Goal: Task Accomplishment & Management: Use online tool/utility

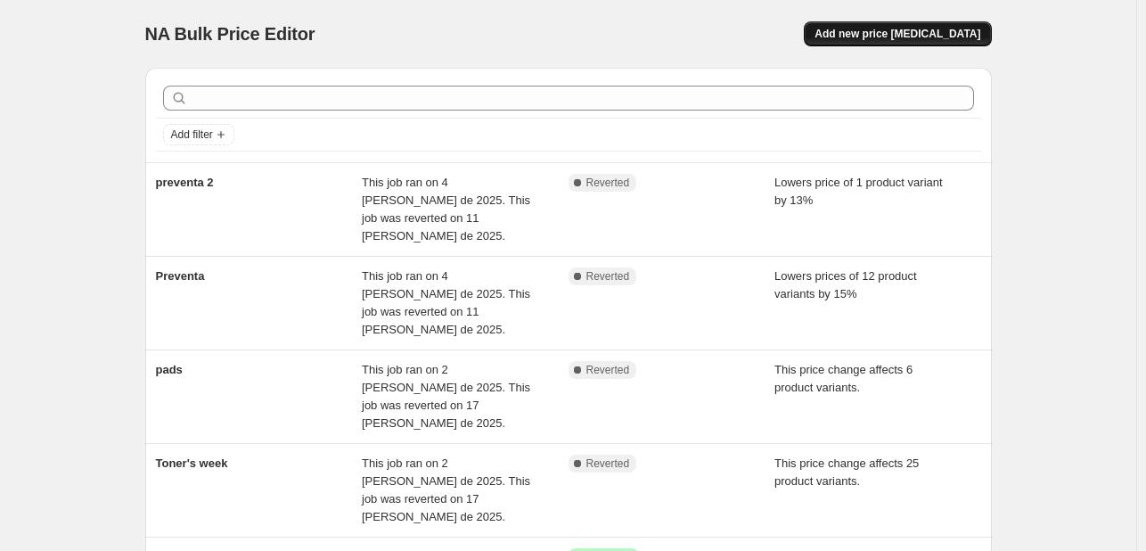
click at [882, 37] on span "Add new price [MEDICAL_DATA]" at bounding box center [897, 34] width 166 height 14
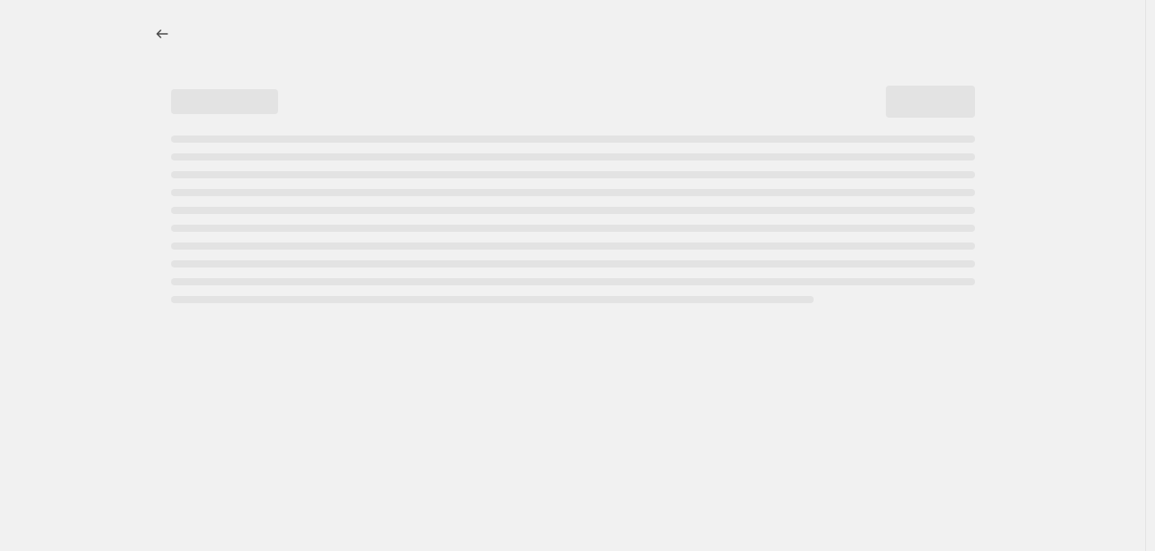
select select "percentage"
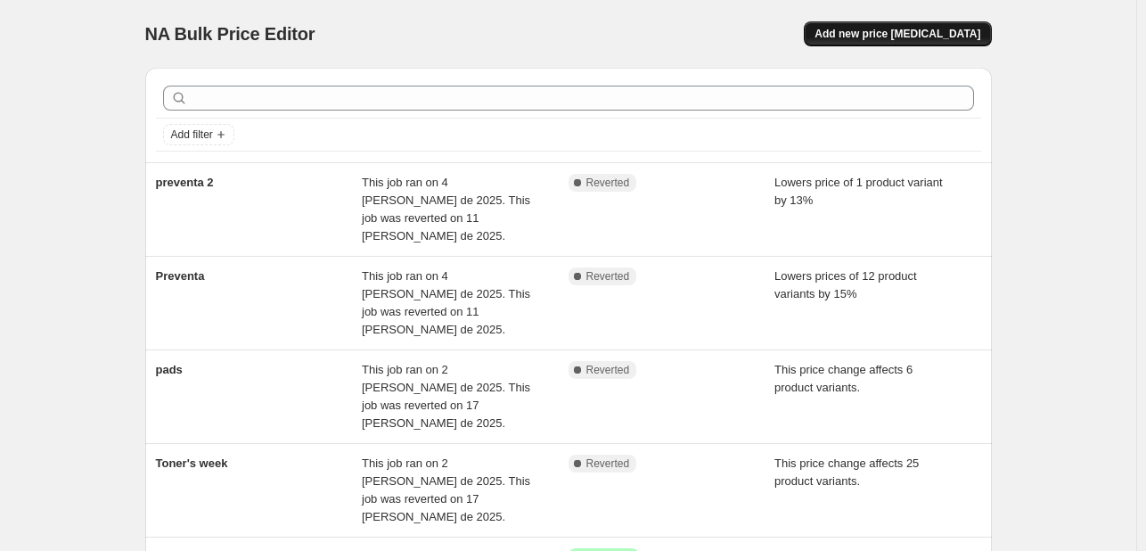
click at [922, 30] on span "Add new price [MEDICAL_DATA]" at bounding box center [897, 34] width 166 height 14
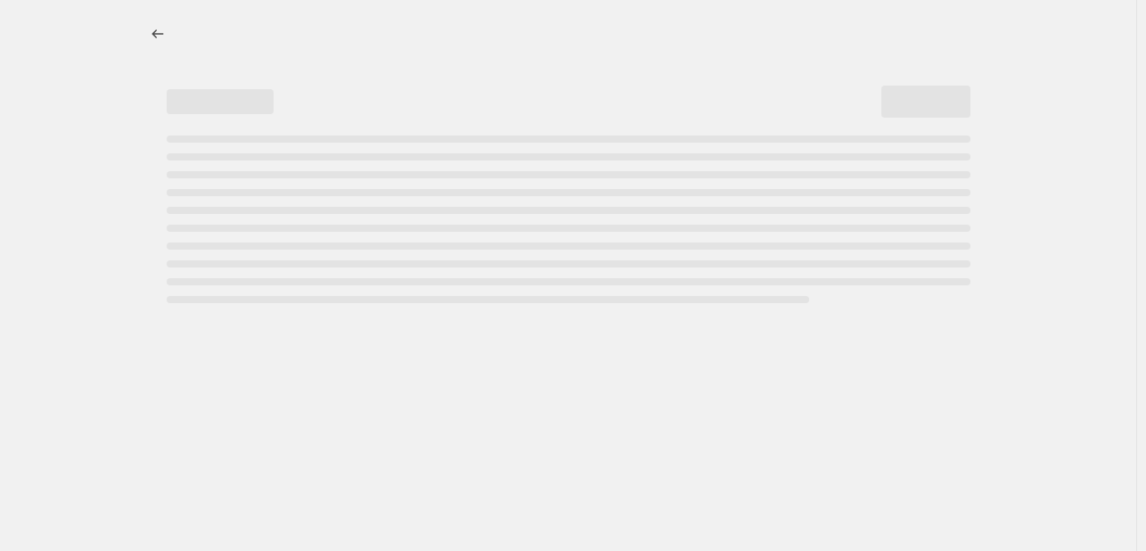
select select "percentage"
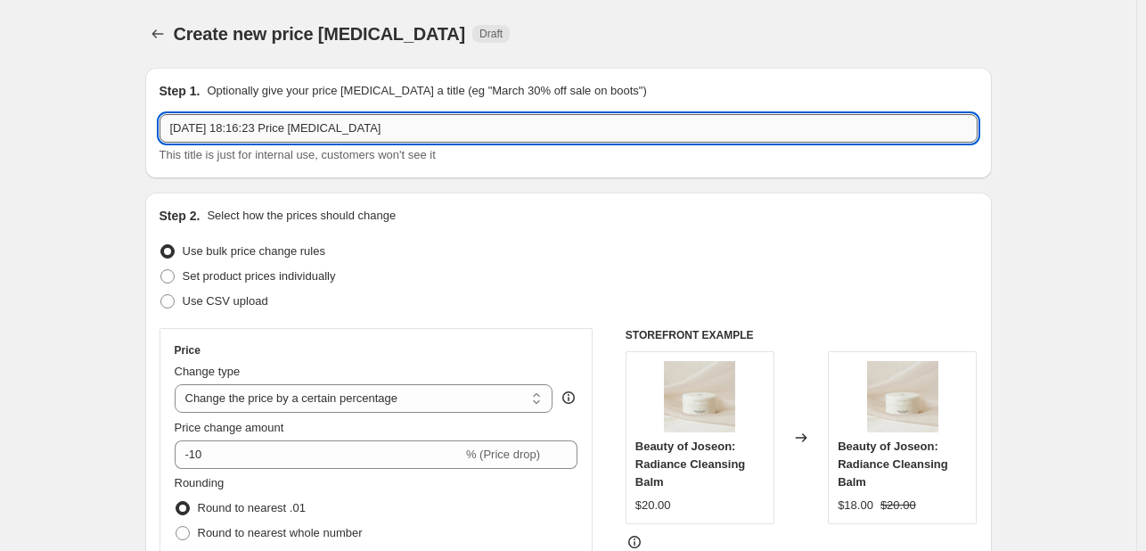
click at [264, 128] on input "[DATE] 18:16:23 Price [MEDICAL_DATA]" at bounding box center [568, 128] width 818 height 29
click at [264, 127] on input "[DATE] 18:16:23 Price [MEDICAL_DATA]" at bounding box center [568, 128] width 818 height 29
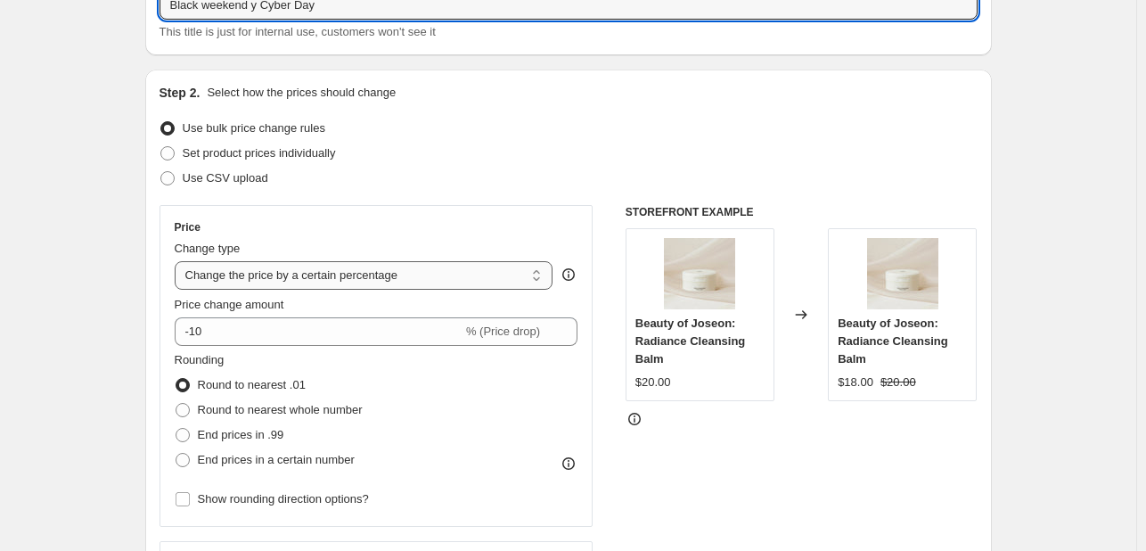
scroll to position [267, 0]
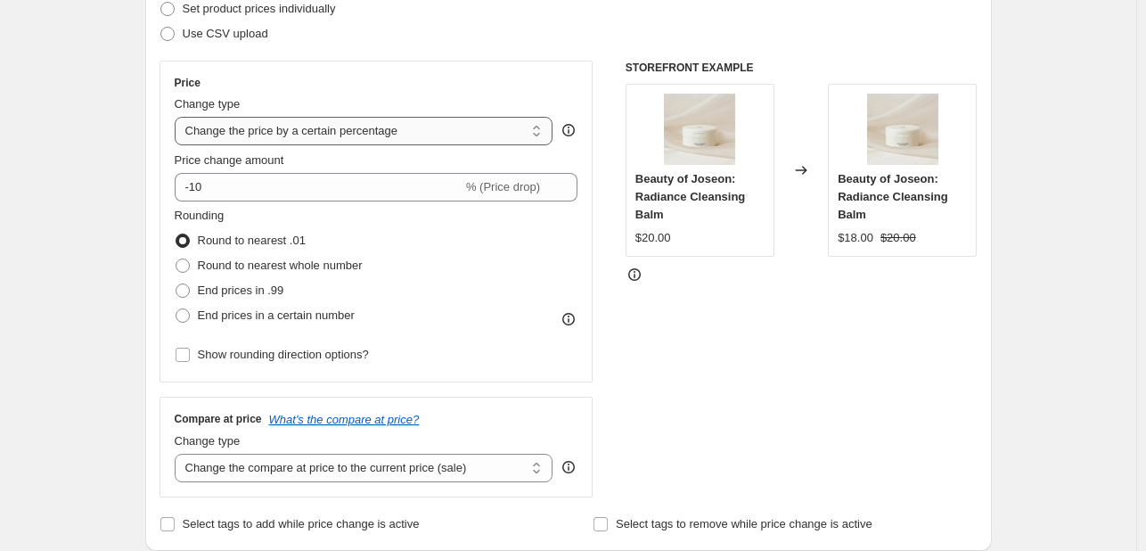
type input "Black weekend y Cyber Day"
click at [356, 120] on select "Change the price to a certain amount Change the price by a certain amount Chang…" at bounding box center [364, 131] width 379 height 29
click at [431, 134] on select "Change the price to a certain amount Change the price by a certain amount Chang…" at bounding box center [364, 131] width 379 height 29
select select "pc"
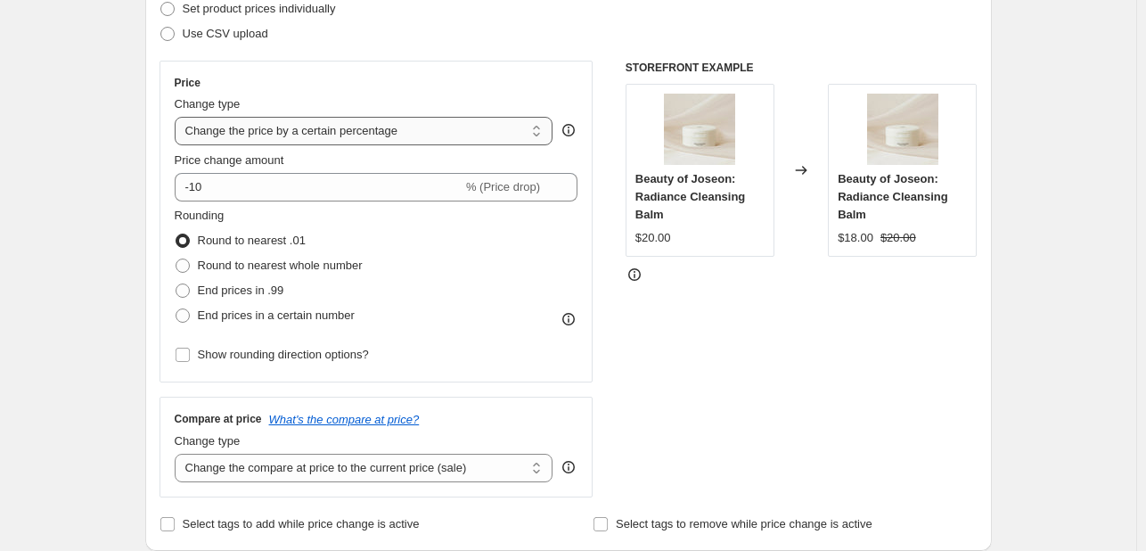
type input "50"
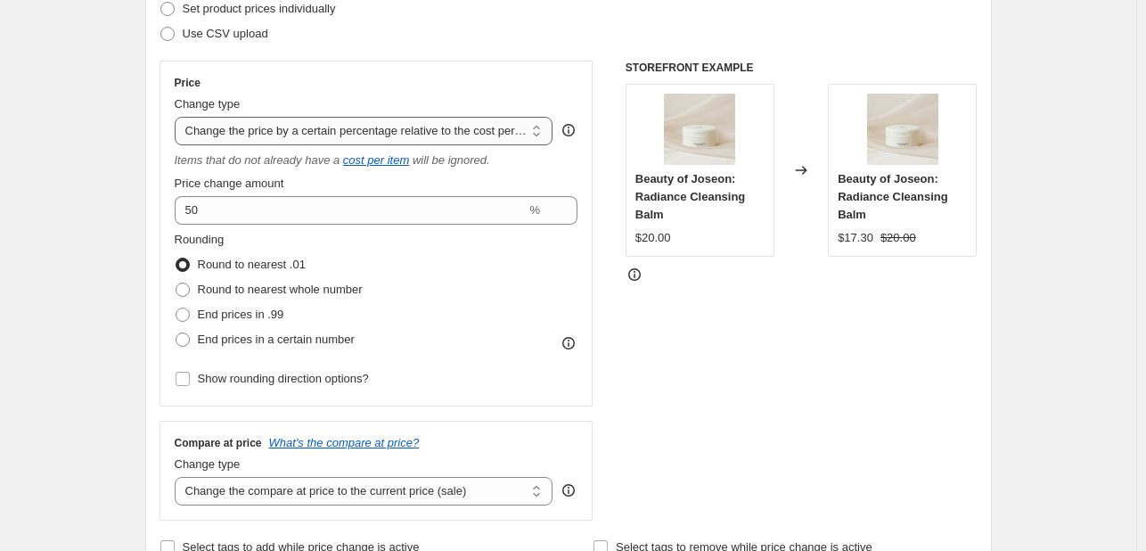
click at [474, 136] on select "Change the price to a certain amount Change the price by a certain amount Chang…" at bounding box center [364, 131] width 379 height 29
select select "margin"
click at [178, 117] on select "Change the price to a certain amount Change the price by a certain amount Chang…" at bounding box center [364, 131] width 379 height 29
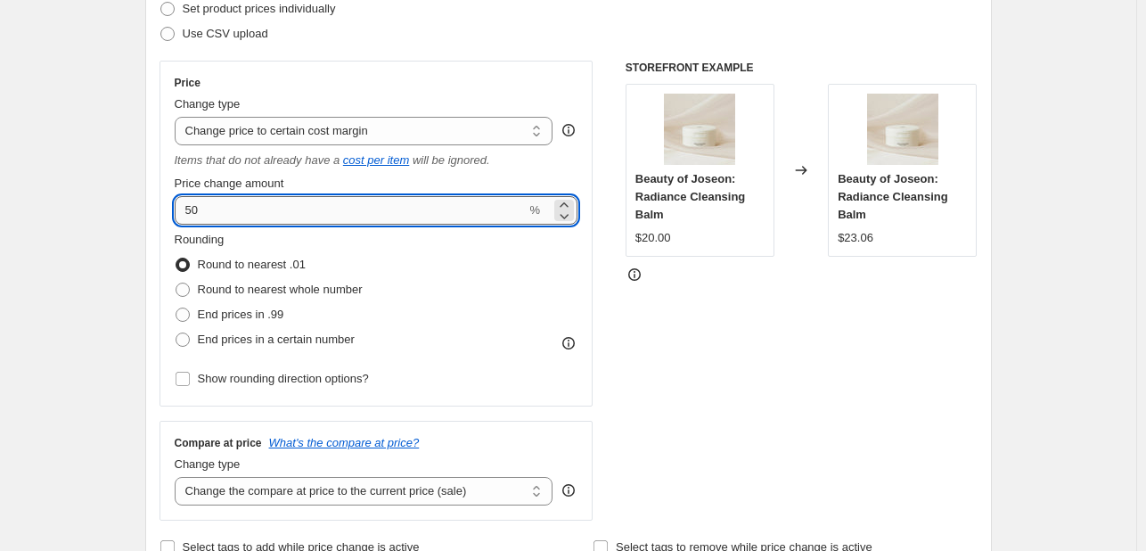
click at [387, 202] on input "50" at bounding box center [351, 210] width 352 height 29
click at [356, 208] on input "50" at bounding box center [351, 210] width 352 height 29
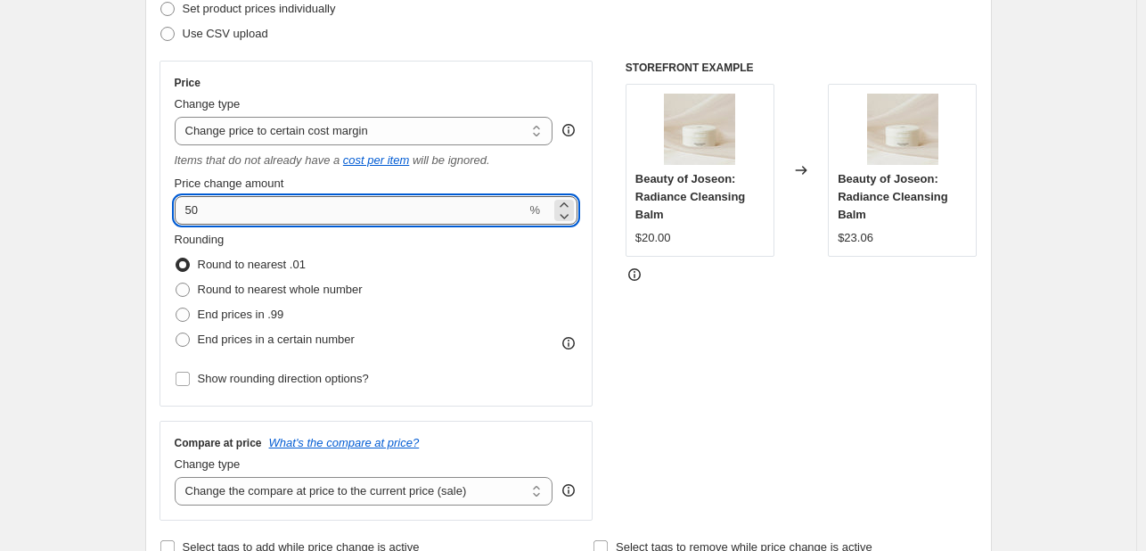
click at [356, 208] on input "50" at bounding box center [351, 210] width 352 height 29
type input "30"
click at [734, 325] on div "STOREFRONT EXAMPLE Beauty of Joseon: Radiance Cleansing Balm $20.00 Changed to …" at bounding box center [801, 291] width 352 height 460
click at [381, 205] on input "30" at bounding box center [351, 210] width 352 height 29
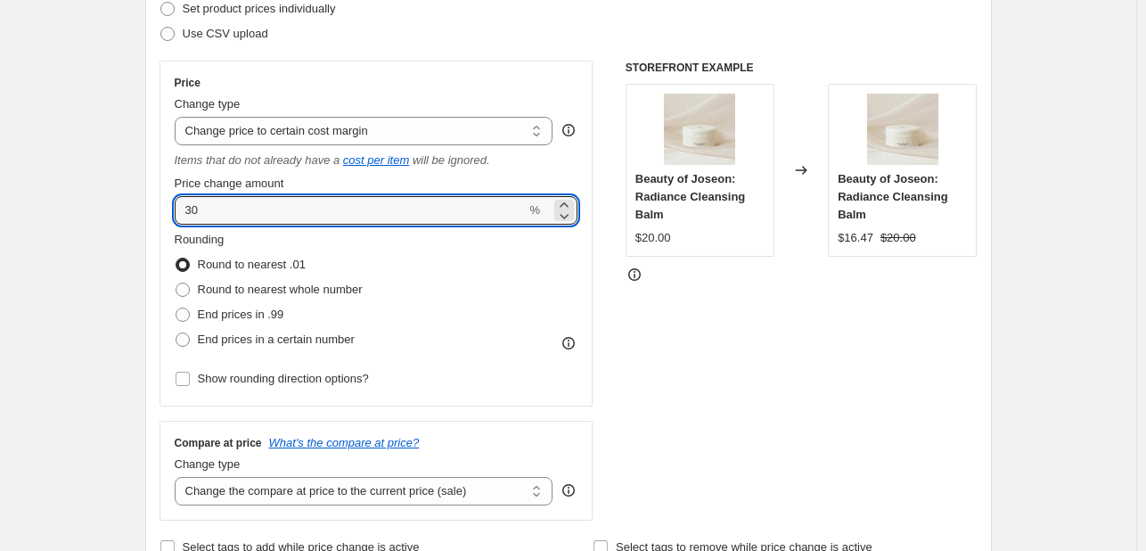
drag, startPoint x: 375, startPoint y: 211, endPoint x: 144, endPoint y: 211, distance: 230.7
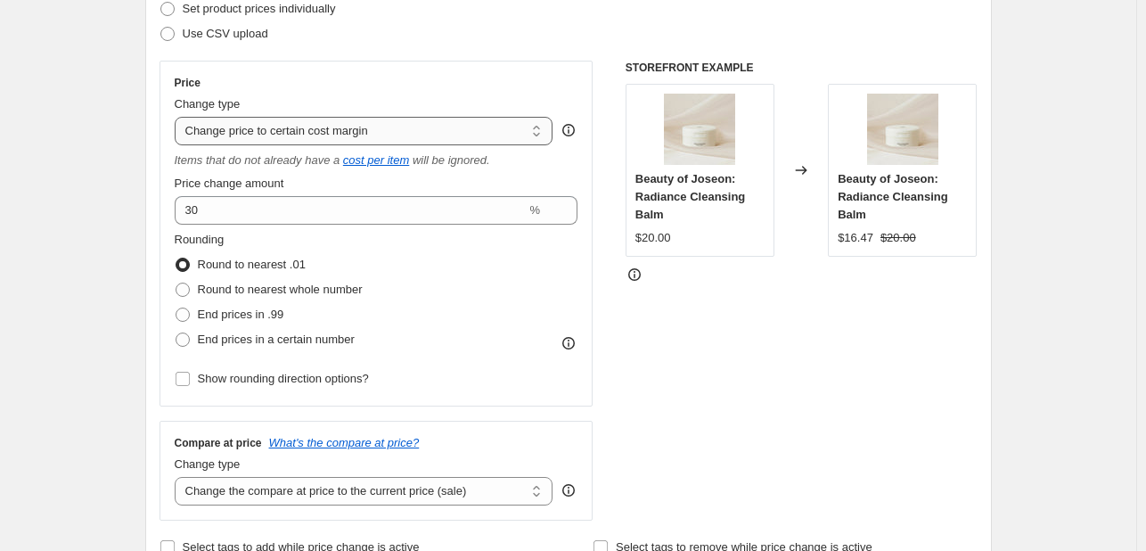
click at [303, 143] on select "Change the price to a certain amount Change the price by a certain amount Chang…" at bounding box center [364, 131] width 379 height 29
select select "pc"
click at [178, 117] on select "Change the price to a certain amount Change the price by a certain amount Chang…" at bounding box center [364, 131] width 379 height 29
type input "50"
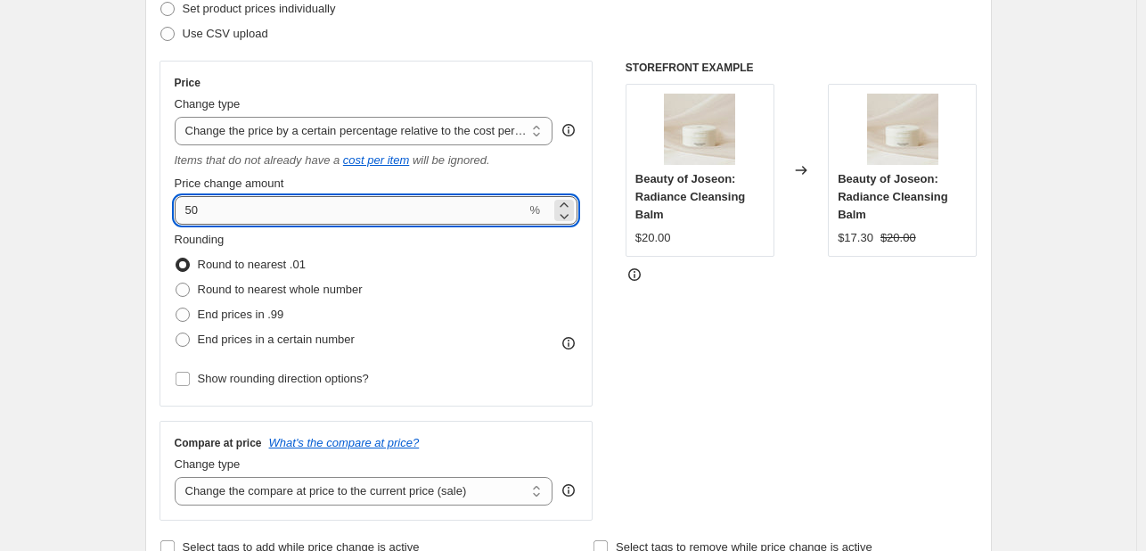
click at [341, 209] on input "50" at bounding box center [351, 210] width 352 height 29
drag, startPoint x: 341, startPoint y: 209, endPoint x: 173, endPoint y: 211, distance: 168.4
click at [173, 211] on div "Price Change type Change the price to a certain amount Change the price by a ce…" at bounding box center [376, 234] width 434 height 346
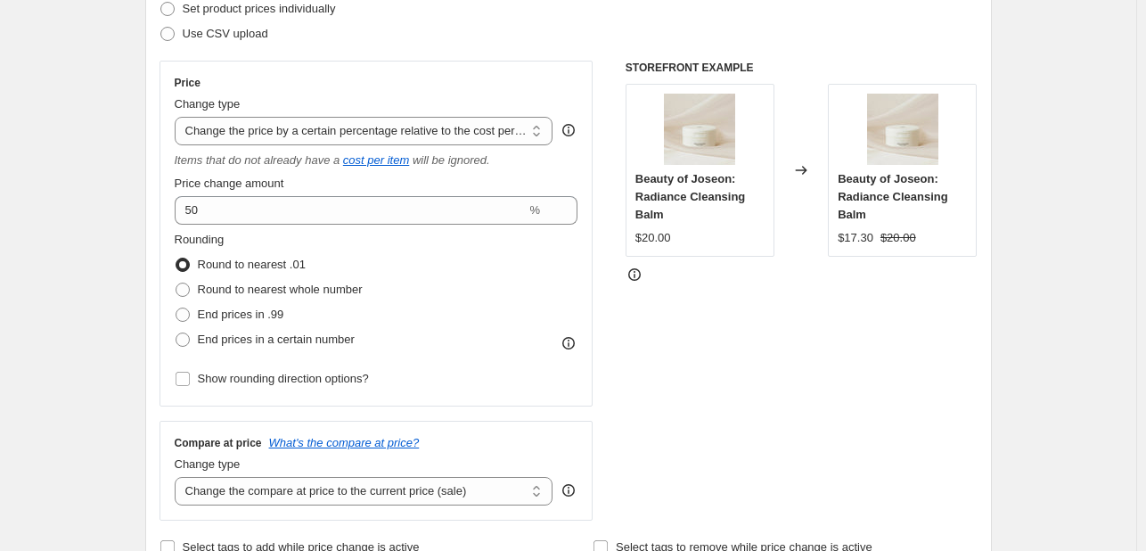
click at [167, 208] on div "Price Change type Change the price to a certain amount Change the price by a ce…" at bounding box center [376, 234] width 434 height 346
click at [288, 140] on select "Change the price to a certain amount Change the price by a certain amount Chang…" at bounding box center [364, 131] width 379 height 29
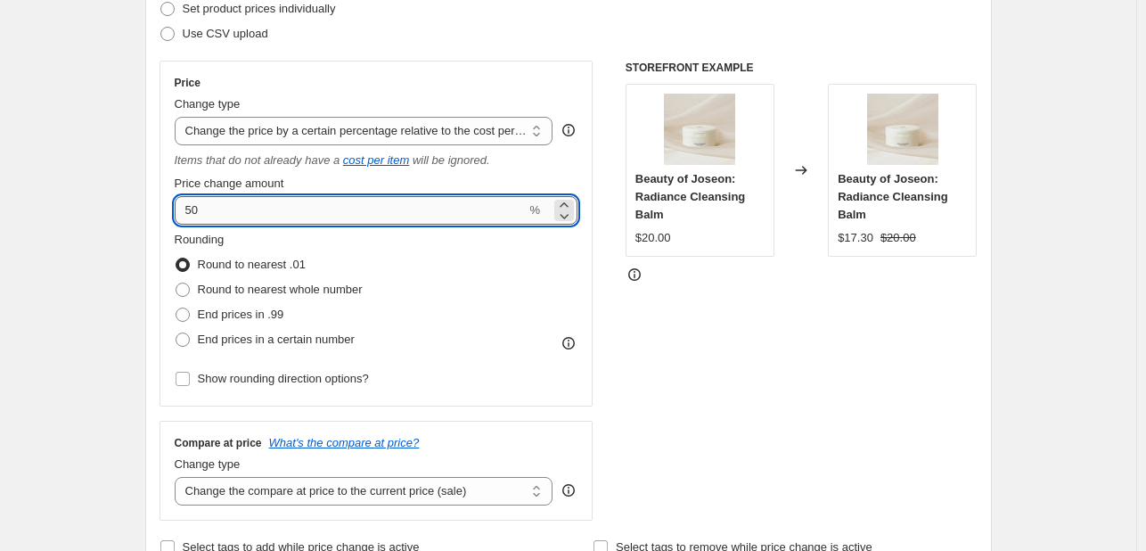
click at [239, 220] on input "50" at bounding box center [351, 210] width 352 height 29
drag, startPoint x: 227, startPoint y: 215, endPoint x: 156, endPoint y: 208, distance: 71.6
click at [156, 208] on div "Step 2. Select how the prices should change Use bulk price change rules Set pro…" at bounding box center [568, 249] width 846 height 649
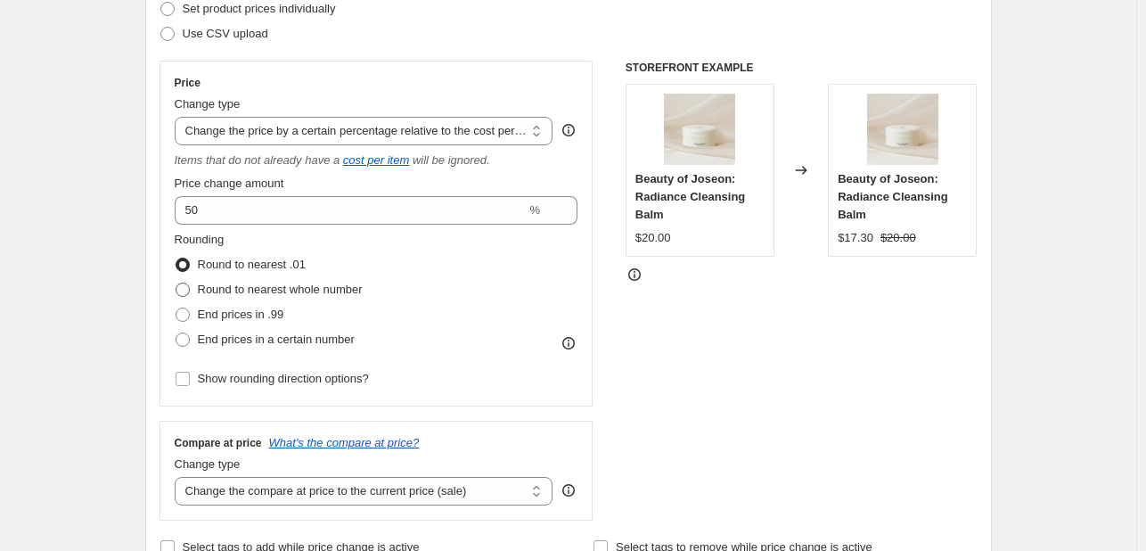
click at [220, 291] on span "Round to nearest whole number" at bounding box center [280, 288] width 165 height 13
click at [176, 283] on input "Round to nearest whole number" at bounding box center [176, 282] width 1 height 1
radio input "true"
click at [222, 265] on span "Round to nearest .01" at bounding box center [252, 263] width 108 height 13
click at [176, 258] on input "Round to nearest .01" at bounding box center [176, 257] width 1 height 1
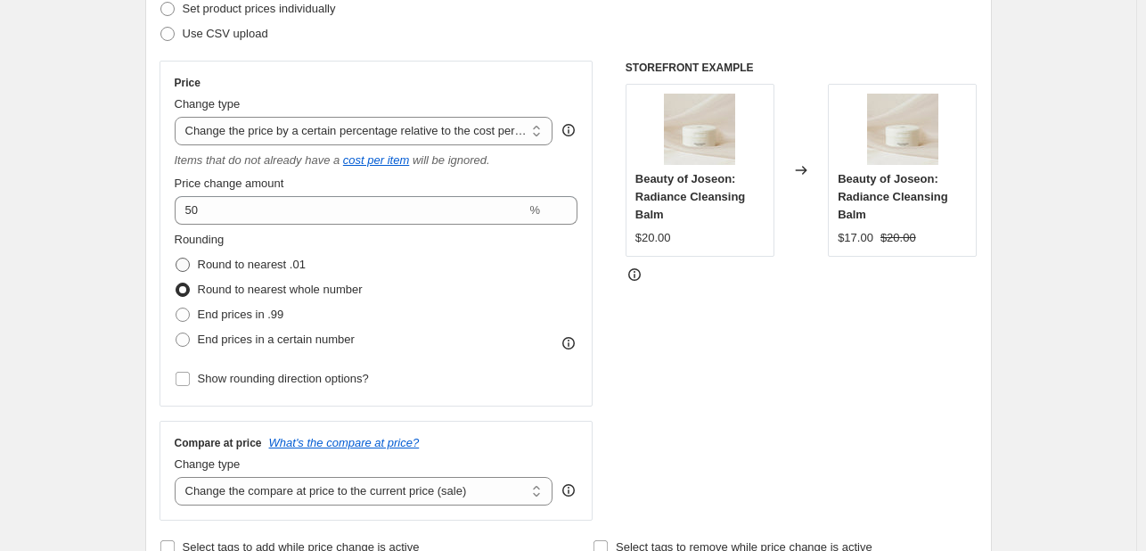
radio input "true"
click at [237, 335] on span "End prices in a certain number" at bounding box center [276, 338] width 157 height 13
click at [176, 333] on input "End prices in a certain number" at bounding box center [176, 332] width 1 height 1
radio input "true"
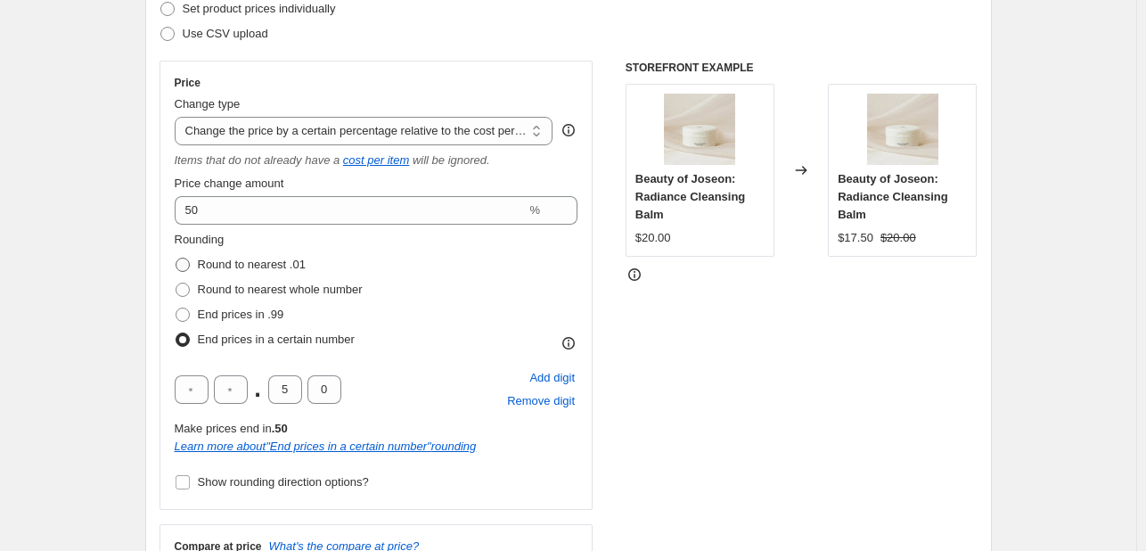
click at [230, 257] on span "Round to nearest .01" at bounding box center [252, 263] width 108 height 13
click at [176, 257] on input "Round to nearest .01" at bounding box center [176, 257] width 1 height 1
radio input "true"
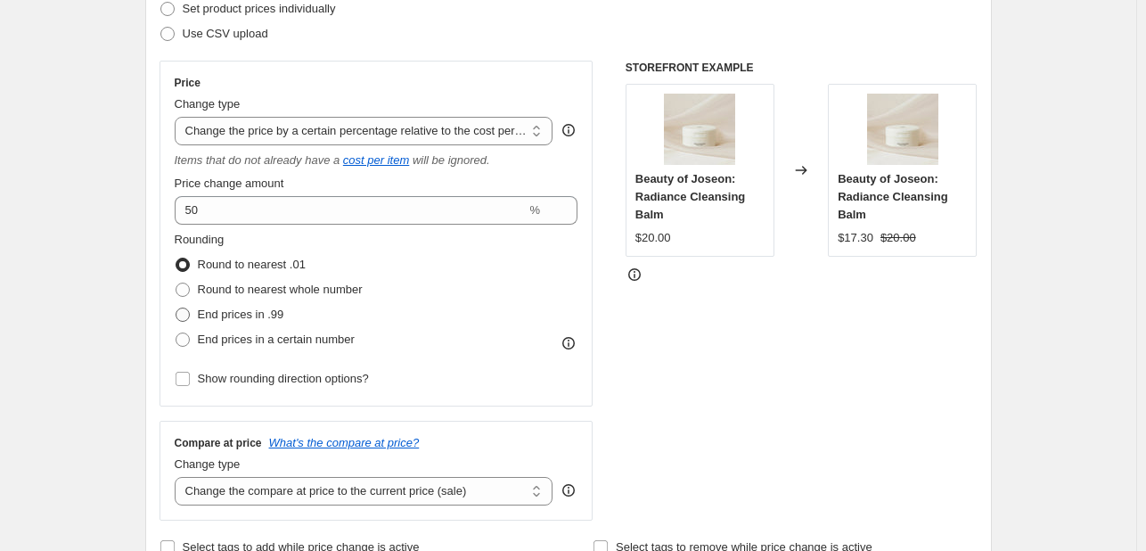
click at [228, 303] on label "End prices in .99" at bounding box center [230, 314] width 110 height 25
click at [176, 307] on input "End prices in .99" at bounding box center [176, 307] width 1 height 1
radio input "true"
click at [235, 258] on span "Round to nearest .01" at bounding box center [252, 263] width 108 height 13
click at [176, 258] on input "Round to nearest .01" at bounding box center [176, 257] width 1 height 1
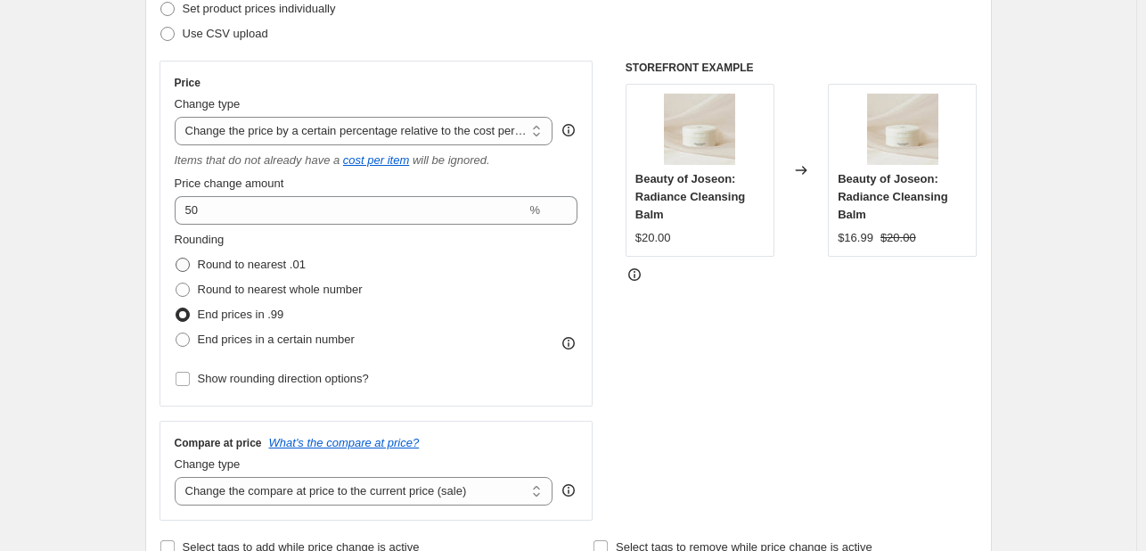
radio input "true"
click at [226, 292] on span "Round to nearest whole number" at bounding box center [280, 288] width 165 height 13
click at [176, 283] on input "Round to nearest whole number" at bounding box center [176, 282] width 1 height 1
radio input "true"
click at [228, 269] on span "Round to nearest .01" at bounding box center [252, 263] width 108 height 13
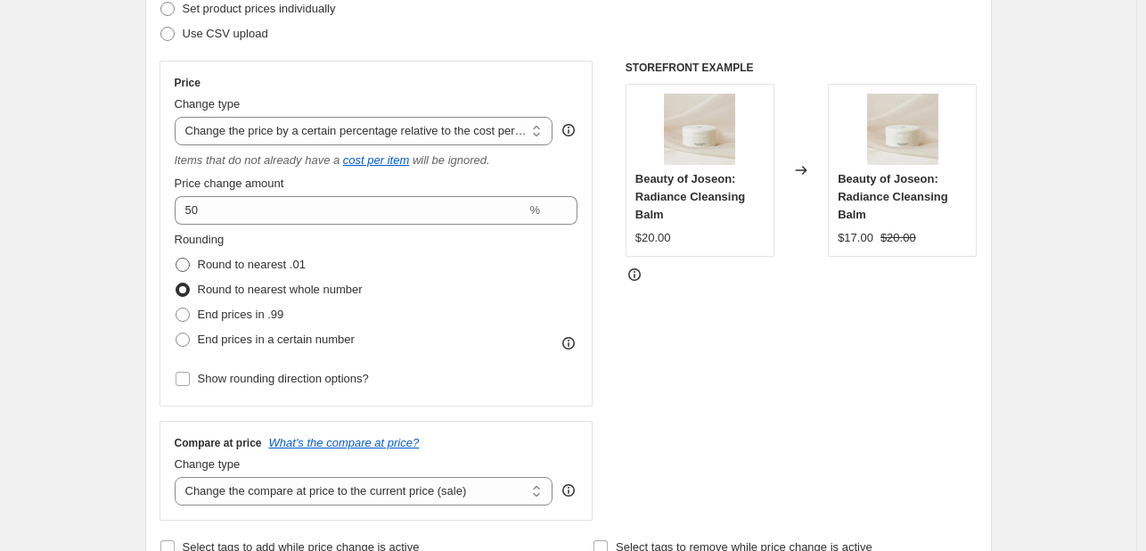
click at [176, 258] on input "Round to nearest .01" at bounding box center [176, 257] width 1 height 1
radio input "true"
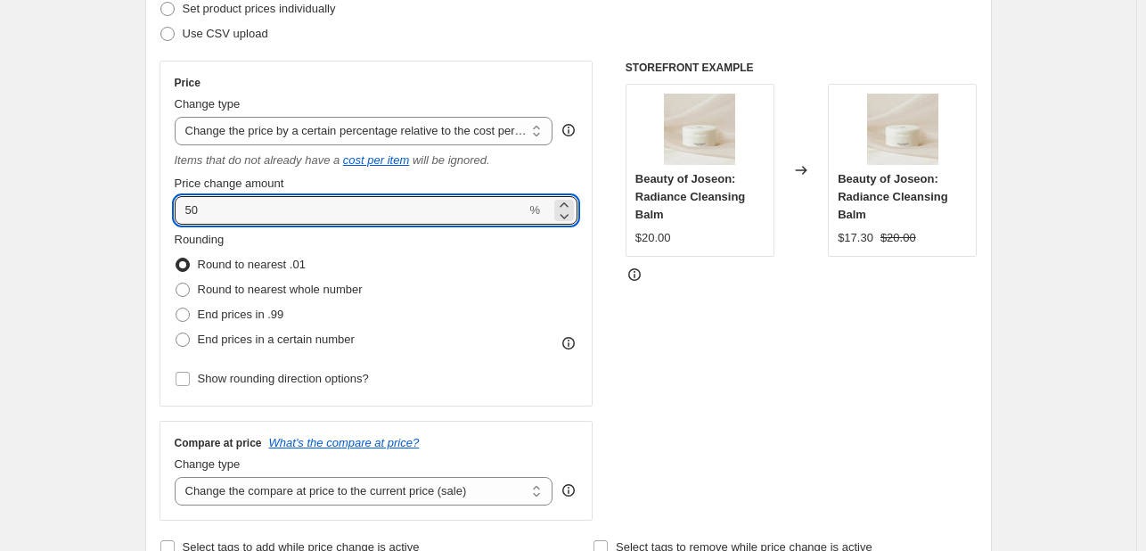
drag, startPoint x: 252, startPoint y: 208, endPoint x: 157, endPoint y: 212, distance: 95.4
click at [157, 212] on div "Step 2. Select how the prices should change Use bulk price change rules Set pro…" at bounding box center [568, 249] width 846 height 649
click at [158, 213] on div "Step 2. Select how the prices should change Use bulk price change rules Set pro…" at bounding box center [568, 249] width 846 height 649
drag, startPoint x: 240, startPoint y: 215, endPoint x: 146, endPoint y: 215, distance: 93.5
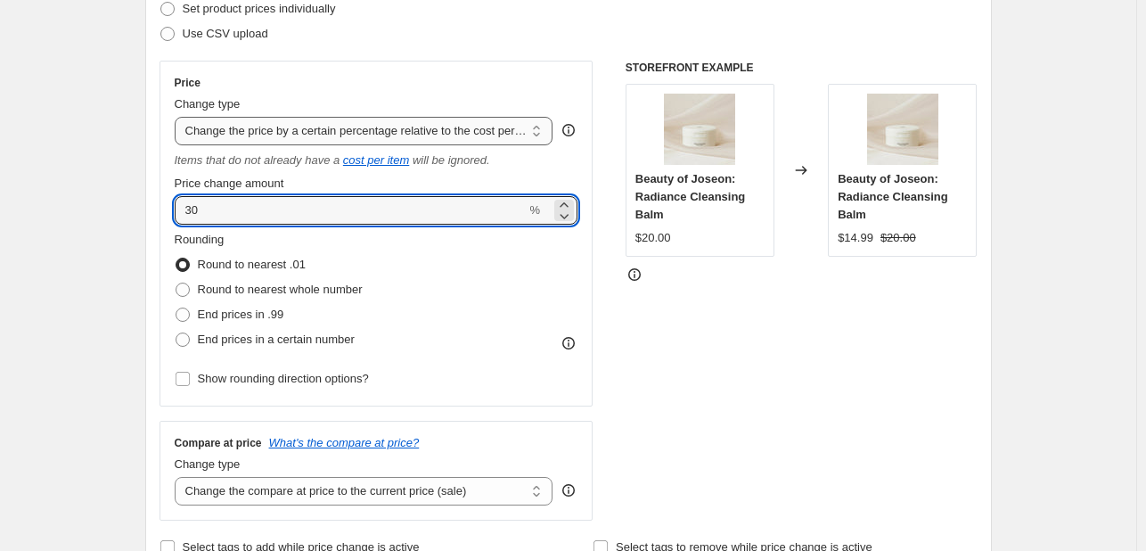
click at [278, 143] on select "Change the price to a certain amount Change the price by a certain amount Chang…" at bounding box center [364, 131] width 379 height 29
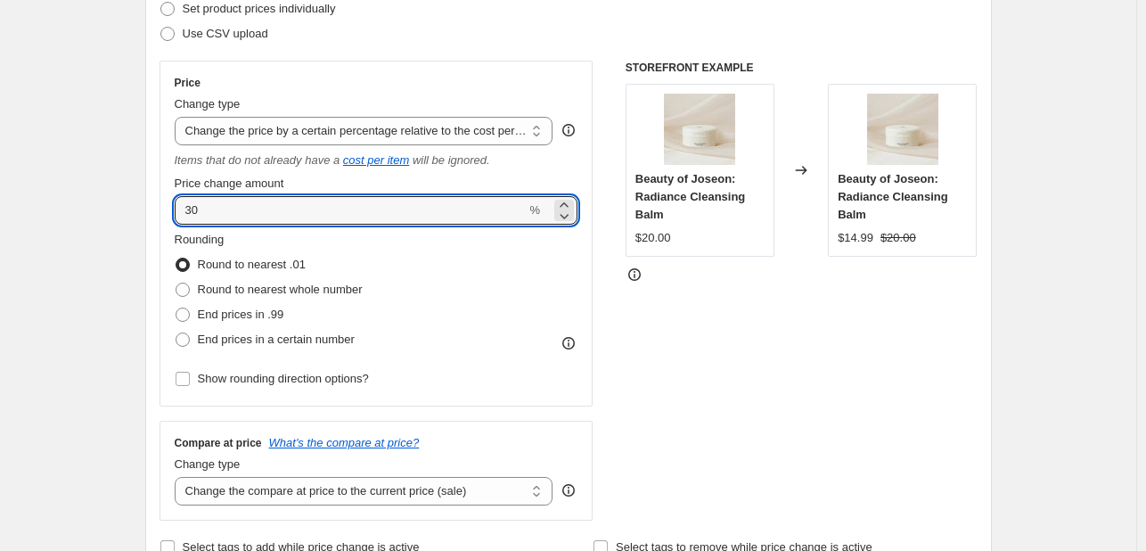
drag, startPoint x: 231, startPoint y: 211, endPoint x: 157, endPoint y: 219, distance: 74.4
click at [157, 219] on div "Step 2. Select how the prices should change Use bulk price change rules Set pro…" at bounding box center [568, 249] width 846 height 649
click at [154, 179] on div "Step 2. Select how the prices should change Use bulk price change rules Set pro…" at bounding box center [568, 249] width 846 height 649
drag, startPoint x: 210, startPoint y: 208, endPoint x: 167, endPoint y: 211, distance: 42.9
click at [167, 211] on div "Price Change type Change the price to a certain amount Change the price by a ce…" at bounding box center [376, 234] width 434 height 346
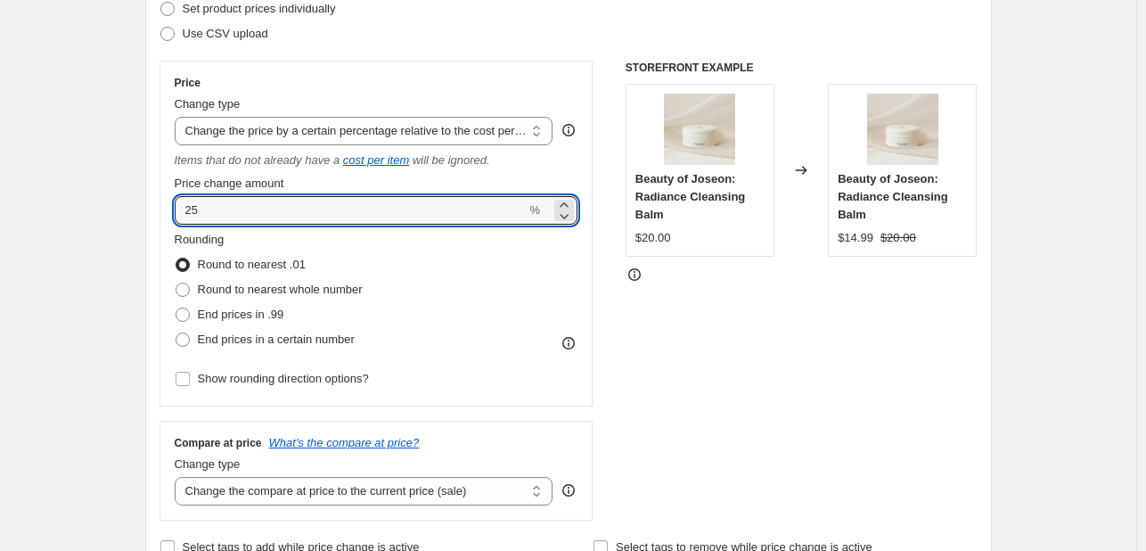
drag, startPoint x: 246, startPoint y: 214, endPoint x: 159, endPoint y: 212, distance: 87.3
click at [159, 212] on div "Step 2. Select how the prices should change Use bulk price change rules Set pro…" at bounding box center [568, 249] width 846 height 649
click at [158, 211] on div "Step 2. Select how the prices should change Use bulk price change rules Set pro…" at bounding box center [568, 249] width 846 height 649
drag, startPoint x: 238, startPoint y: 208, endPoint x: 125, endPoint y: 208, distance: 113.1
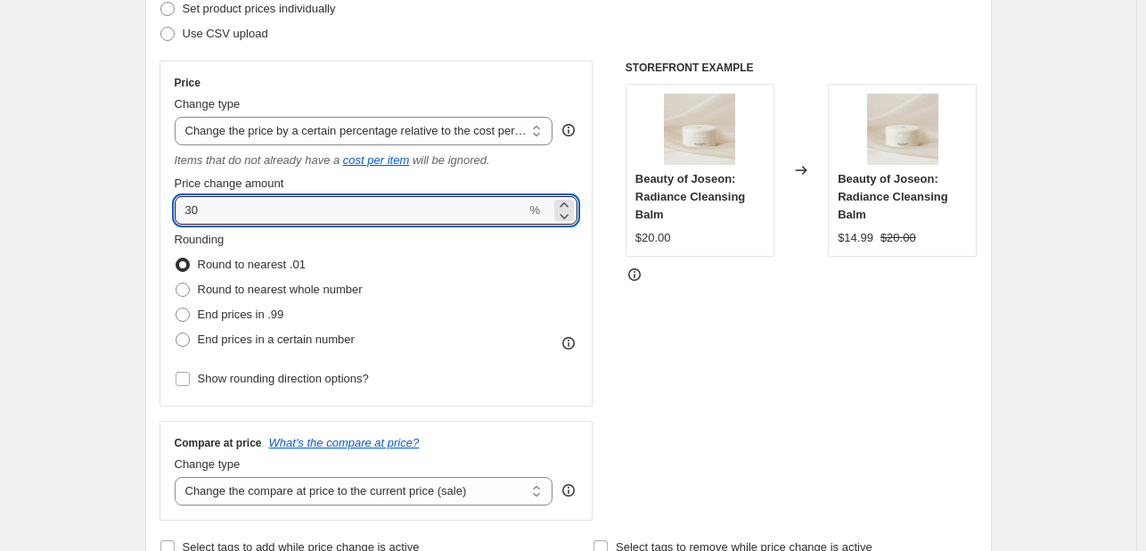
type input "35"
drag, startPoint x: 244, startPoint y: 211, endPoint x: 121, endPoint y: 218, distance: 123.2
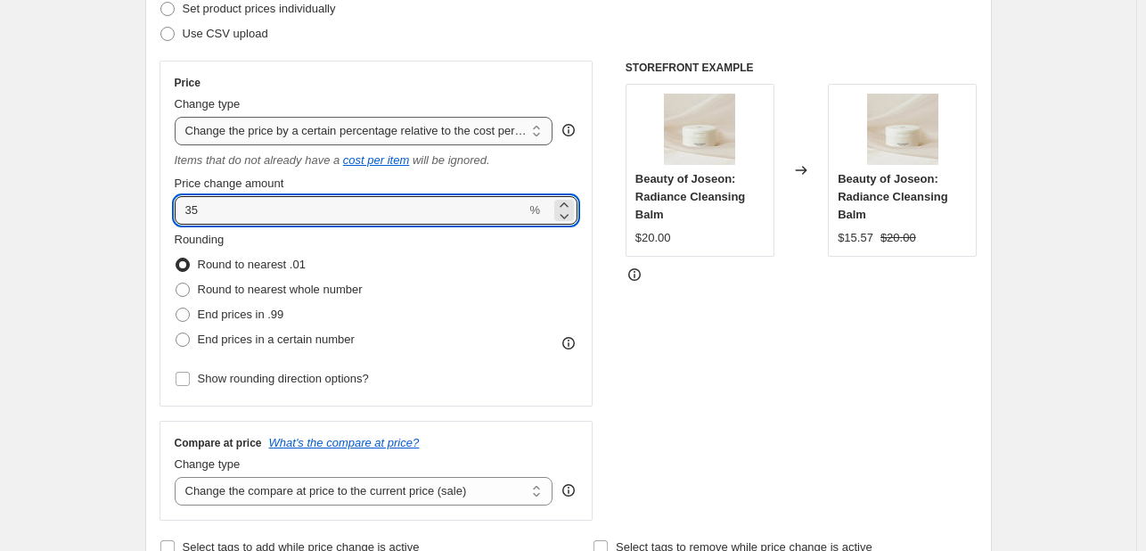
click at [484, 139] on select "Change the price to a certain amount Change the price by a certain amount Chang…" at bounding box center [364, 131] width 379 height 29
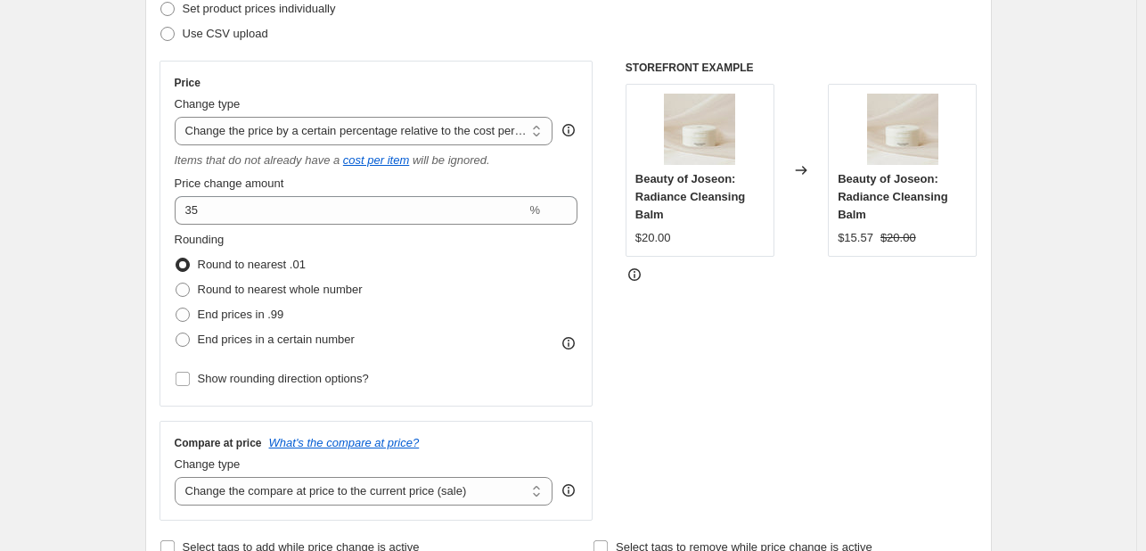
click at [502, 65] on div "Price Change type Change the price to a certain amount Change the price by a ce…" at bounding box center [376, 234] width 434 height 346
click at [494, 126] on select "Change the price to a certain amount Change the price by a certain amount Chang…" at bounding box center [364, 131] width 379 height 29
select select "margin"
click at [178, 117] on select "Change the price to a certain amount Change the price by a certain amount Chang…" at bounding box center [364, 131] width 379 height 29
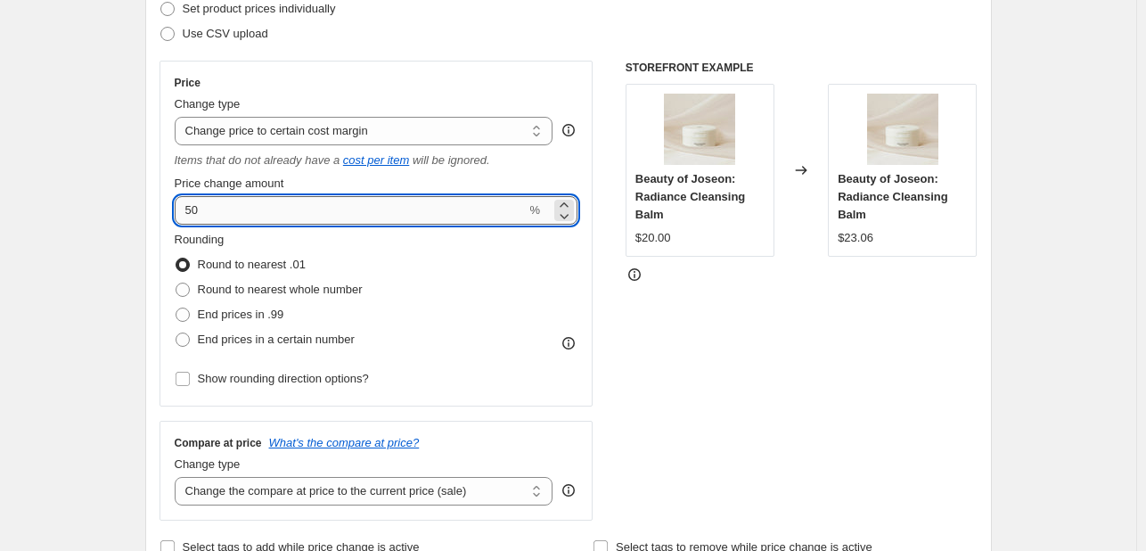
click at [331, 221] on input "50" at bounding box center [351, 210] width 352 height 29
click at [329, 218] on input "50" at bounding box center [351, 210] width 352 height 29
drag, startPoint x: 234, startPoint y: 208, endPoint x: 147, endPoint y: 209, distance: 87.3
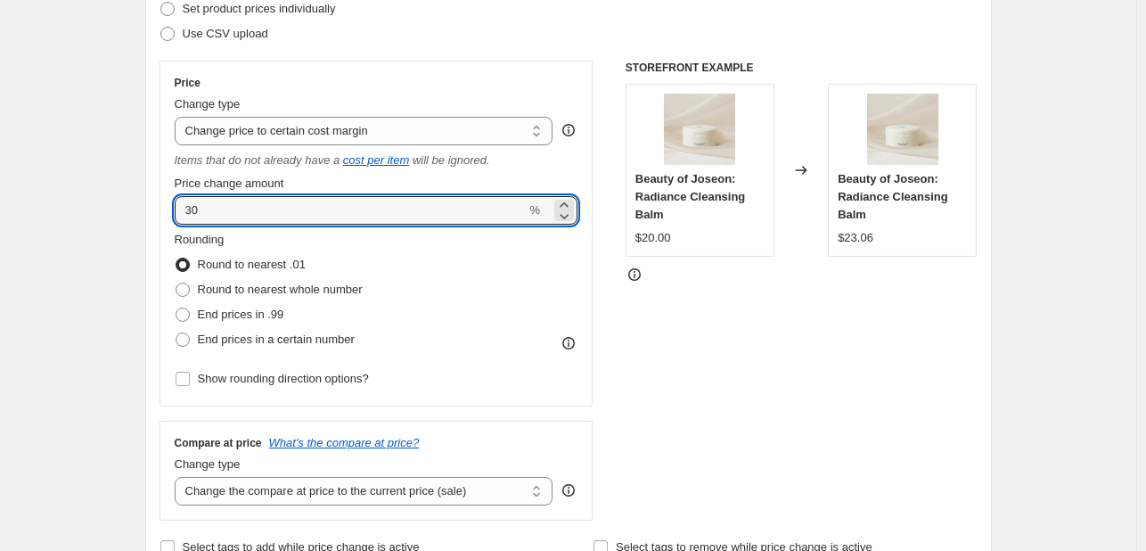
type input "30"
drag, startPoint x: 277, startPoint y: 213, endPoint x: 114, endPoint y: 209, distance: 163.1
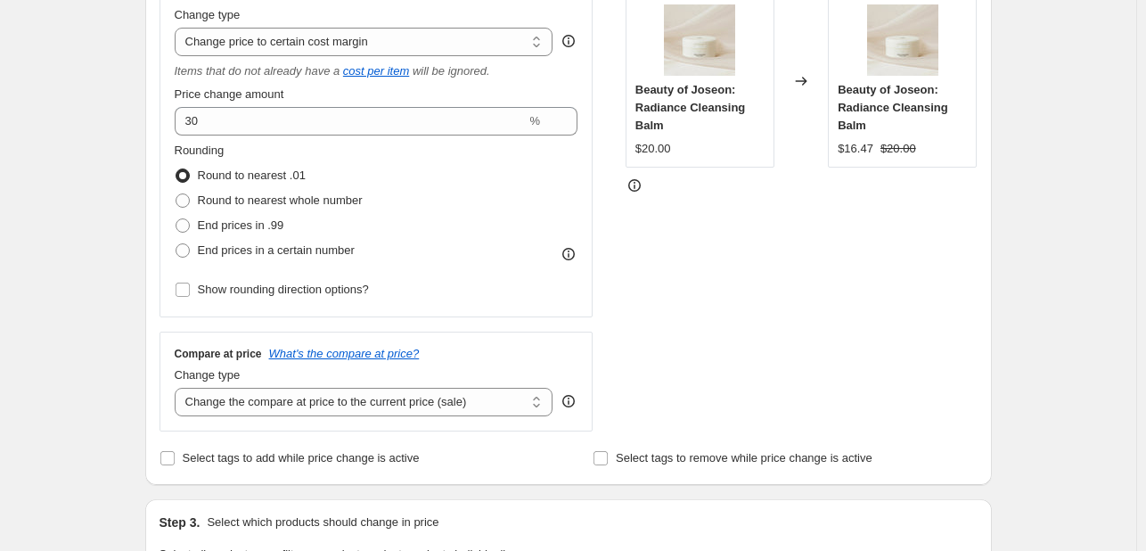
scroll to position [445, 0]
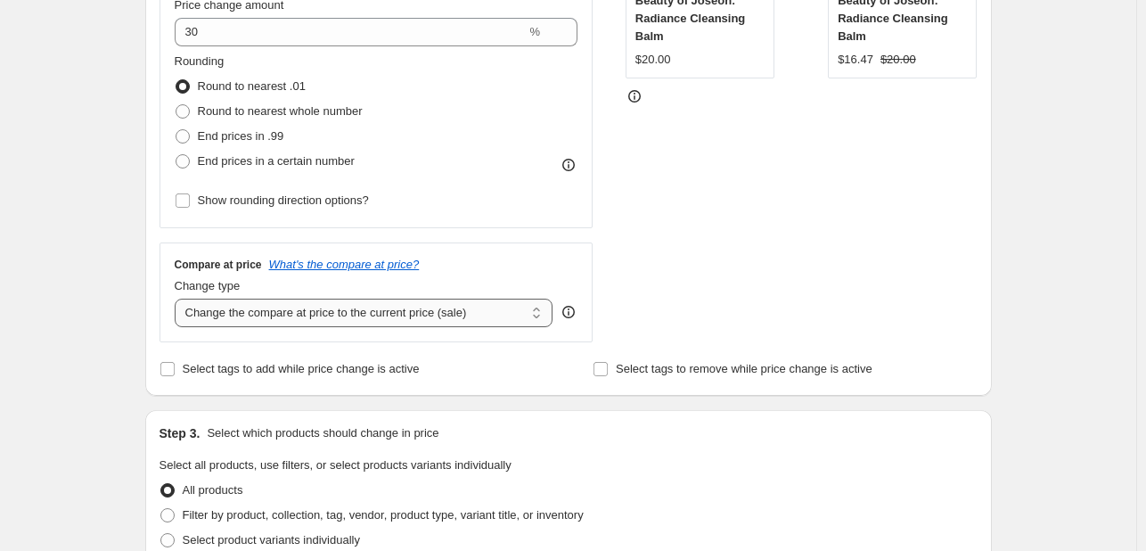
click at [488, 319] on select "Change the compare at price to the current price (sale) Change the compare at p…" at bounding box center [364, 312] width 379 height 29
click at [488, 318] on select "Change the compare at price to the current price (sale) Change the compare at p…" at bounding box center [364, 312] width 379 height 29
click at [686, 279] on div "STOREFRONT EXAMPLE Beauty of Joseon: Radiance Cleansing Balm $20.00 Changed to …" at bounding box center [801, 112] width 352 height 460
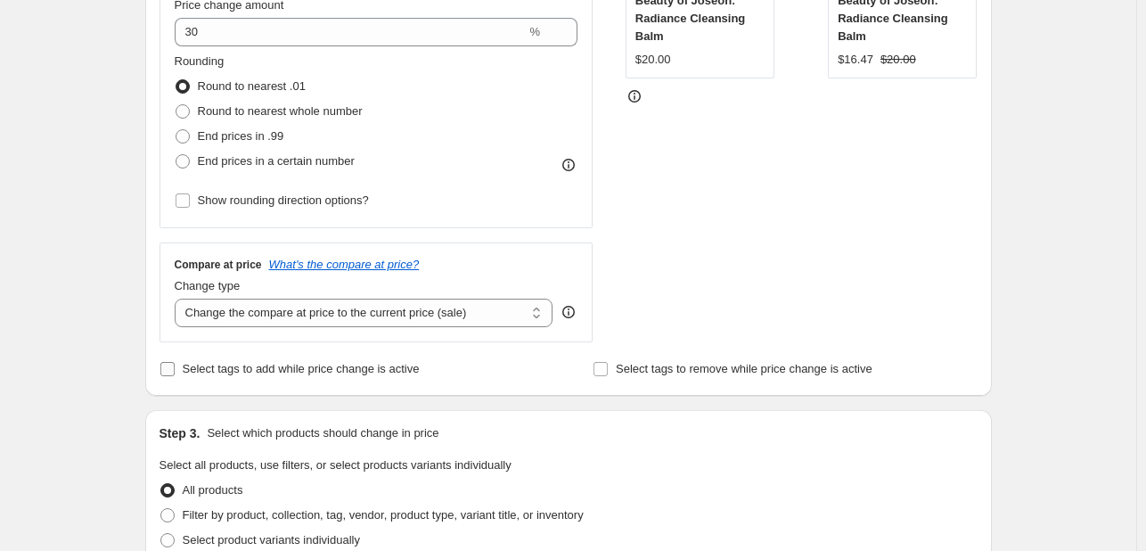
click at [368, 379] on label "Select tags to add while price change is active" at bounding box center [289, 368] width 260 height 25
click at [175, 376] on input "Select tags to add while price change is active" at bounding box center [167, 369] width 14 height 14
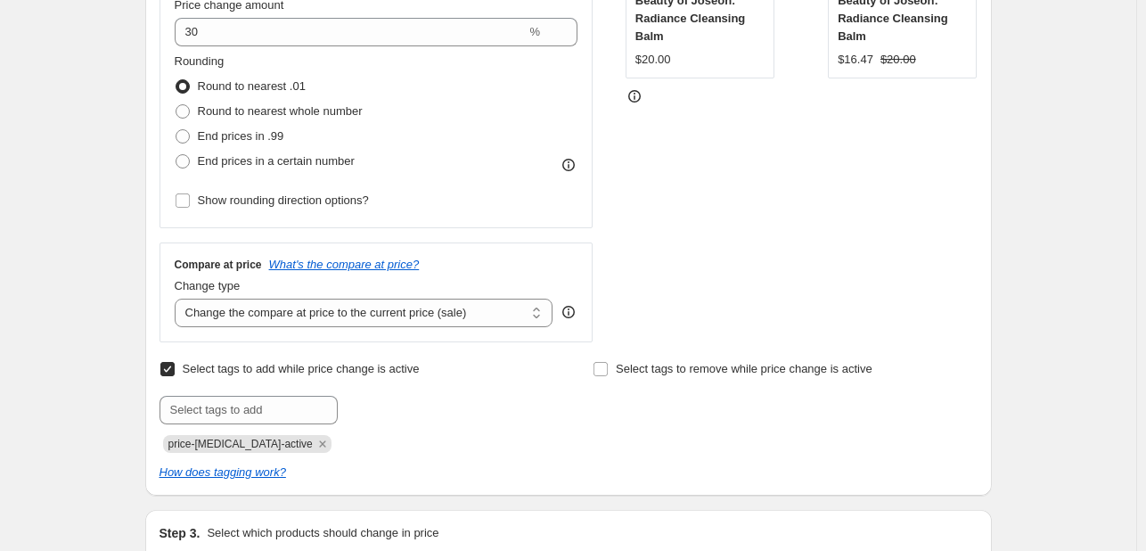
click at [368, 379] on label "Select tags to add while price change is active" at bounding box center [289, 368] width 260 height 25
click at [175, 376] on input "Select tags to add while price change is active" at bounding box center [167, 369] width 14 height 14
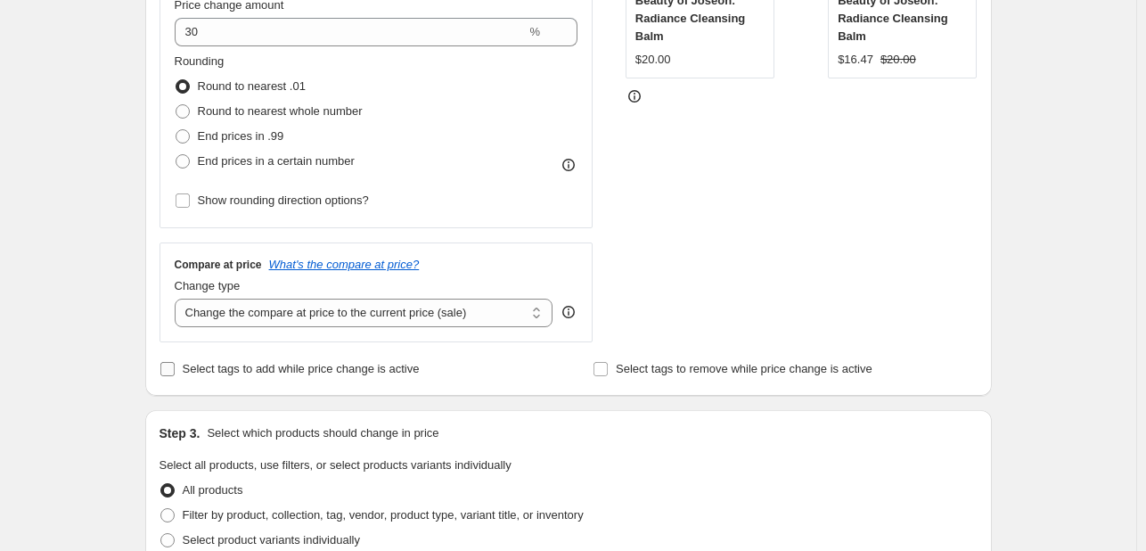
click at [341, 370] on span "Select tags to add while price change is active" at bounding box center [301, 368] width 237 height 13
click at [175, 370] on input "Select tags to add while price change is active" at bounding box center [167, 369] width 14 height 14
checkbox input "true"
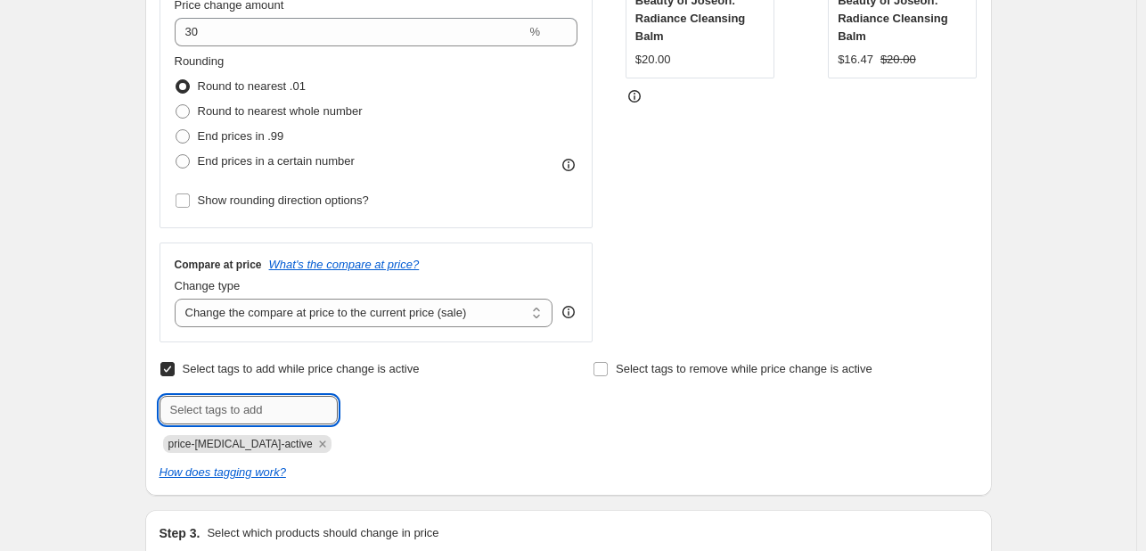
click at [278, 406] on input "text" at bounding box center [248, 410] width 178 height 29
type input "black weekend"
click at [373, 402] on b "Add" at bounding box center [363, 408] width 20 height 12
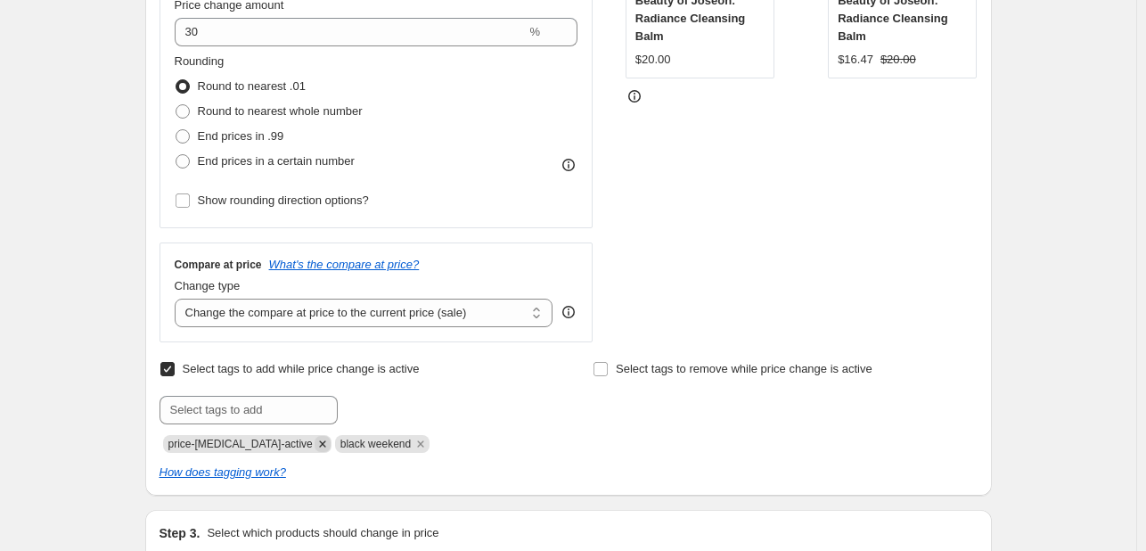
click at [314, 445] on icon "Remove price-change-job-active" at bounding box center [322, 444] width 16 height 16
click at [673, 370] on span "Select tags to remove while price change is active" at bounding box center [744, 368] width 257 height 13
click at [608, 370] on input "Select tags to remove while price change is active" at bounding box center [600, 369] width 14 height 14
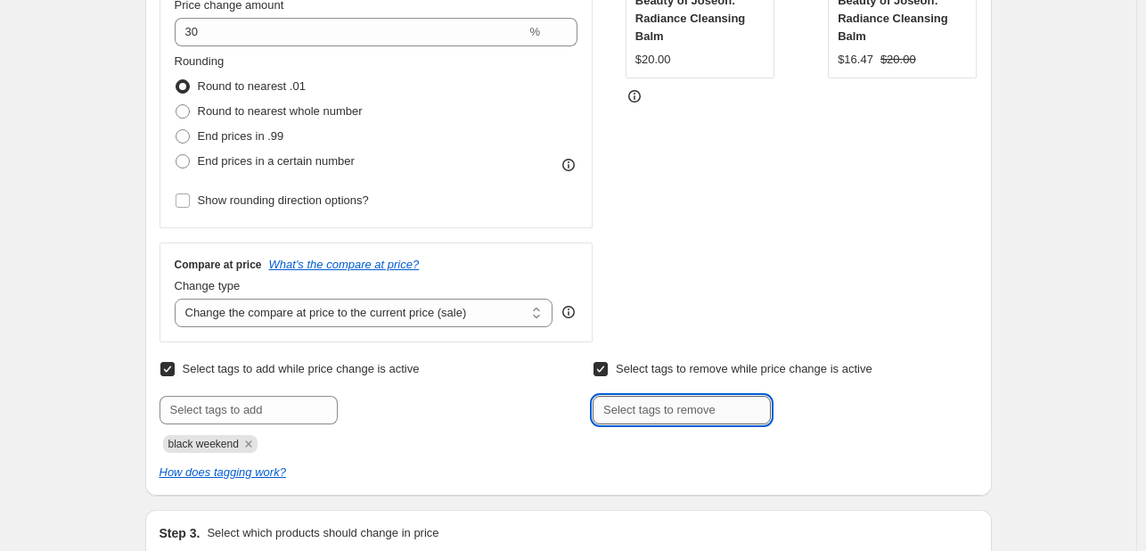
click at [674, 412] on input "text" at bounding box center [681, 410] width 178 height 29
click at [673, 379] on label "Select tags to remove while price change is active" at bounding box center [732, 368] width 280 height 25
click at [608, 376] on input "Select tags to remove while price change is active" at bounding box center [600, 369] width 14 height 14
checkbox input "false"
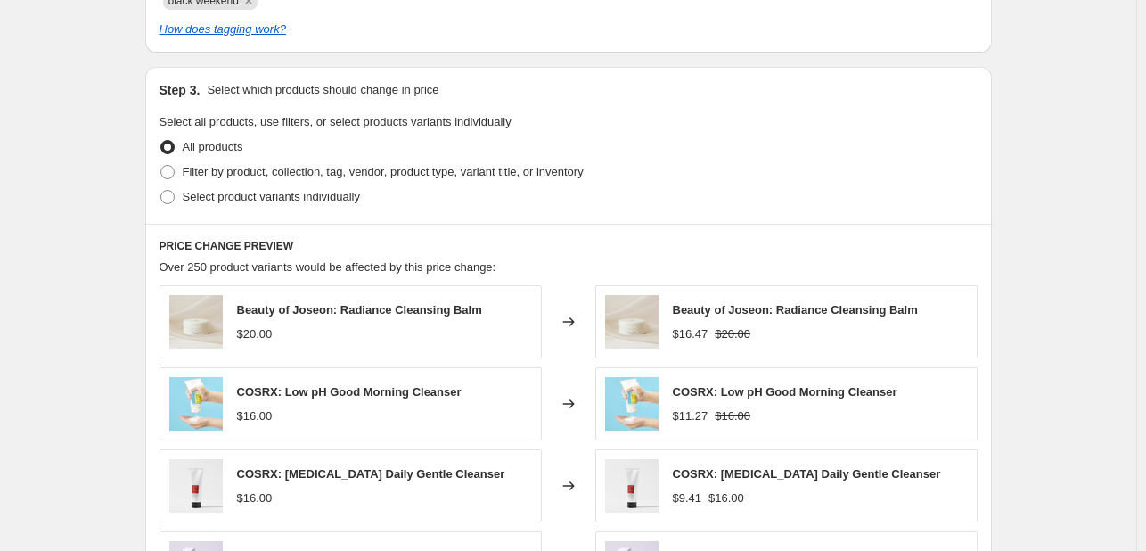
scroll to position [891, 0]
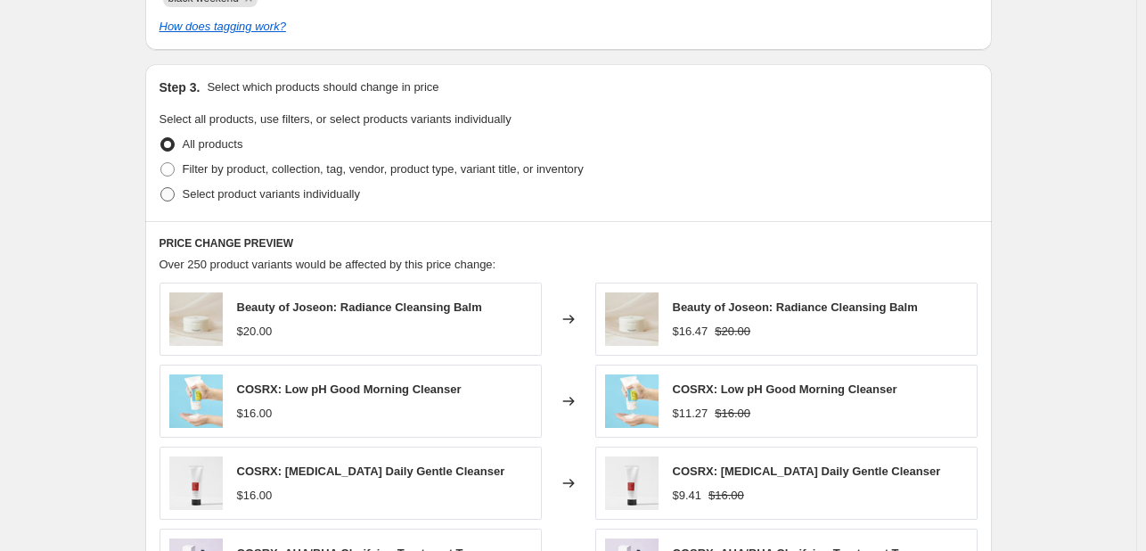
click at [261, 192] on span "Select product variants individually" at bounding box center [271, 193] width 177 height 13
click at [161, 188] on input "Select product variants individually" at bounding box center [160, 187] width 1 height 1
radio input "true"
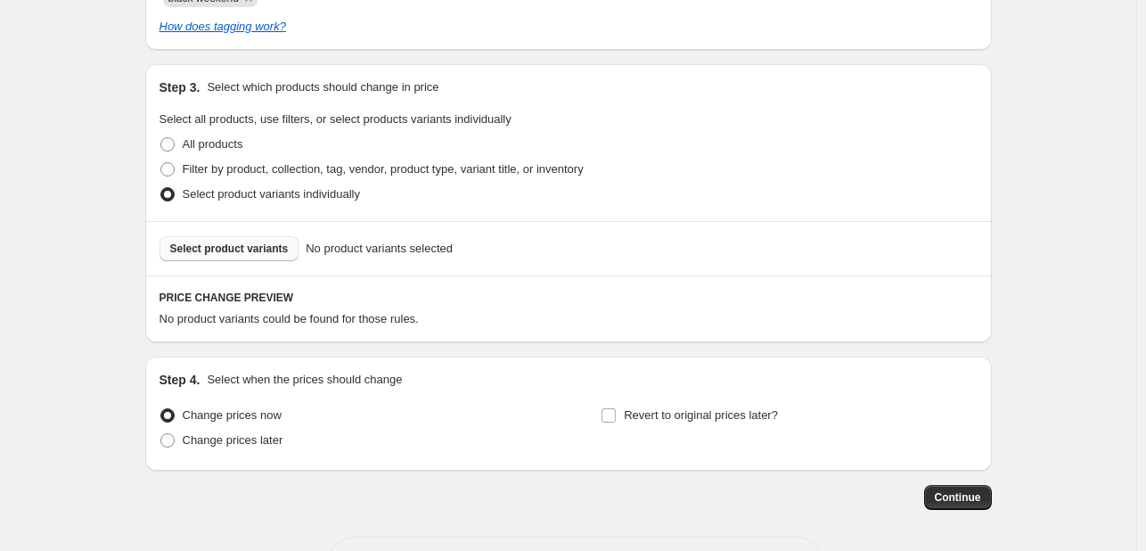
click at [222, 252] on span "Select product variants" at bounding box center [229, 248] width 118 height 14
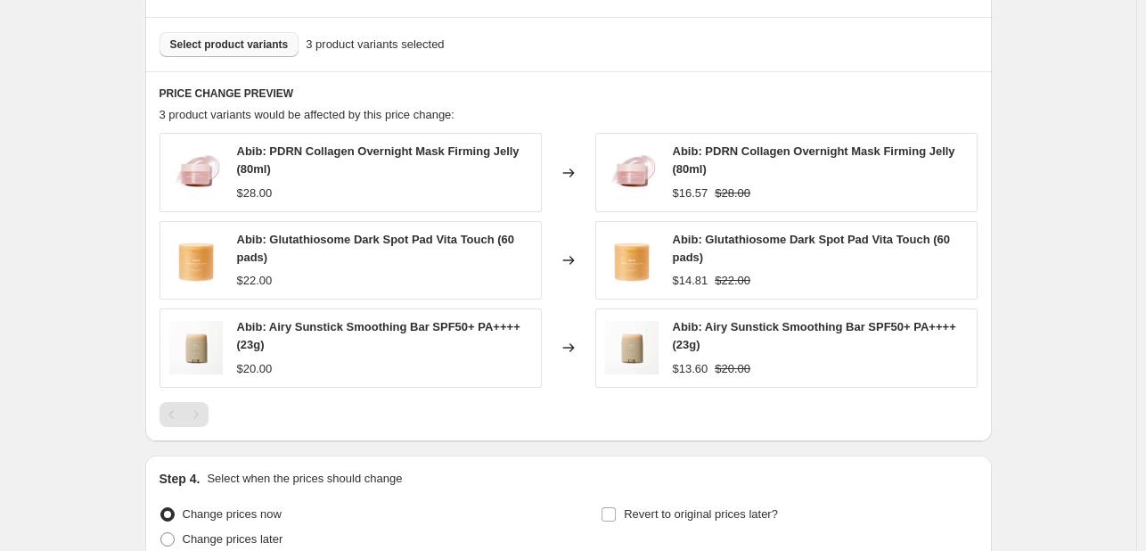
scroll to position [980, 0]
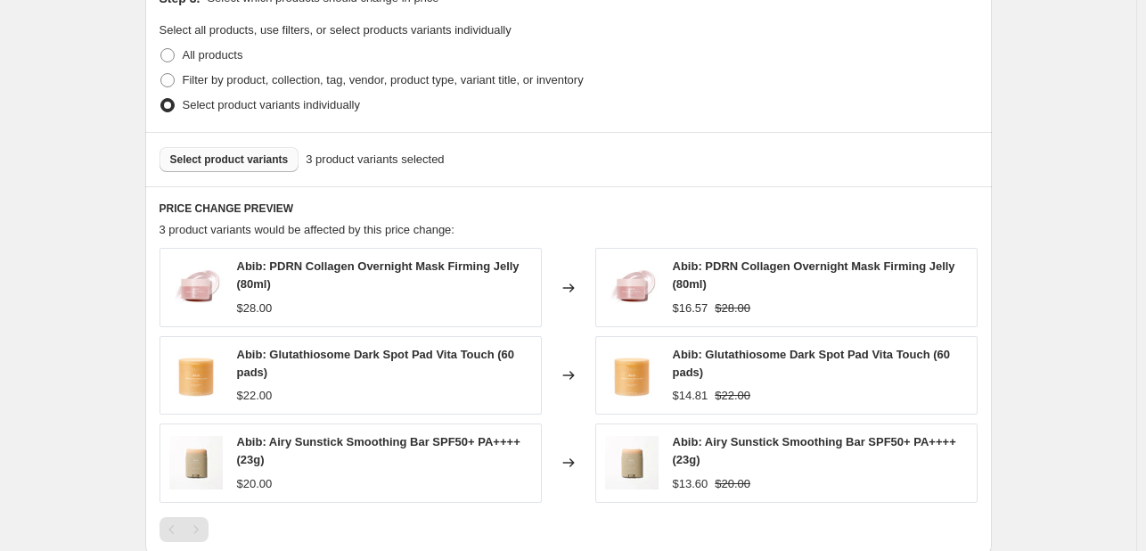
click at [225, 170] on button "Select product variants" at bounding box center [229, 159] width 140 height 25
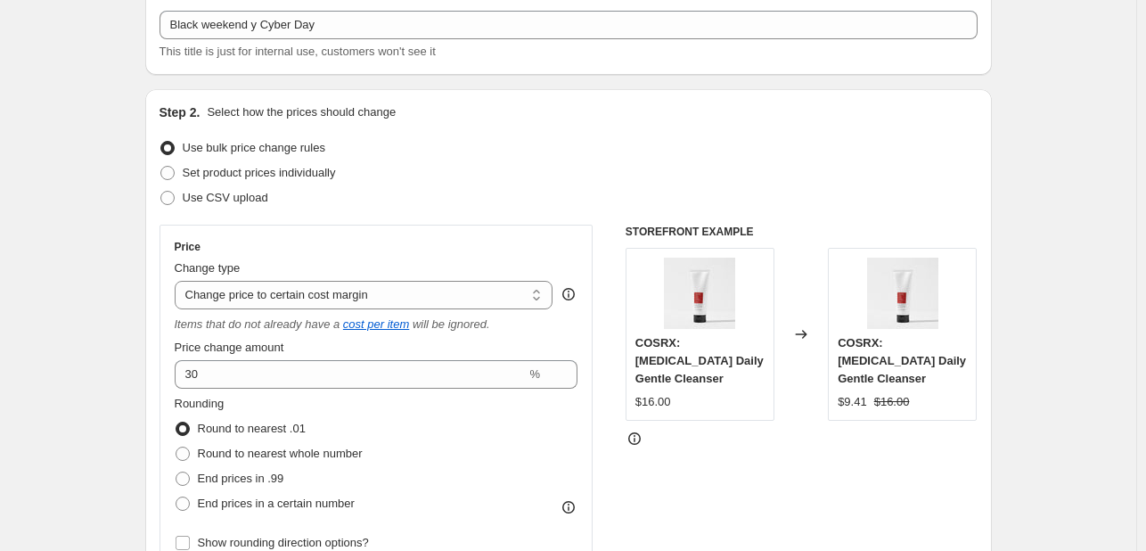
scroll to position [267, 0]
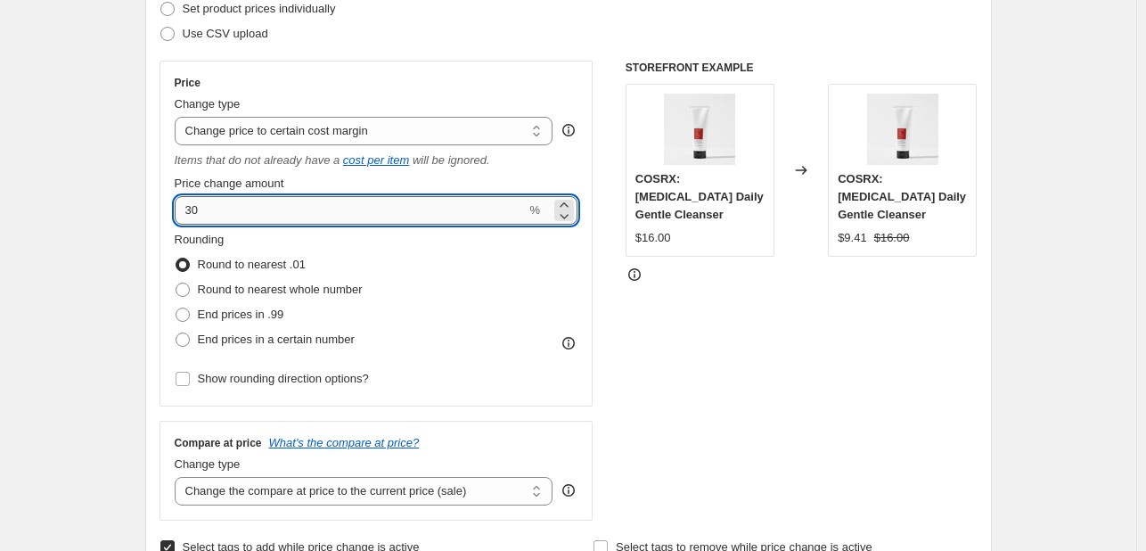
click at [365, 206] on input "30" at bounding box center [351, 210] width 352 height 29
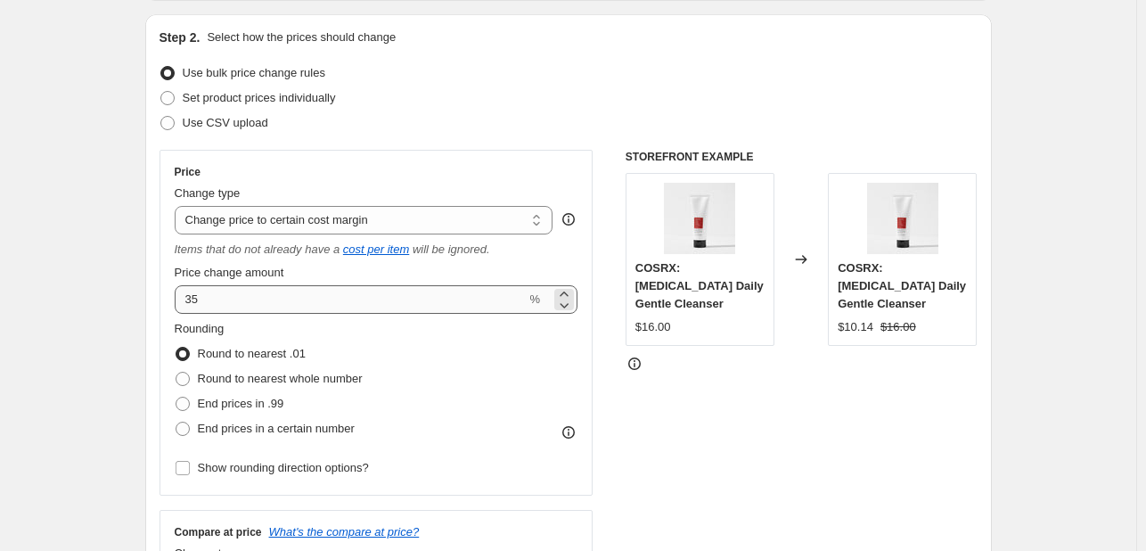
scroll to position [178, 0]
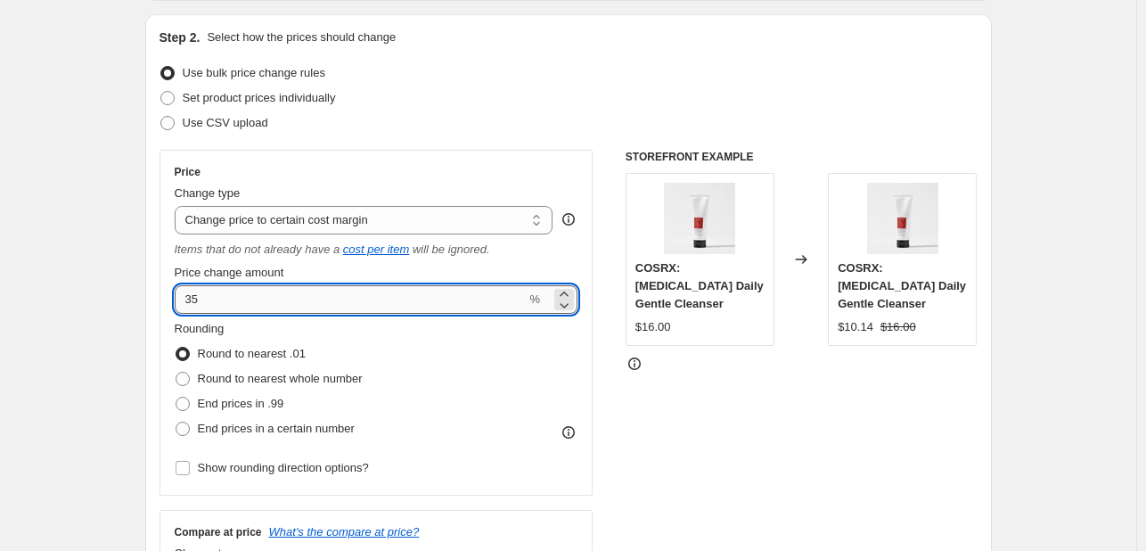
click at [227, 306] on input "35" at bounding box center [351, 299] width 352 height 29
type input "3"
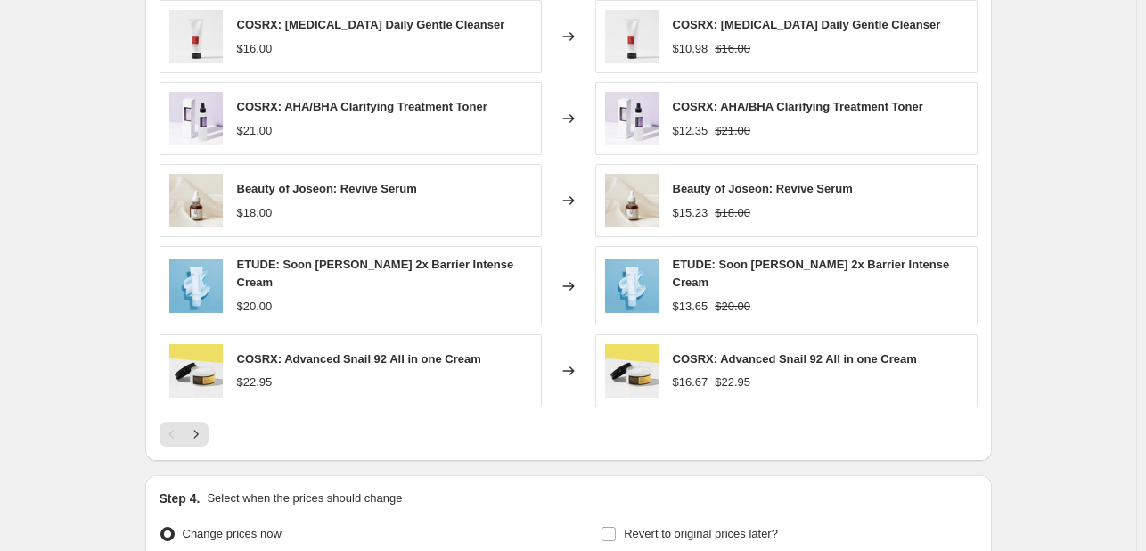
scroll to position [1247, 0]
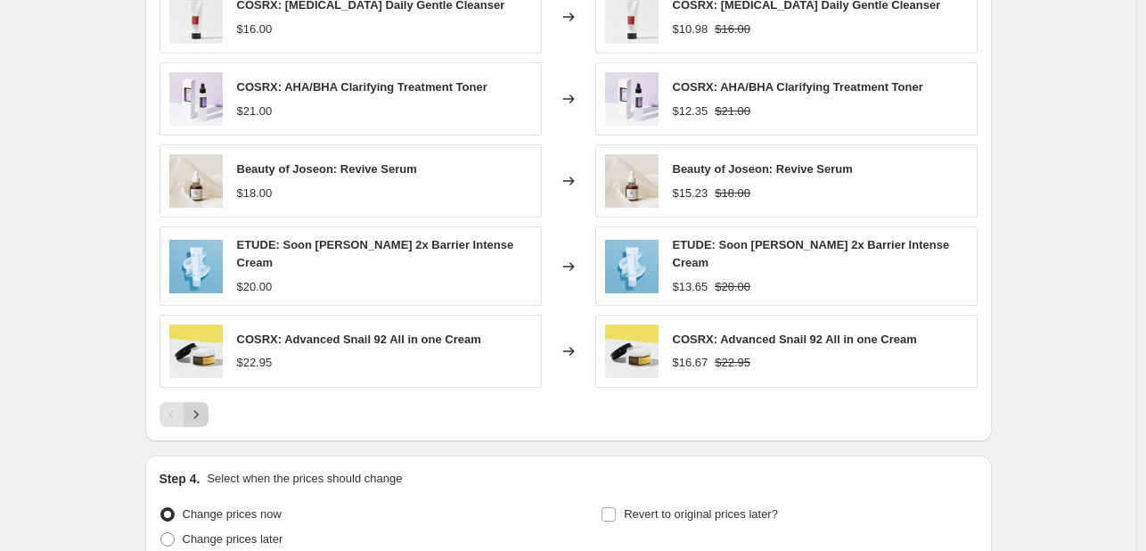
click at [198, 411] on icon "Next" at bounding box center [196, 414] width 18 height 18
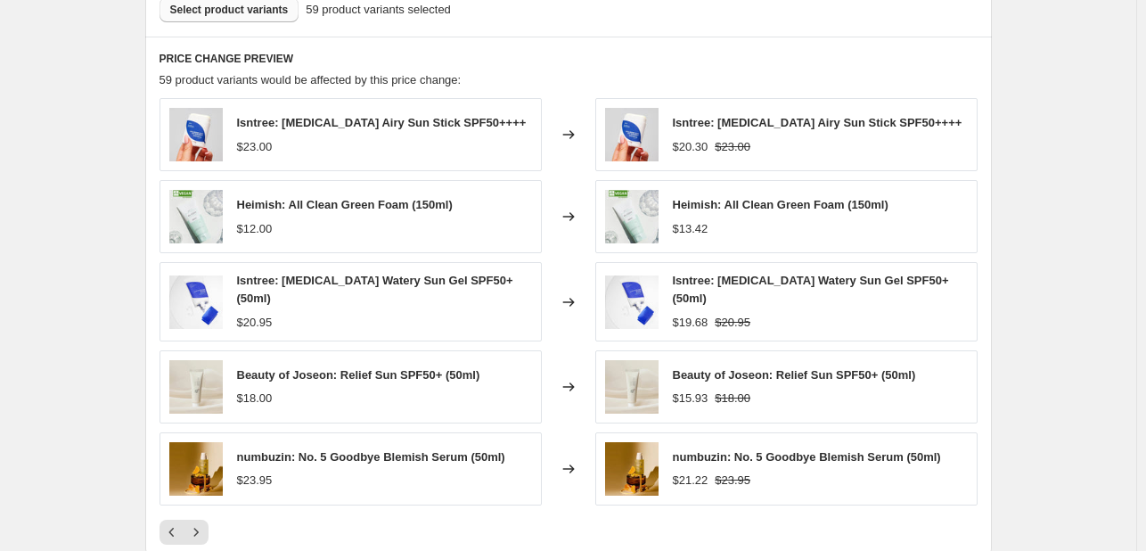
scroll to position [1158, 0]
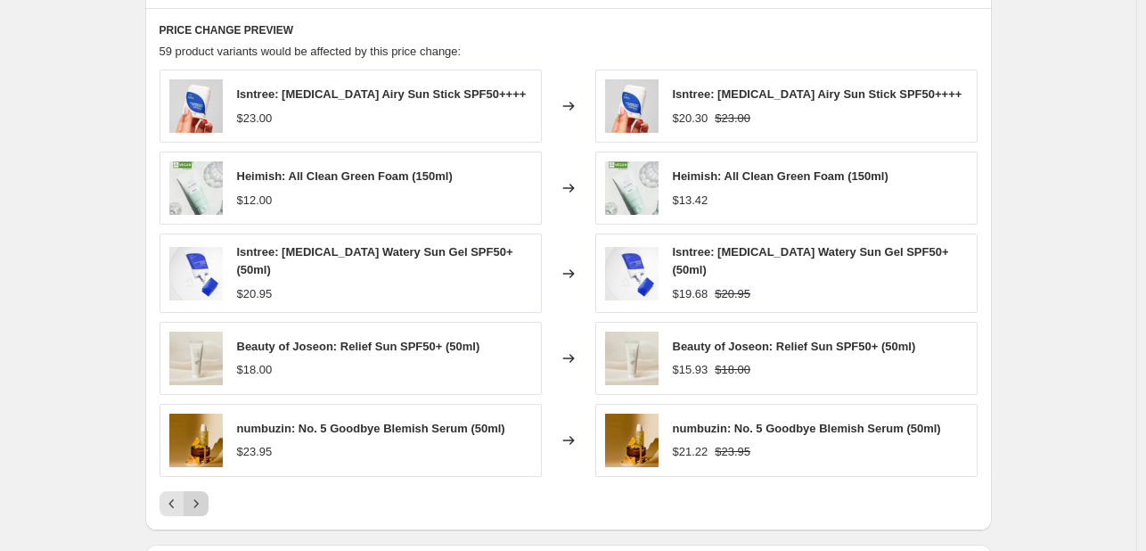
click at [205, 503] on icon "Next" at bounding box center [196, 503] width 18 height 18
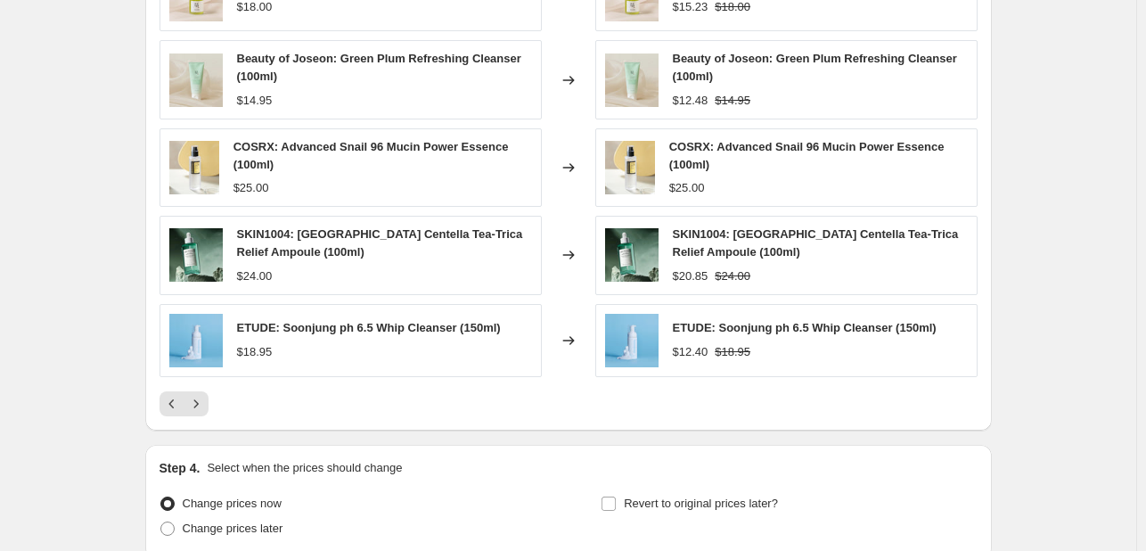
scroll to position [1245, 0]
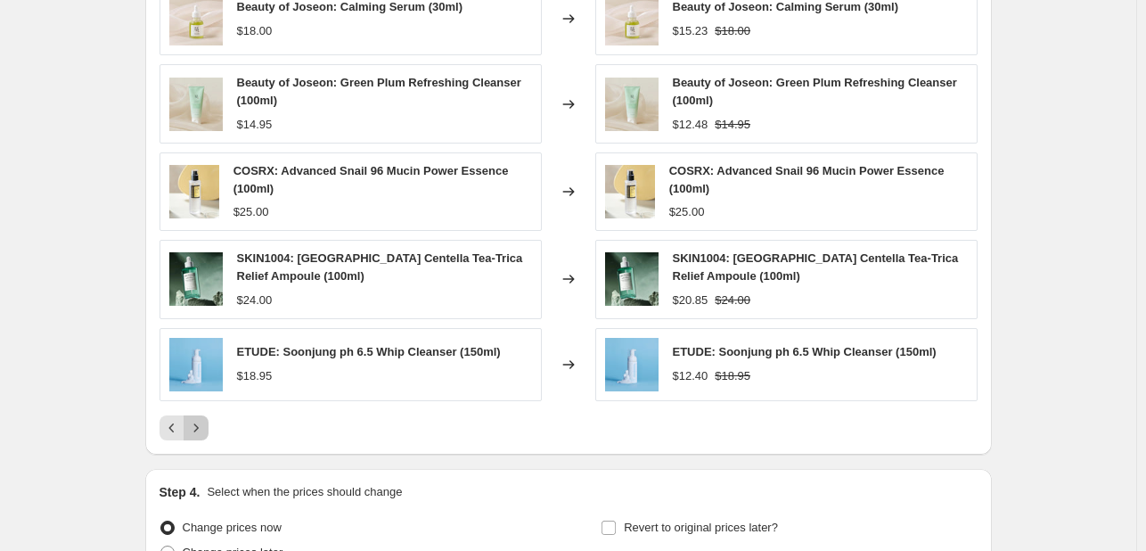
click at [199, 425] on icon "Next" at bounding box center [196, 428] width 18 height 18
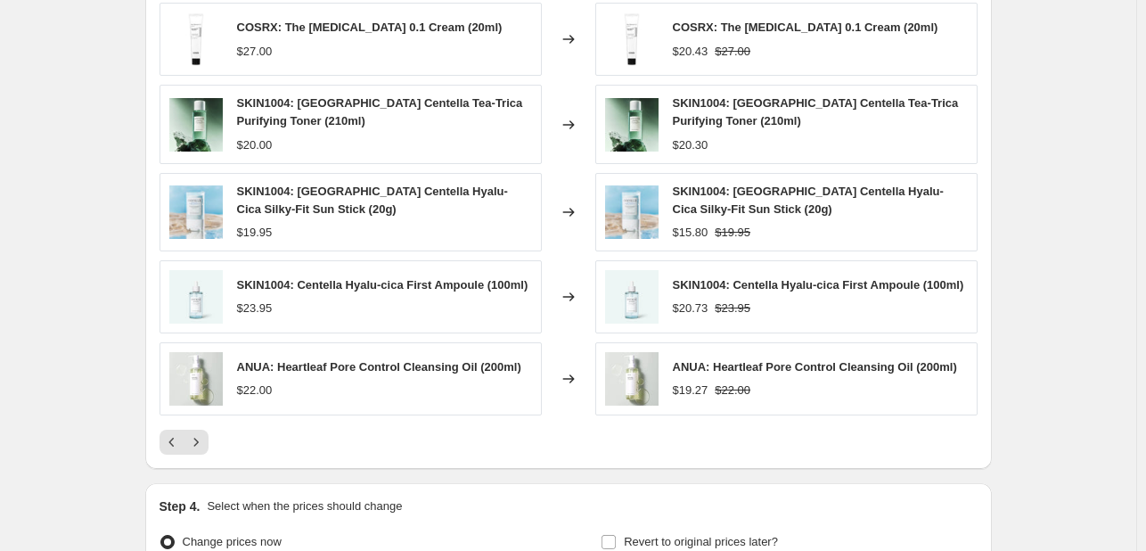
scroll to position [1156, 0]
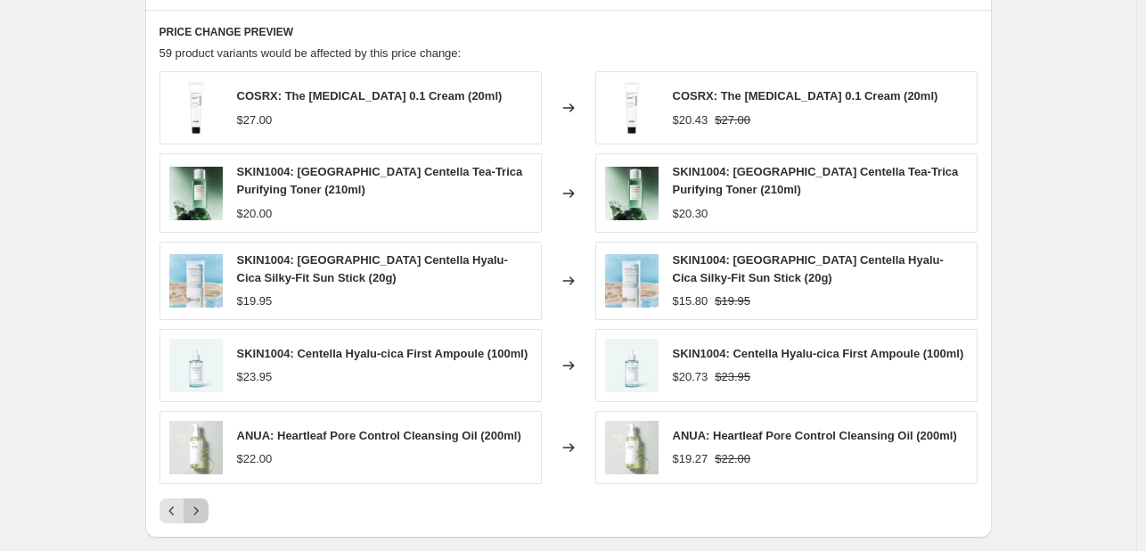
click at [203, 507] on icon "Next" at bounding box center [196, 511] width 18 height 18
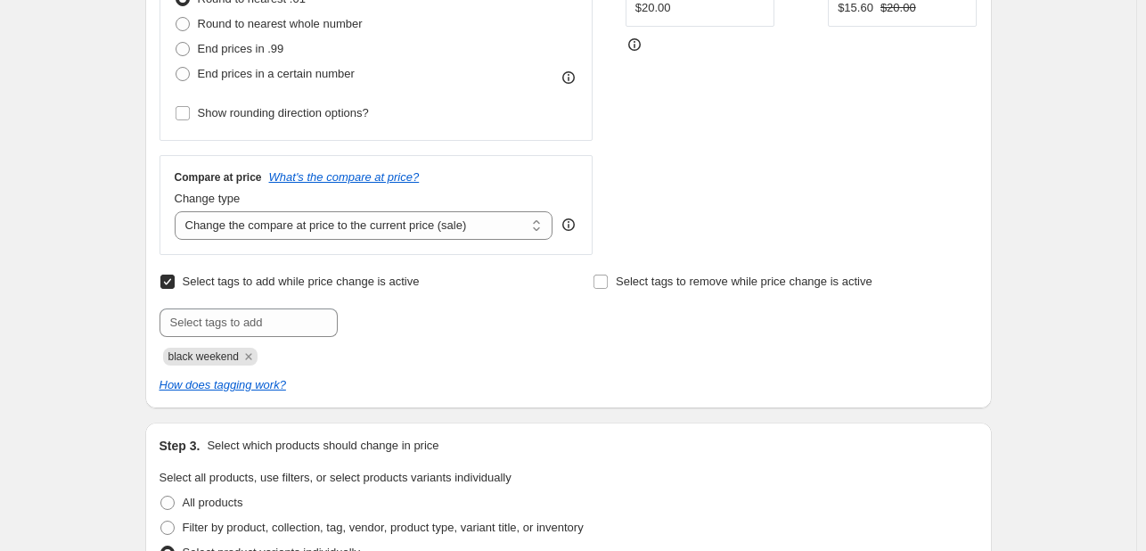
scroll to position [176, 0]
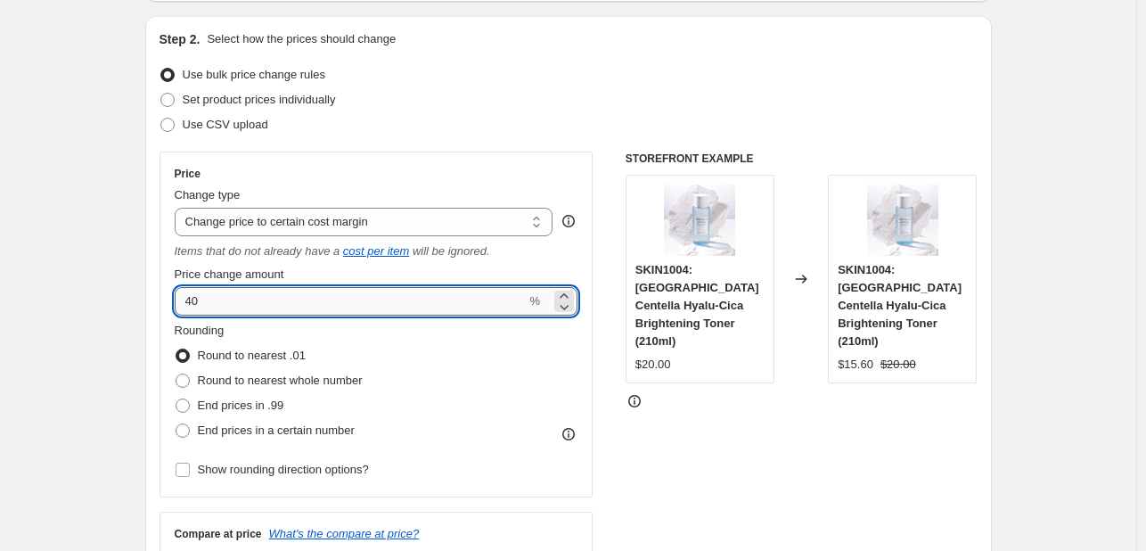
drag, startPoint x: 217, startPoint y: 291, endPoint x: 182, endPoint y: 295, distance: 35.8
click at [182, 295] on input "40" at bounding box center [351, 301] width 352 height 29
type input "35"
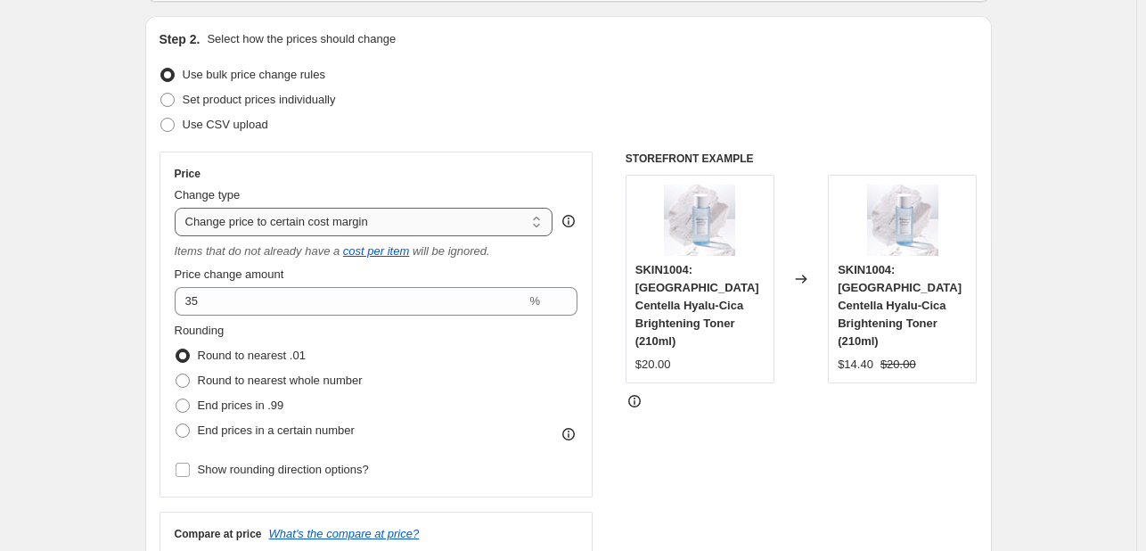
click at [235, 211] on select "Change the price to a certain amount Change the price by a certain amount Chang…" at bounding box center [364, 222] width 379 height 29
select select "pc"
click at [178, 208] on select "Change the price to a certain amount Change the price by a certain amount Chang…" at bounding box center [364, 222] width 379 height 29
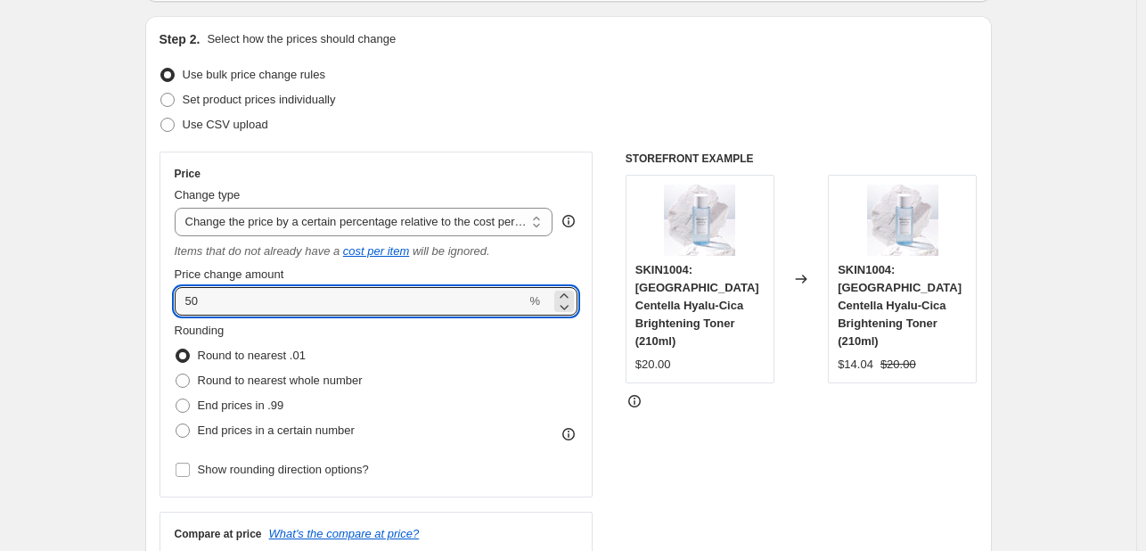
drag, startPoint x: 225, startPoint y: 295, endPoint x: 158, endPoint y: 300, distance: 67.0
click at [158, 300] on div "Step 2. Select how the prices should change Use bulk price change rules Set pro…" at bounding box center [568, 390] width 846 height 748
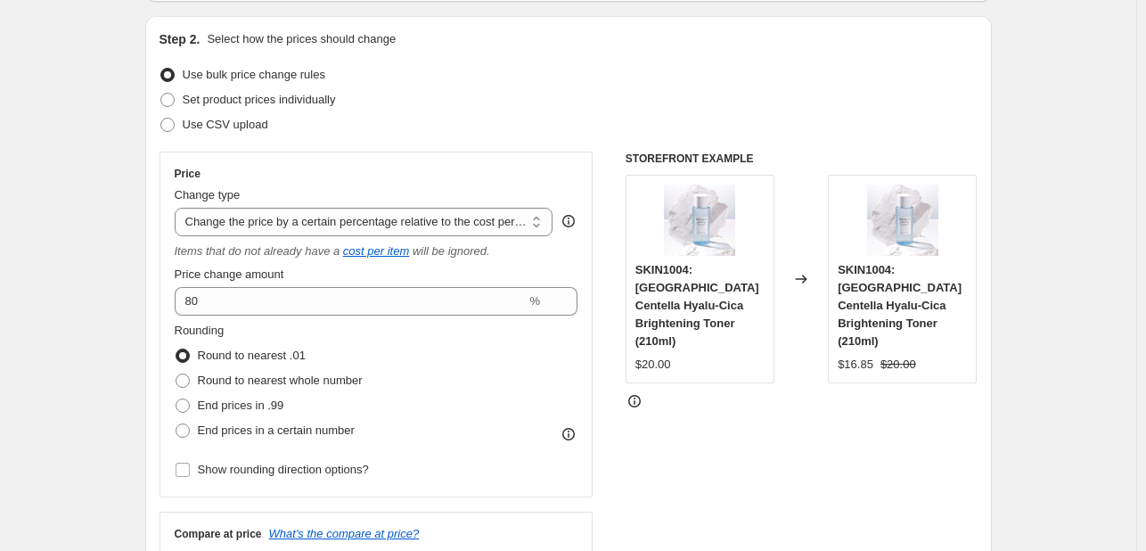
click at [159, 299] on div "Step 2. Select how the prices should change Use bulk price change rules Set pro…" at bounding box center [568, 390] width 846 height 748
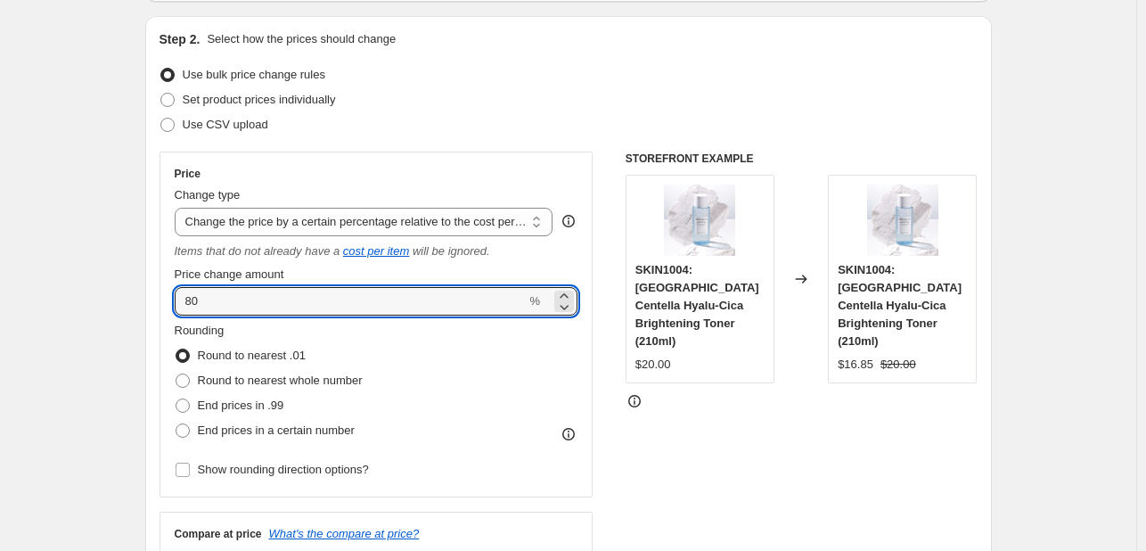
drag, startPoint x: 235, startPoint y: 306, endPoint x: 128, endPoint y: 300, distance: 107.1
click at [300, 231] on select "Change the price to a certain amount Change the price by a certain amount Chang…" at bounding box center [364, 222] width 379 height 29
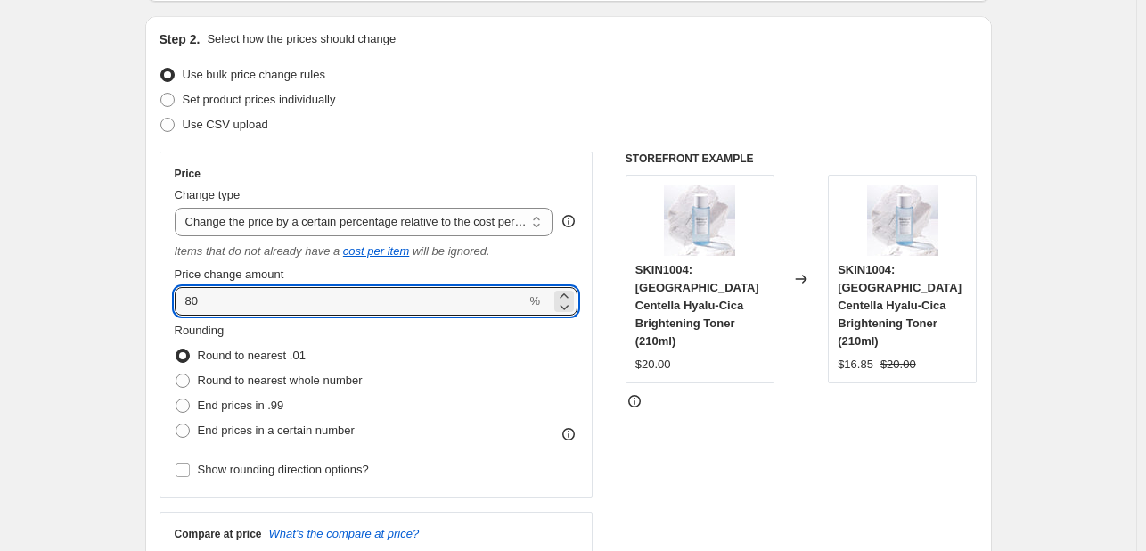
drag, startPoint x: 198, startPoint y: 303, endPoint x: 169, endPoint y: 303, distance: 28.5
click at [169, 303] on div "Price Change type Change the price to a certain amount Change the price by a ce…" at bounding box center [376, 324] width 434 height 346
drag, startPoint x: 232, startPoint y: 304, endPoint x: 164, endPoint y: 300, distance: 67.8
click at [164, 300] on div "Price Change type Change the price to a certain amount Change the price by a ce…" at bounding box center [376, 324] width 434 height 346
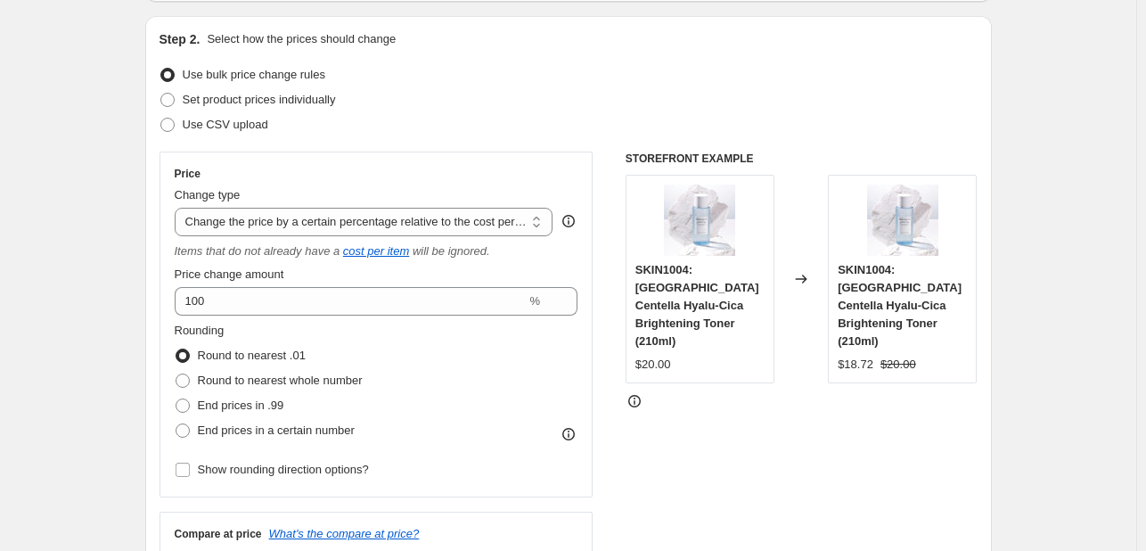
click at [163, 290] on div "Price Change type Change the price to a certain amount Change the price by a ce…" at bounding box center [376, 324] width 434 height 346
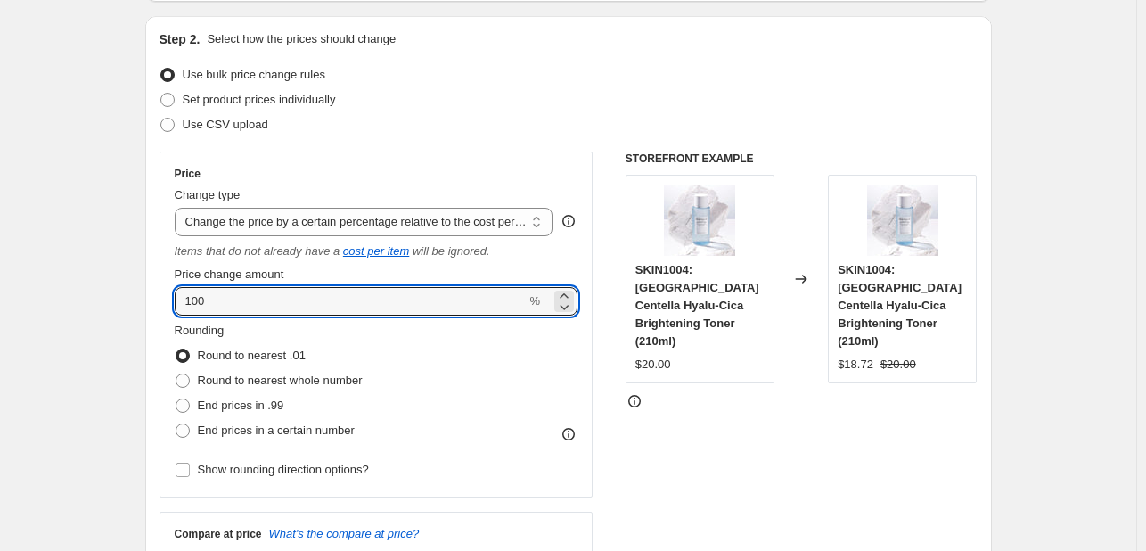
drag, startPoint x: 233, startPoint y: 306, endPoint x: 136, endPoint y: 299, distance: 97.3
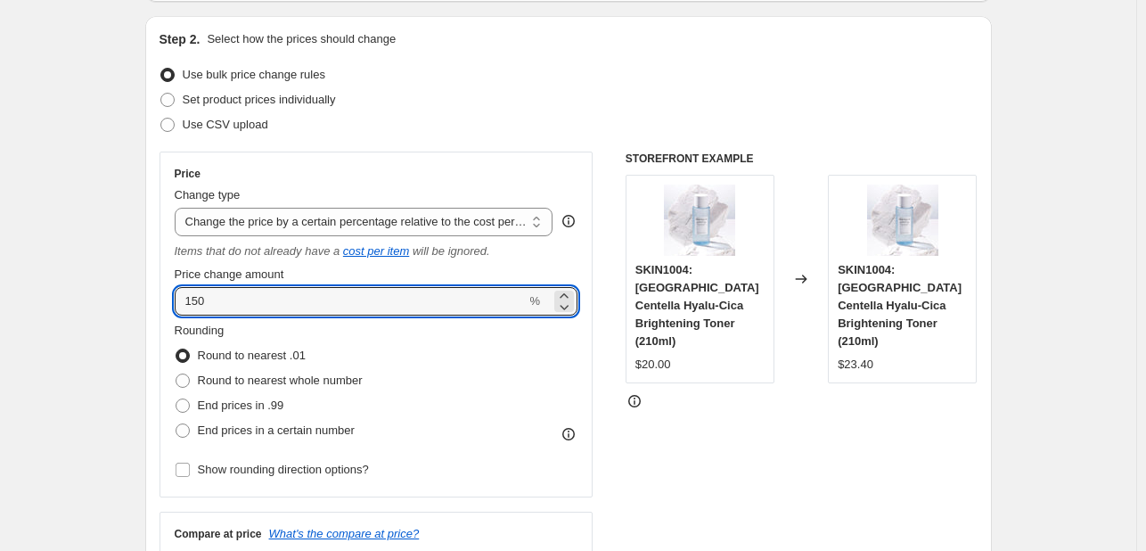
drag, startPoint x: 238, startPoint y: 297, endPoint x: 135, endPoint y: 302, distance: 103.5
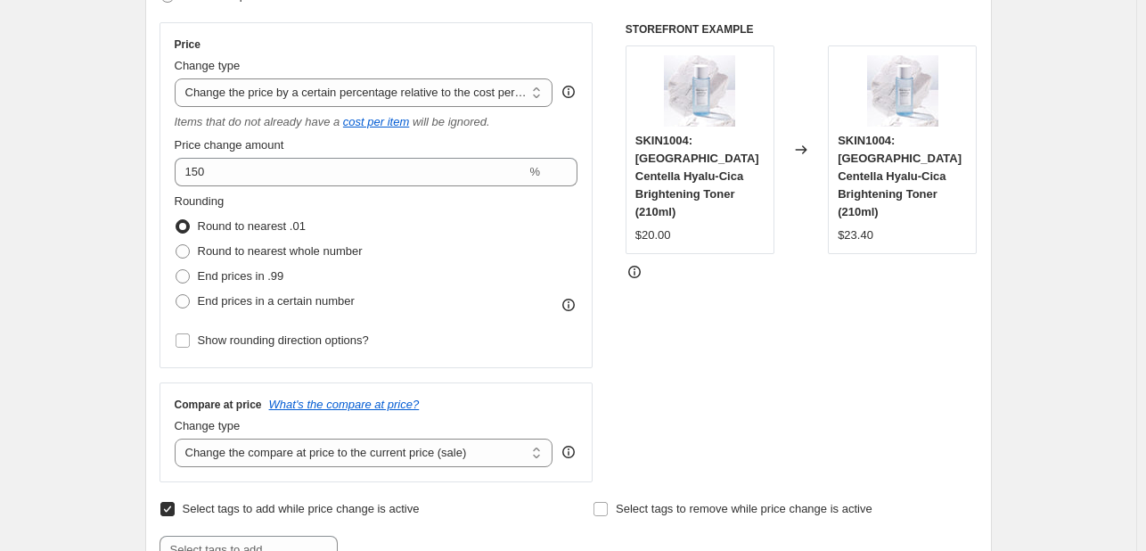
scroll to position [265, 0]
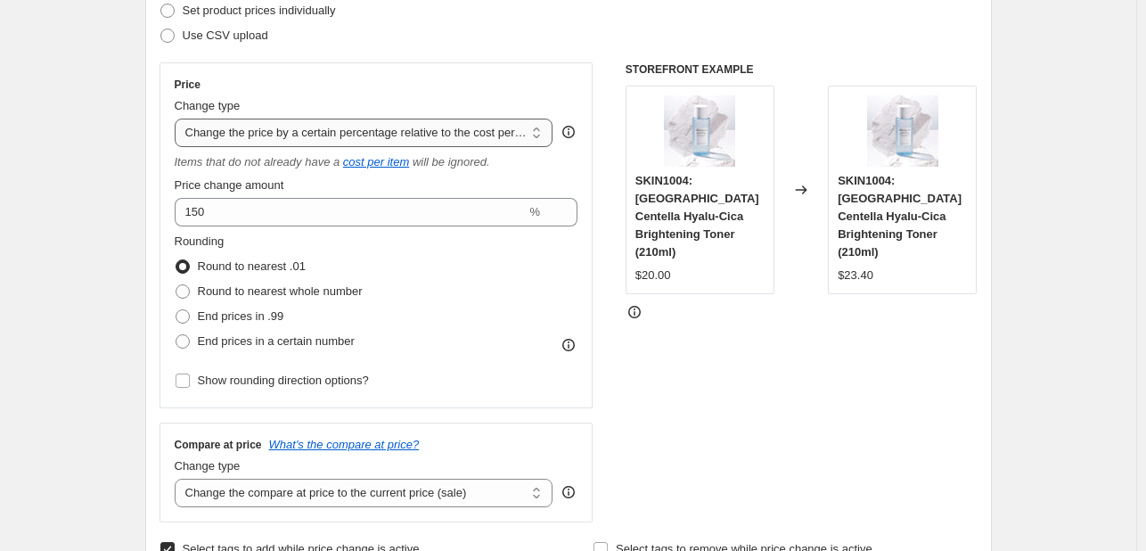
click at [249, 140] on select "Change the price to a certain amount Change the price by a certain amount Chang…" at bounding box center [364, 132] width 379 height 29
click at [248, 143] on select "Change the price to a certain amount Change the price by a certain amount Chang…" at bounding box center [364, 132] width 379 height 29
click at [570, 125] on icon at bounding box center [568, 132] width 18 height 18
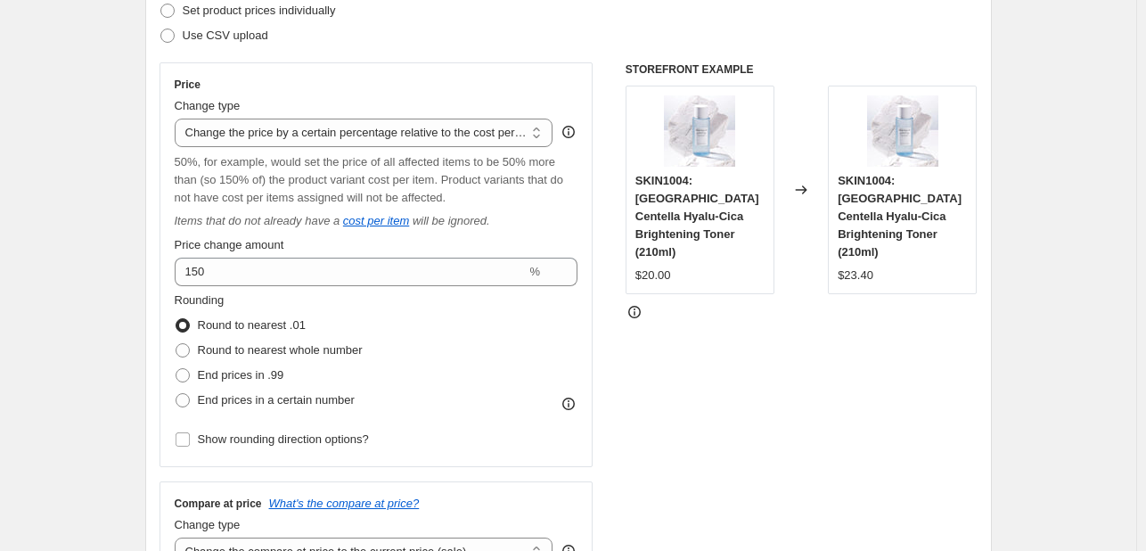
click at [570, 125] on icon at bounding box center [568, 132] width 18 height 18
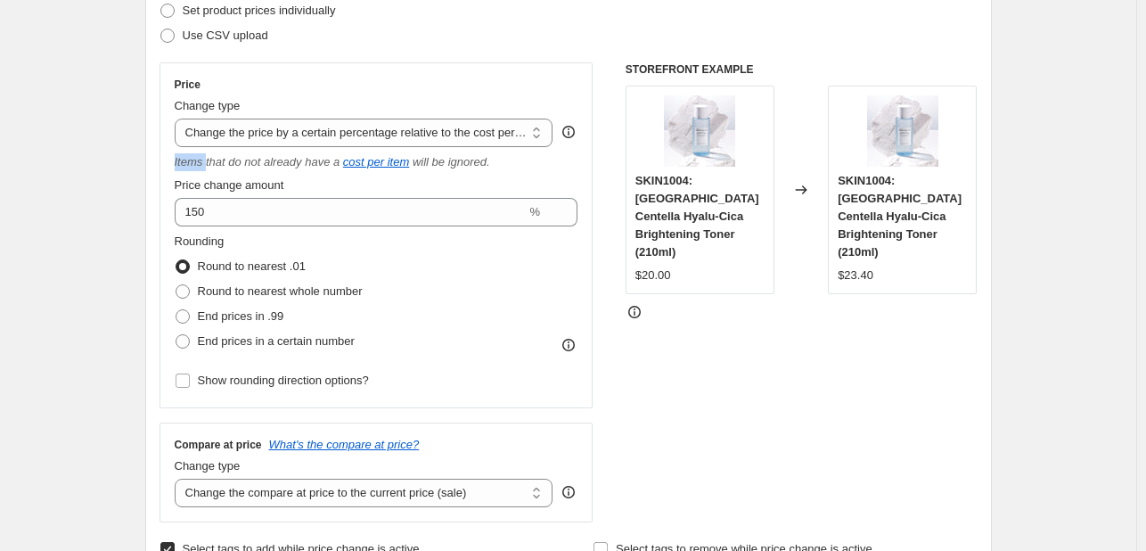
click at [570, 125] on icon at bounding box center [568, 132] width 18 height 18
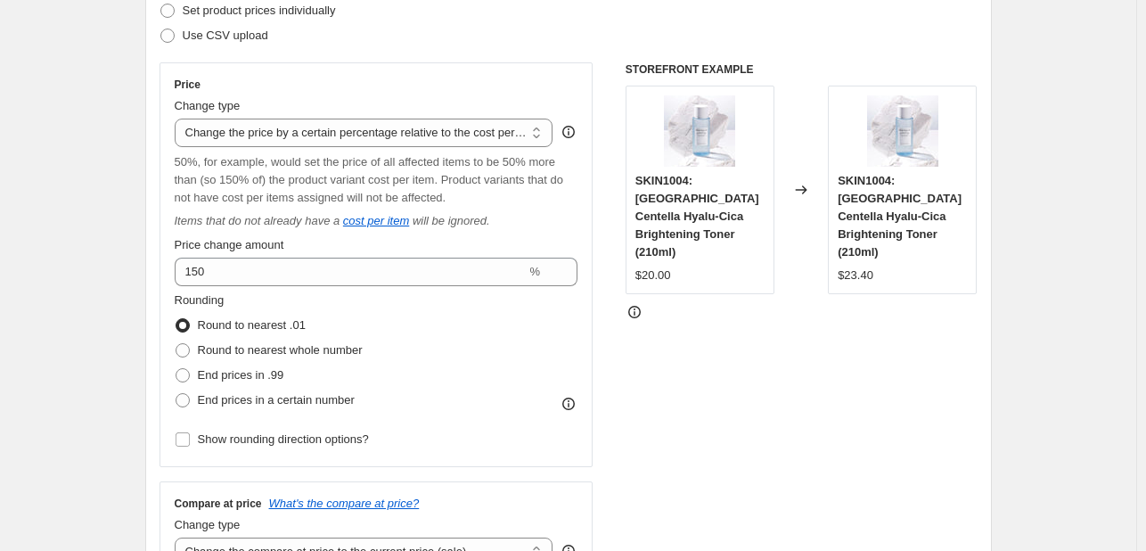
click at [578, 155] on div "50%, for example, would set the price of all affected items to be 50% more than…" at bounding box center [377, 179] width 404 height 53
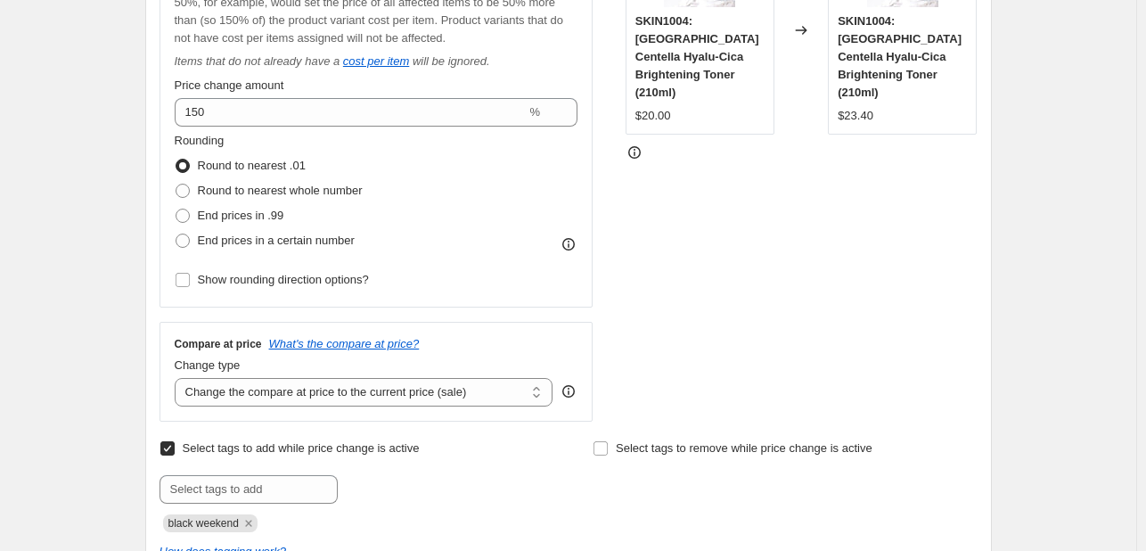
scroll to position [355, 0]
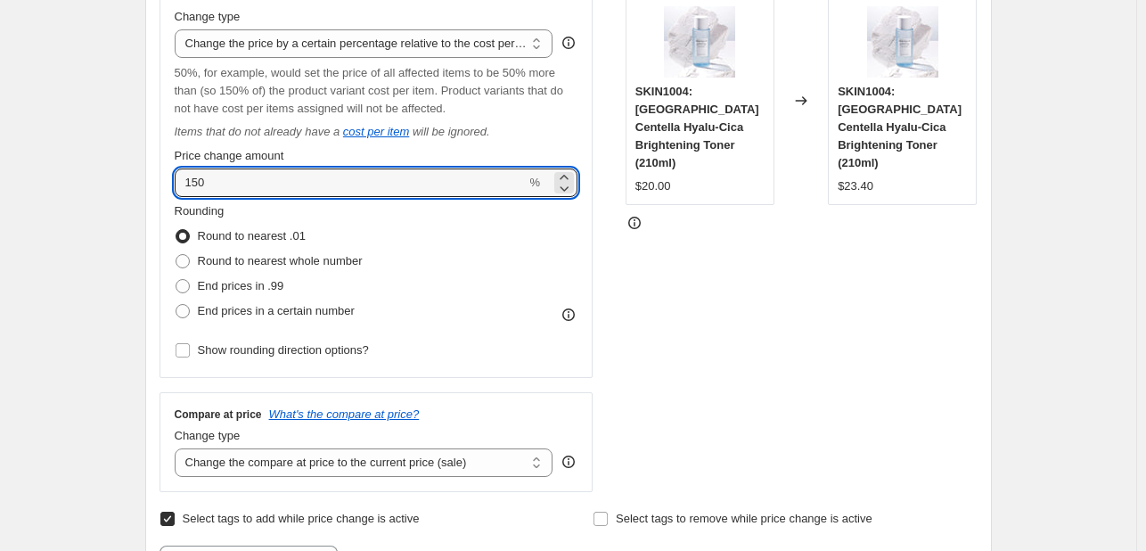
drag, startPoint x: 231, startPoint y: 176, endPoint x: 160, endPoint y: 194, distance: 72.8
click at [160, 194] on div "Step 2. Select how the prices should change Use bulk price change rules Set pro…" at bounding box center [568, 241] width 846 height 807
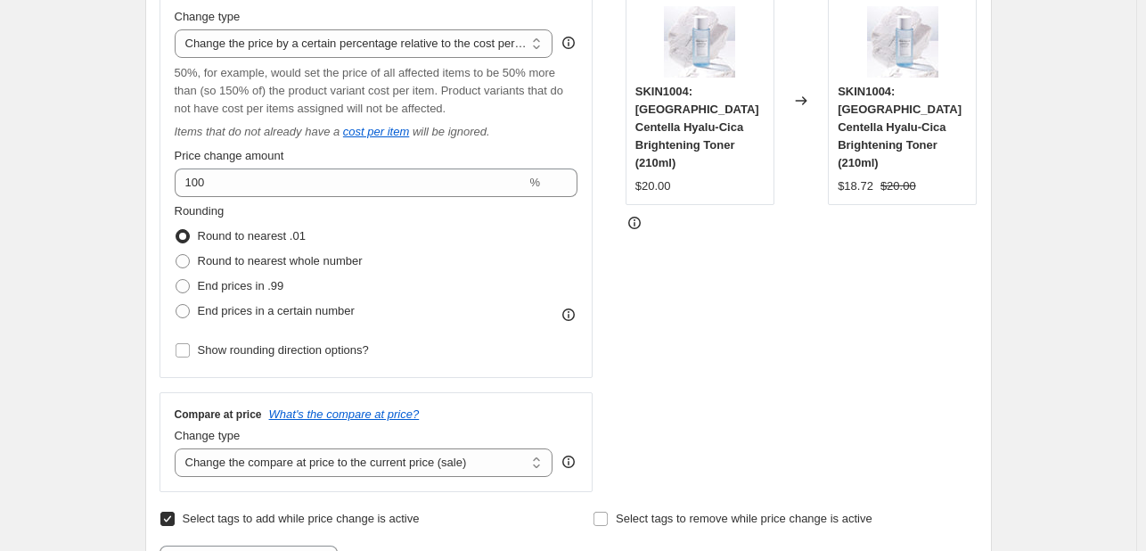
click at [163, 192] on div "Price Change type Change the price to a certain amount Change the price by a ce…" at bounding box center [376, 175] width 434 height 404
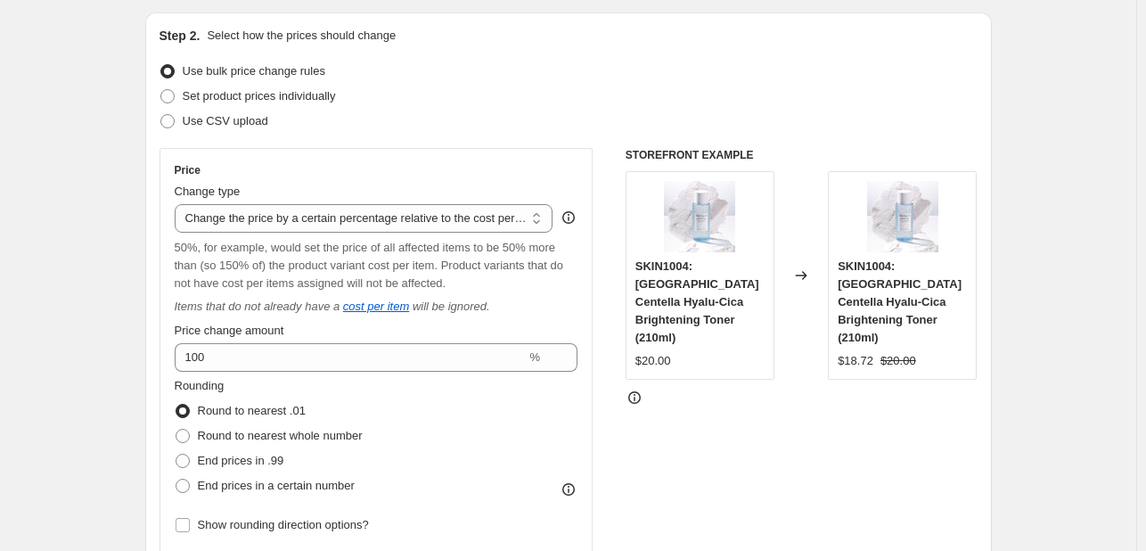
scroll to position [176, 0]
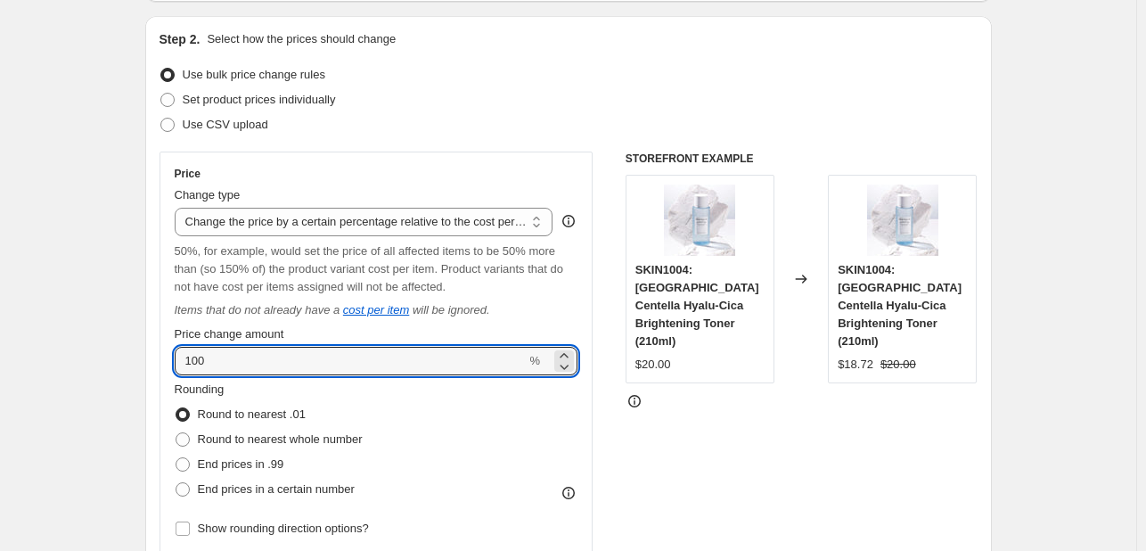
drag, startPoint x: 271, startPoint y: 356, endPoint x: 142, endPoint y: 346, distance: 129.6
click at [167, 344] on div "Price Change type Change the price to a certain amount Change the price by a ce…" at bounding box center [376, 353] width 434 height 404
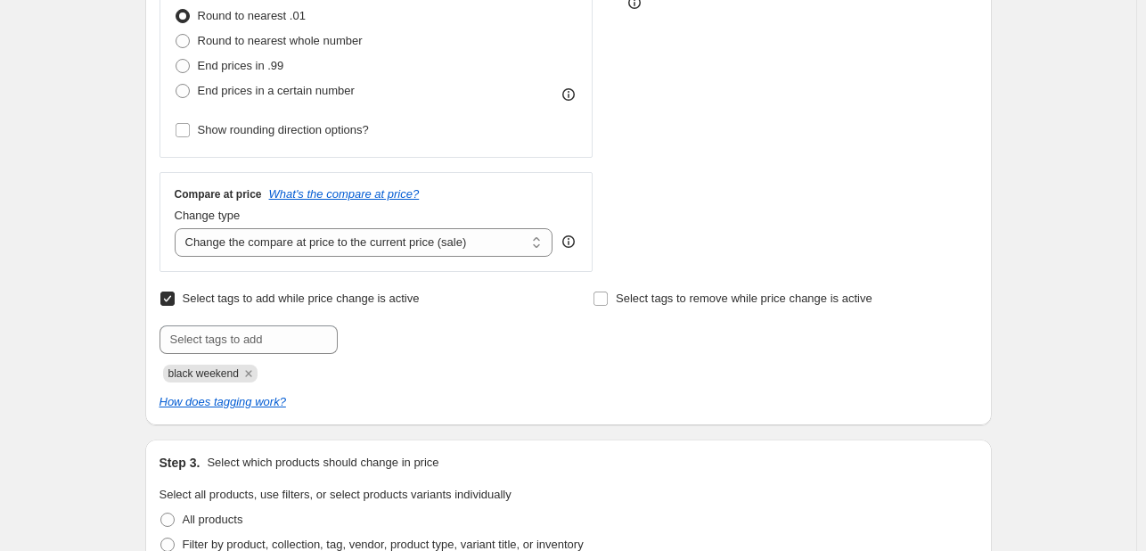
scroll to position [444, 0]
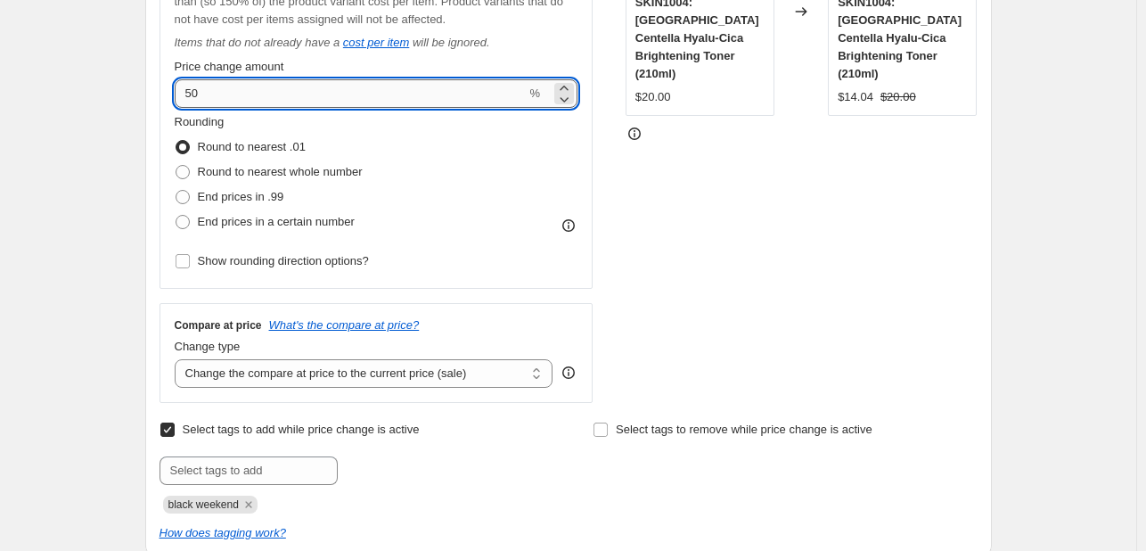
click at [295, 94] on input "50" at bounding box center [351, 93] width 352 height 29
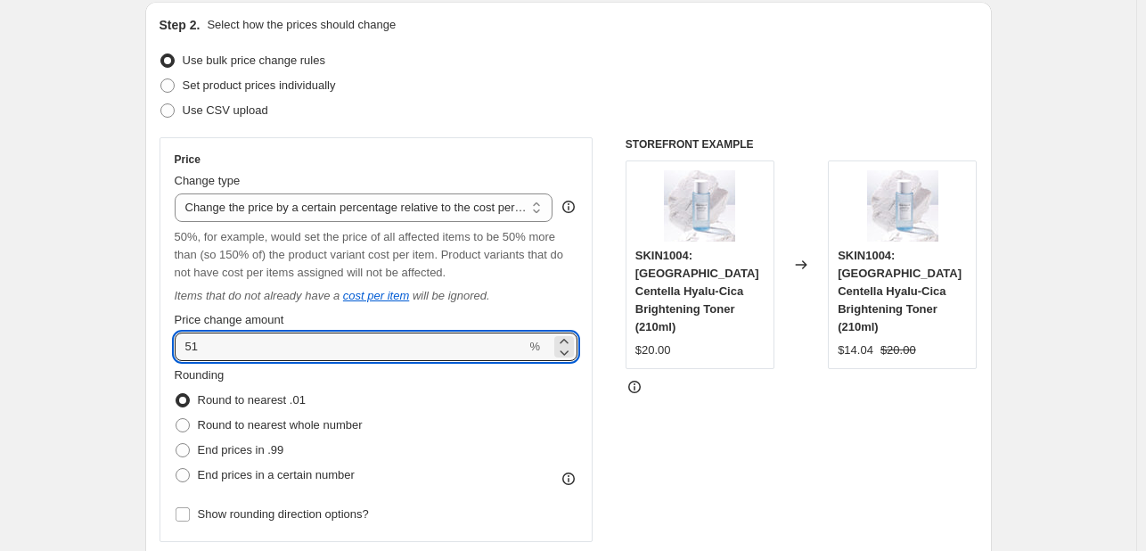
scroll to position [176, 0]
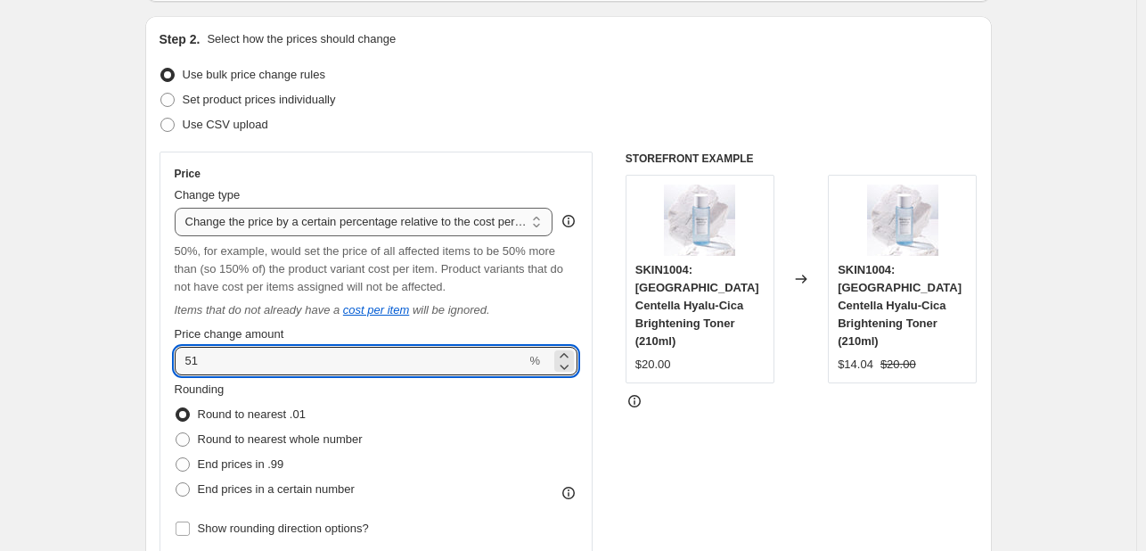
type input "51"
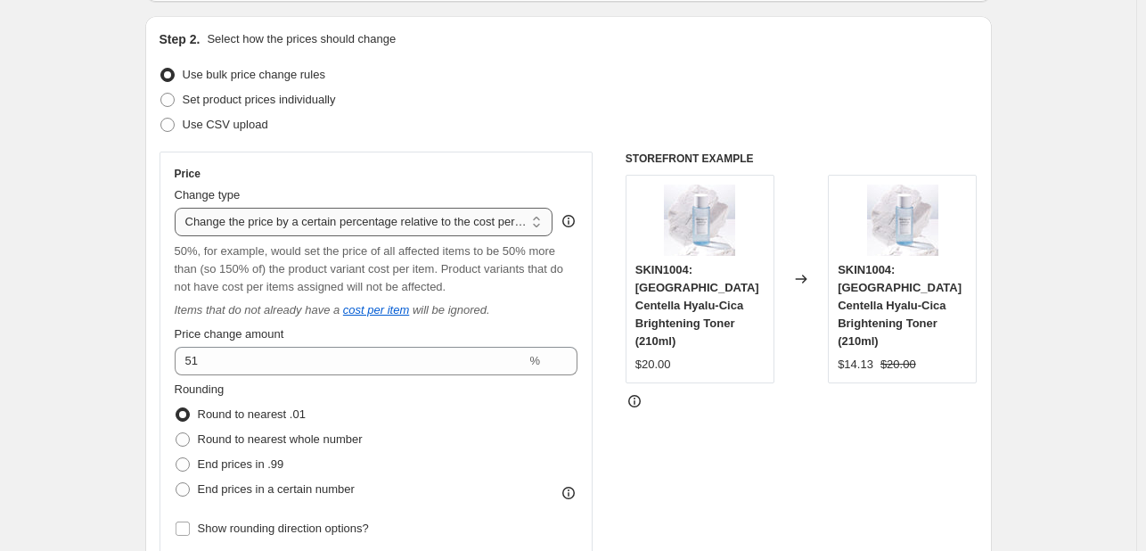
click at [314, 231] on select "Change the price to a certain amount Change the price by a certain amount Chang…" at bounding box center [364, 222] width 379 height 29
select select "margin"
click at [178, 208] on select "Change the price to a certain amount Change the price by a certain amount Chang…" at bounding box center [364, 222] width 379 height 29
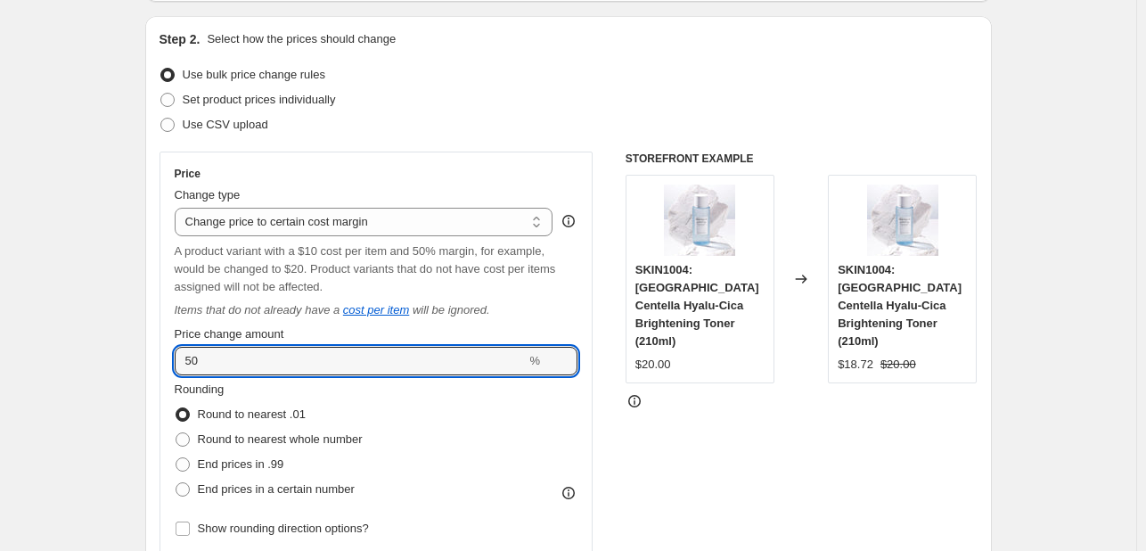
drag, startPoint x: 196, startPoint y: 359, endPoint x: 156, endPoint y: 361, distance: 40.1
click at [156, 361] on div "Step 2. Select how the prices should change Use bulk price change rules Set pro…" at bounding box center [568, 419] width 846 height 807
type input "35"
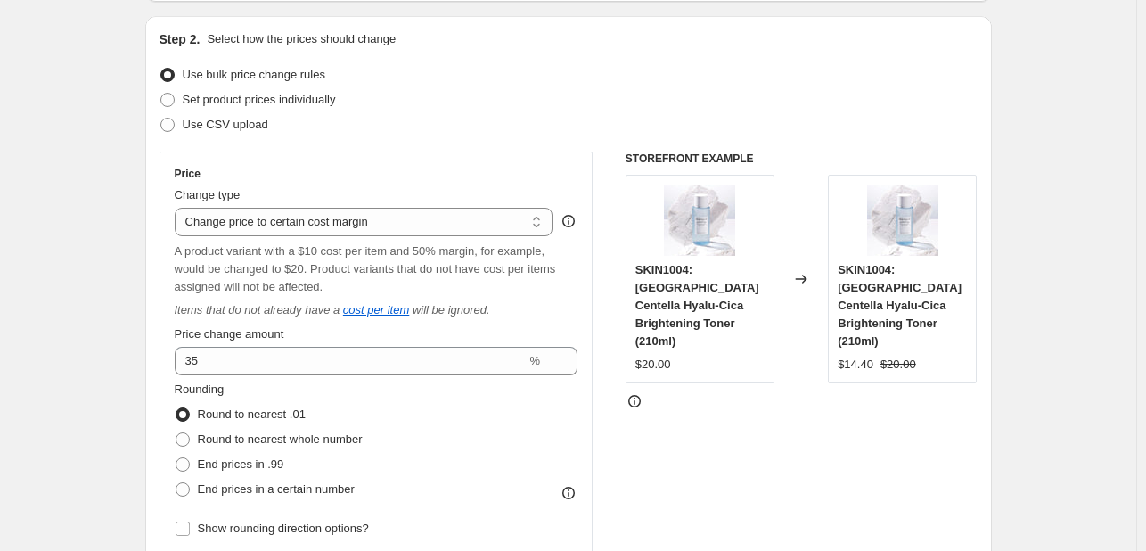
click at [158, 347] on div "Step 2. Select how the prices should change Use bulk price change rules Set pro…" at bounding box center [568, 419] width 846 height 807
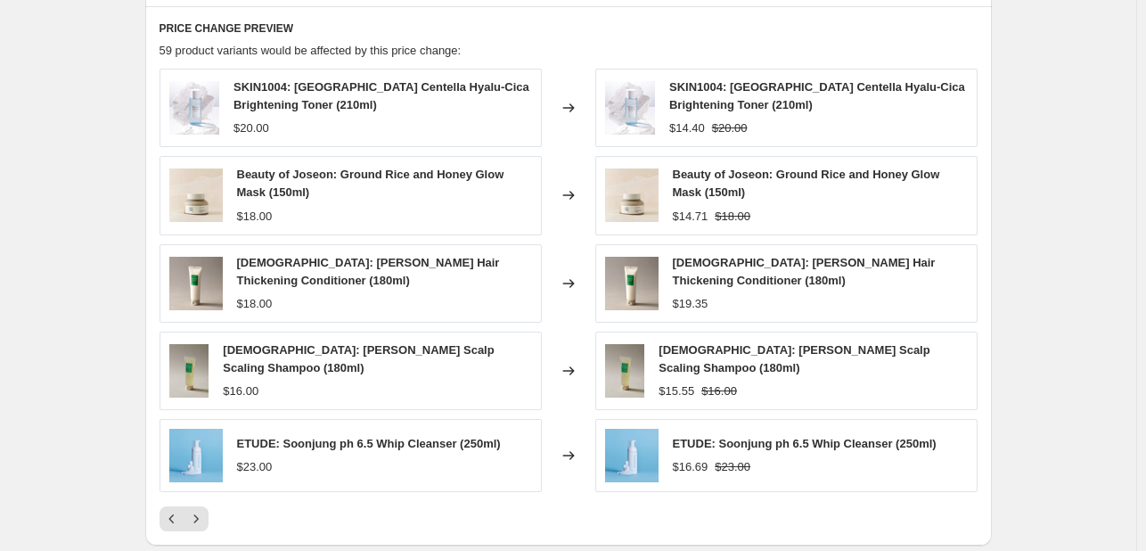
scroll to position [1245, 0]
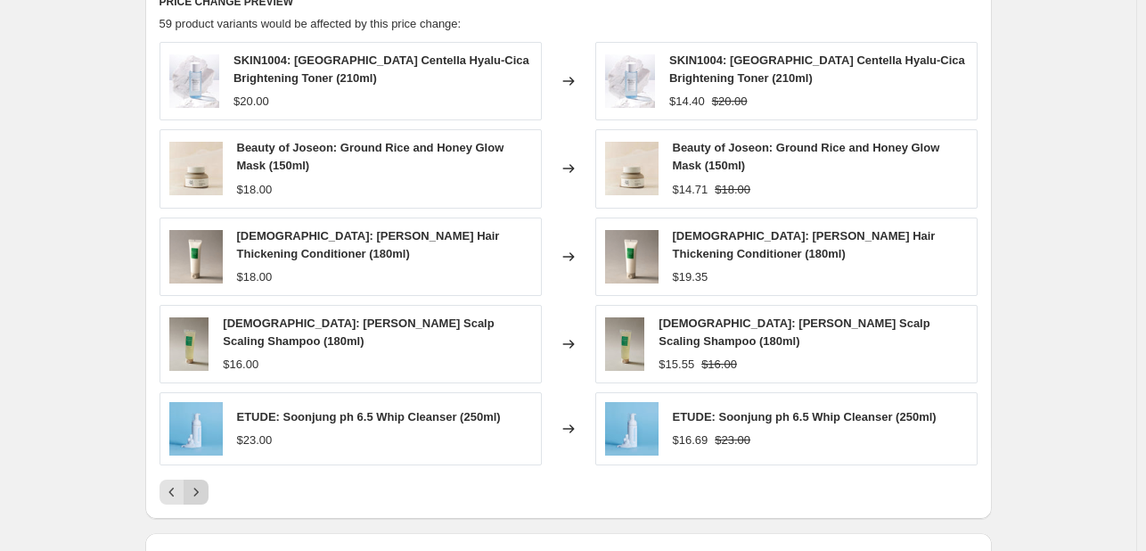
click at [193, 483] on icon "Next" at bounding box center [196, 492] width 18 height 18
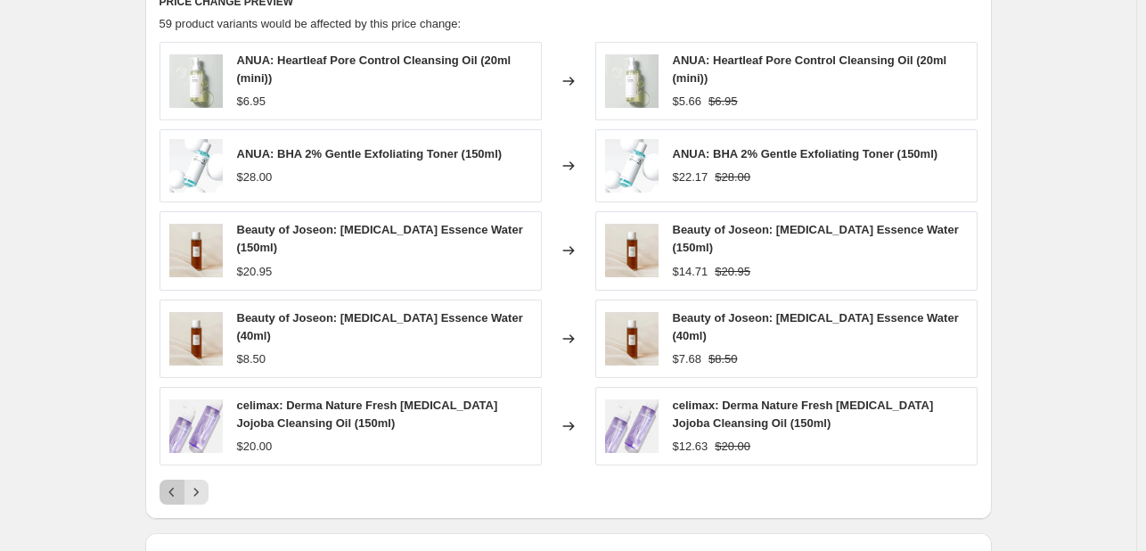
click at [184, 479] on button "Previous" at bounding box center [171, 491] width 25 height 25
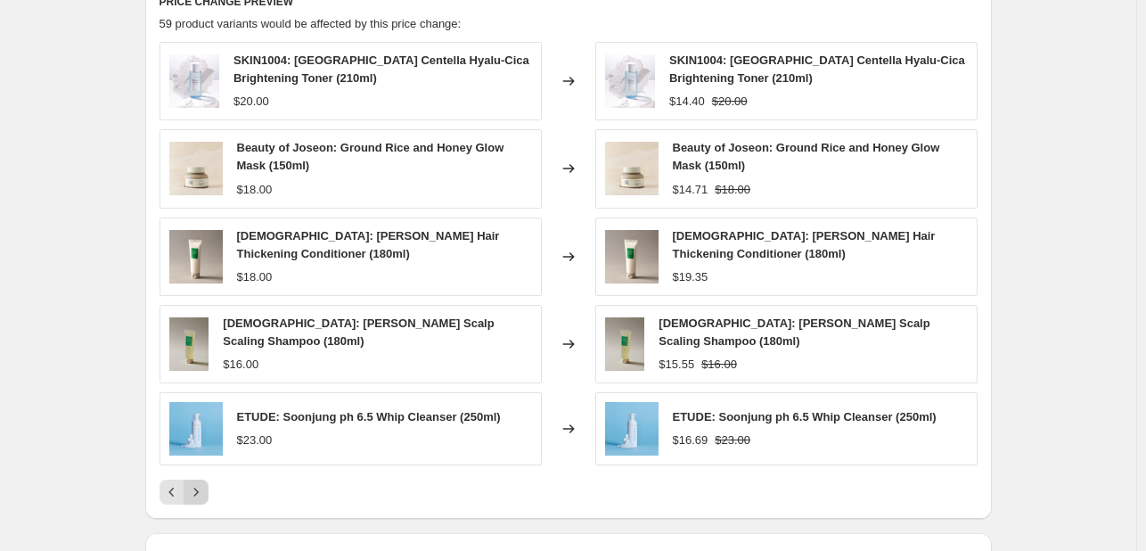
click at [205, 485] on icon "Next" at bounding box center [196, 492] width 18 height 18
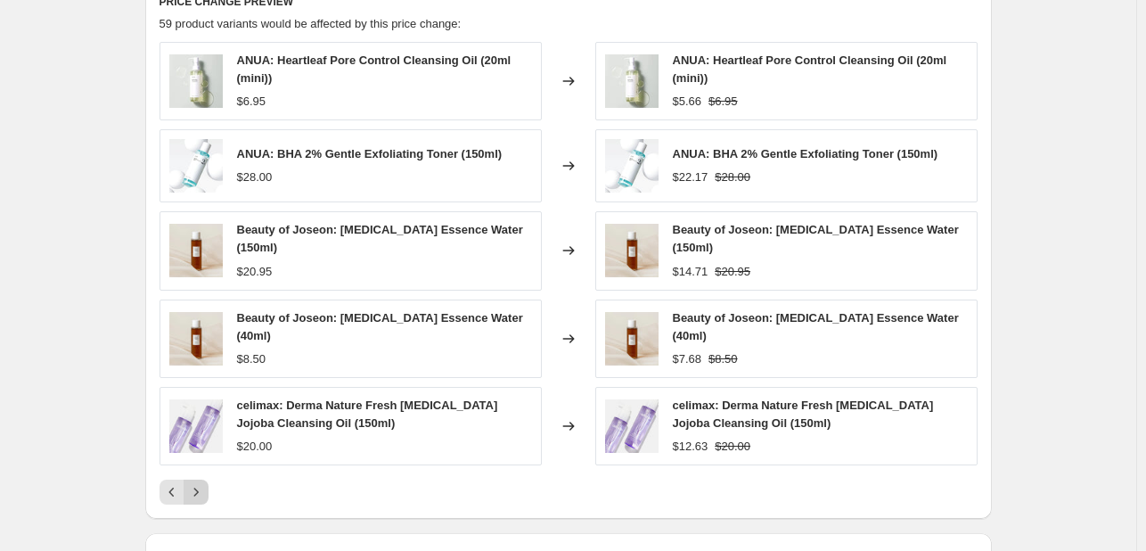
click at [205, 483] on icon "Next" at bounding box center [196, 492] width 18 height 18
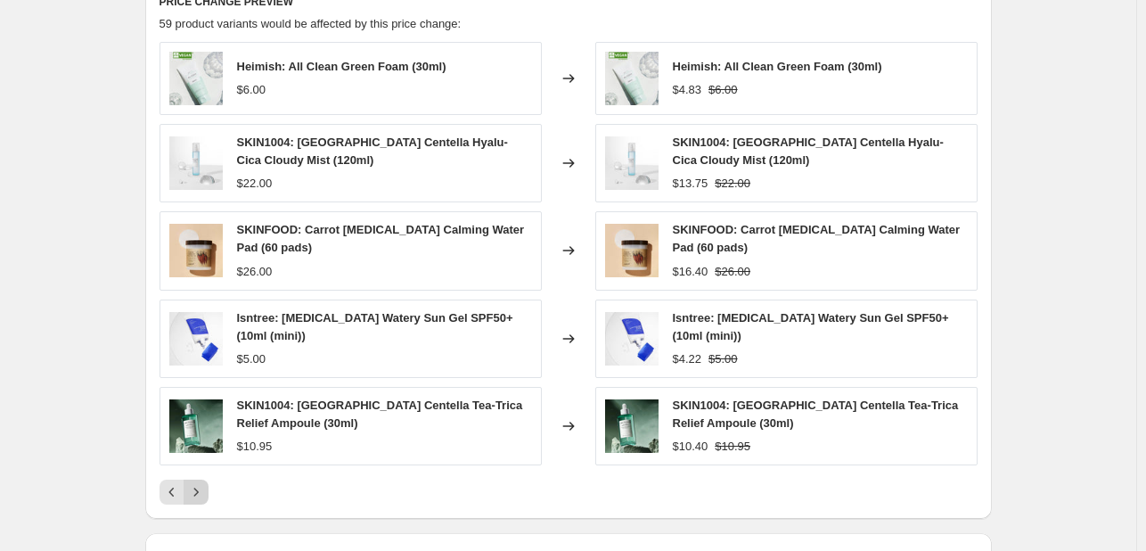
click at [204, 489] on icon "Next" at bounding box center [196, 492] width 18 height 18
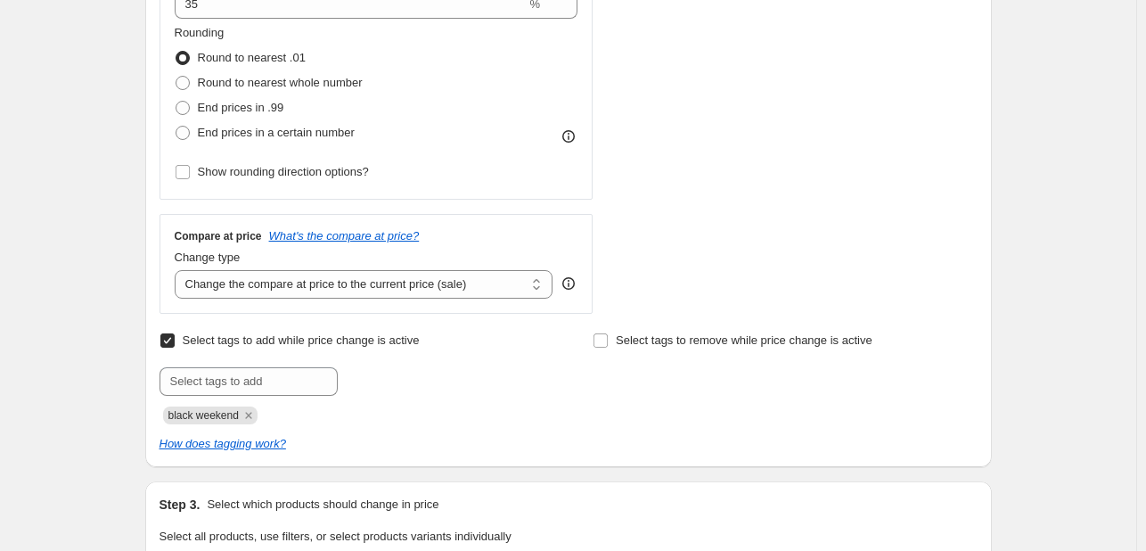
scroll to position [444, 0]
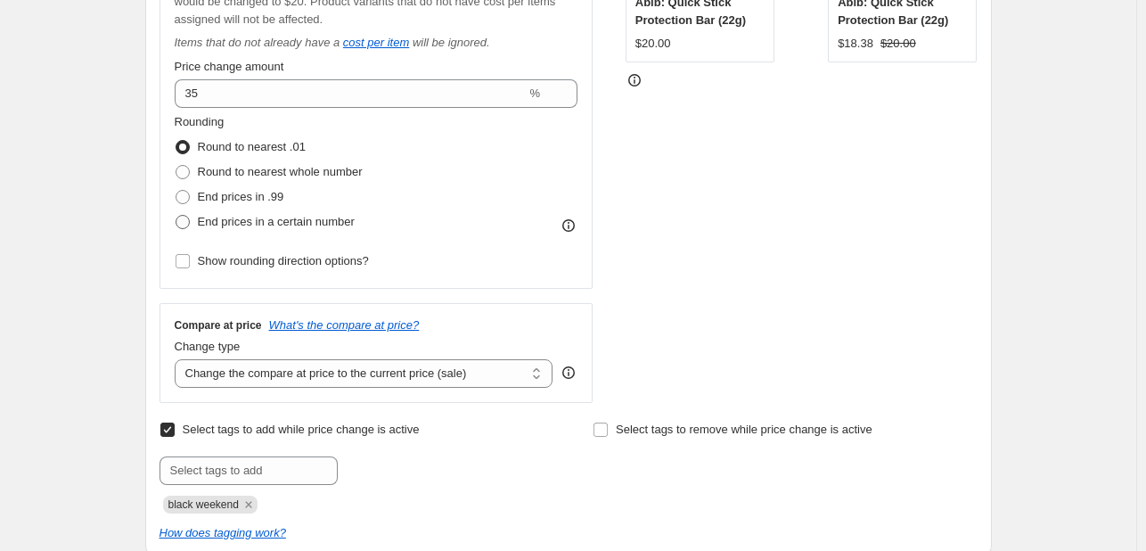
click at [247, 225] on span "End prices in a certain number" at bounding box center [276, 221] width 157 height 13
click at [176, 216] on input "End prices in a certain number" at bounding box center [176, 215] width 1 height 1
radio input "true"
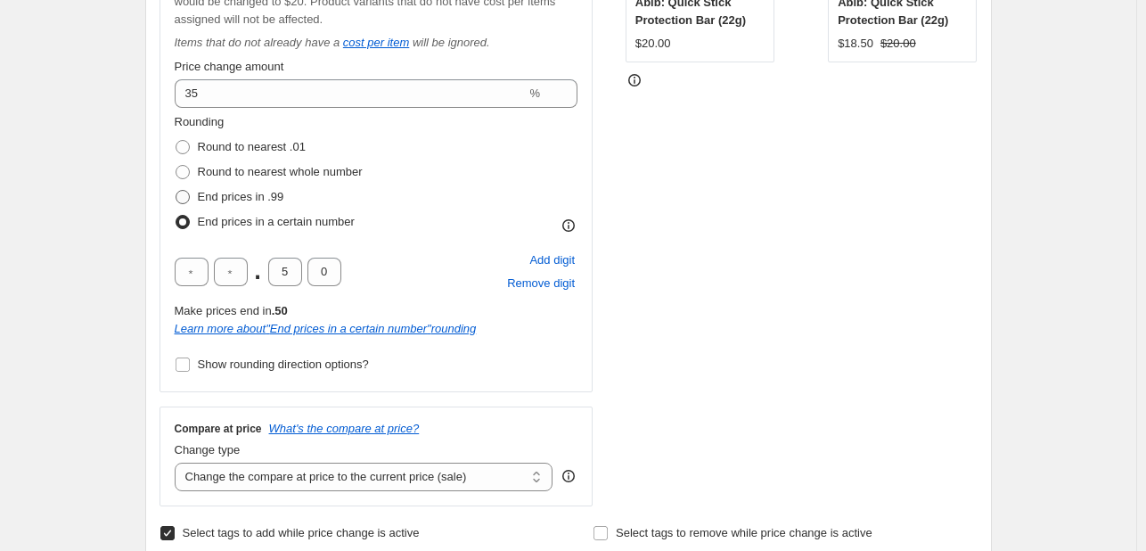
click at [248, 192] on span "End prices in .99" at bounding box center [241, 196] width 86 height 13
click at [176, 191] on input "End prices in .99" at bounding box center [176, 190] width 1 height 1
radio input "true"
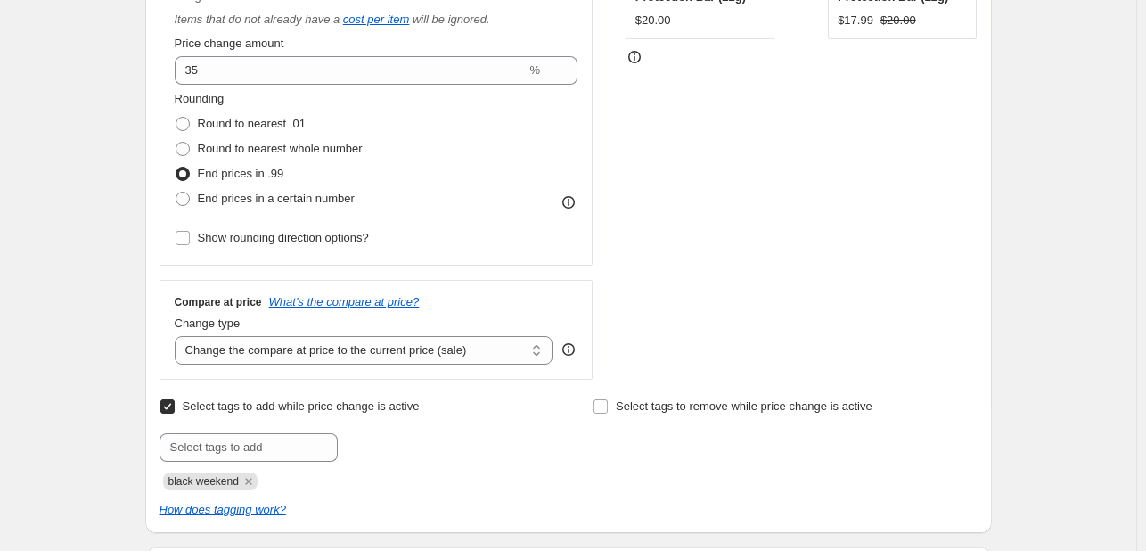
scroll to position [355, 0]
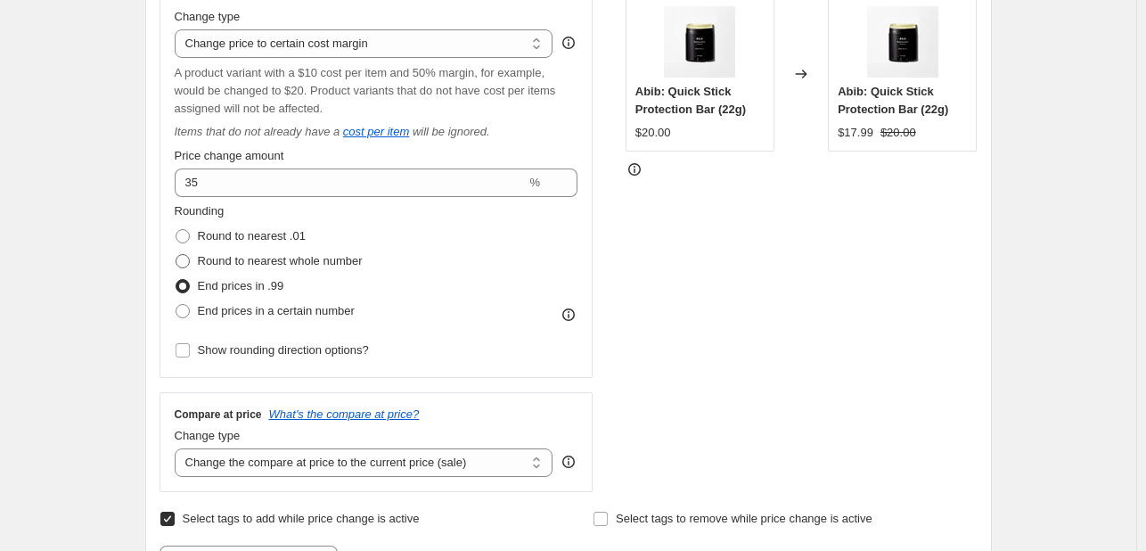
click at [249, 255] on span "Round to nearest whole number" at bounding box center [280, 260] width 165 height 13
click at [176, 255] on input "Round to nearest whole number" at bounding box center [176, 254] width 1 height 1
radio input "true"
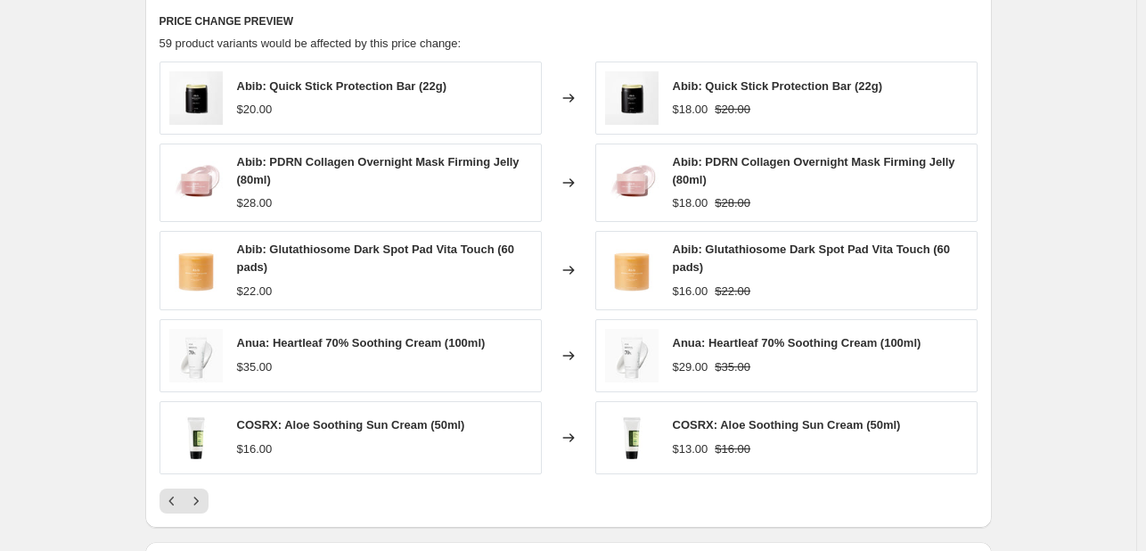
scroll to position [1245, 0]
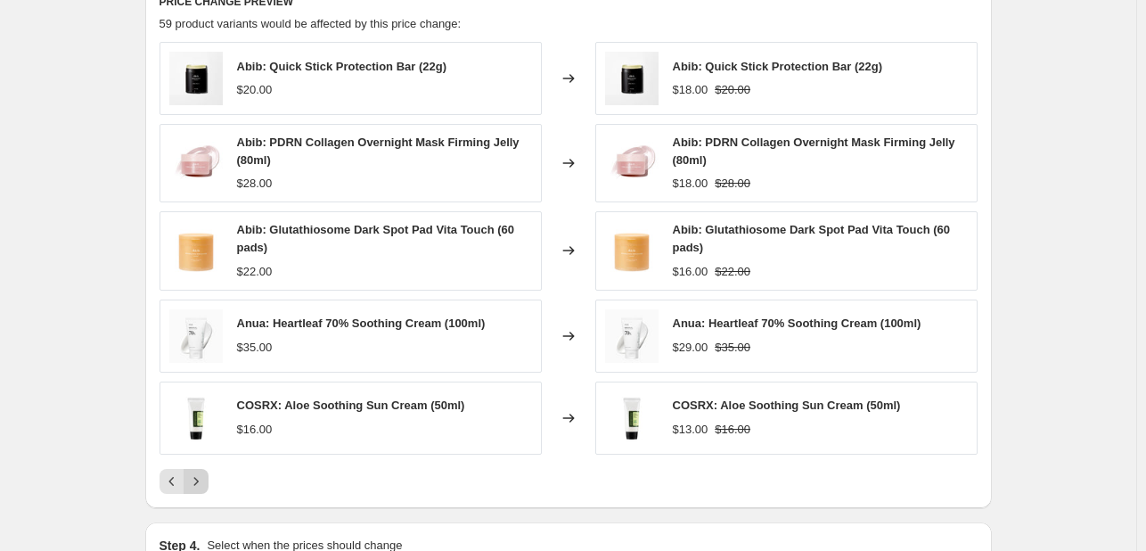
click at [203, 477] on icon "Next" at bounding box center [196, 481] width 18 height 18
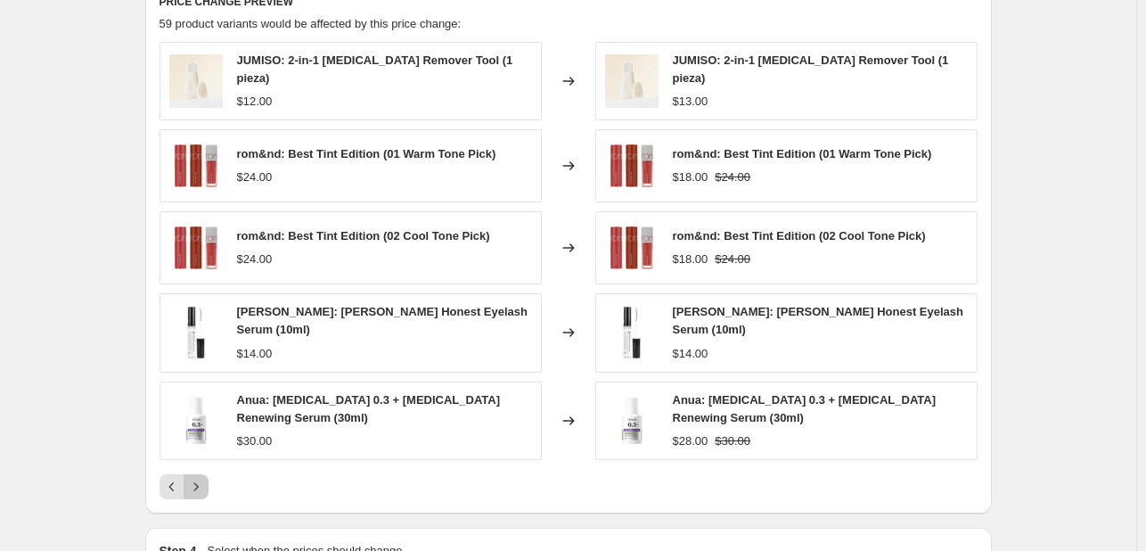
click at [196, 478] on icon "Next" at bounding box center [196, 487] width 18 height 18
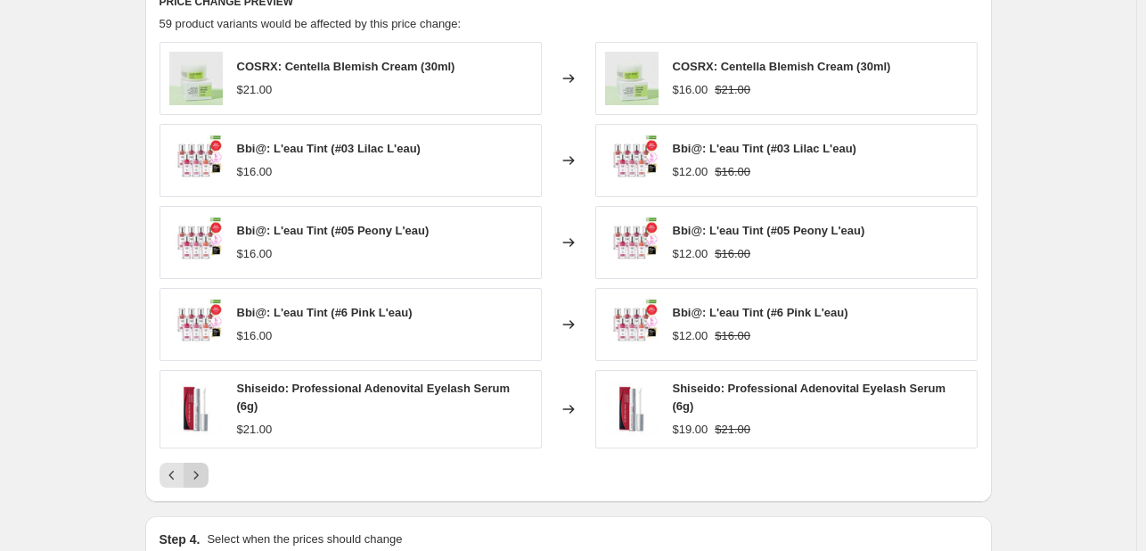
click at [195, 466] on icon "Next" at bounding box center [196, 475] width 18 height 18
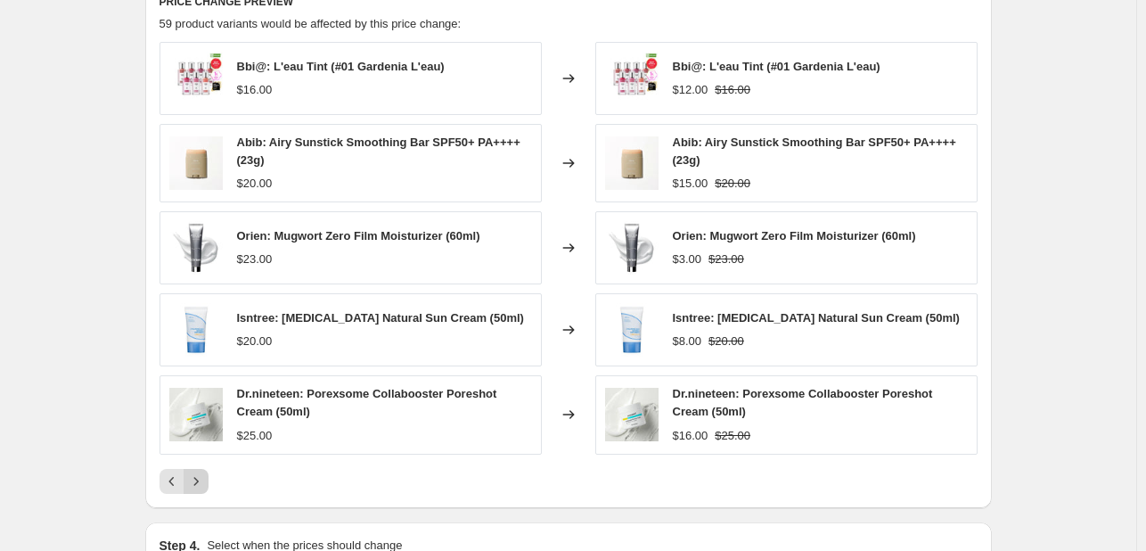
click at [201, 477] on icon "Next" at bounding box center [196, 481] width 18 height 18
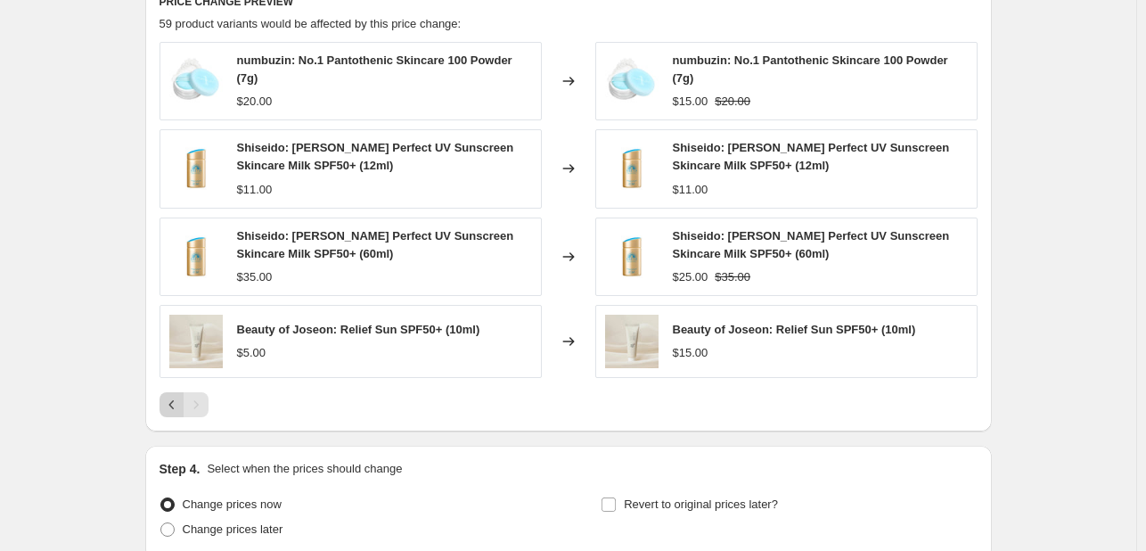
click at [167, 404] on icon "Previous" at bounding box center [172, 405] width 18 height 18
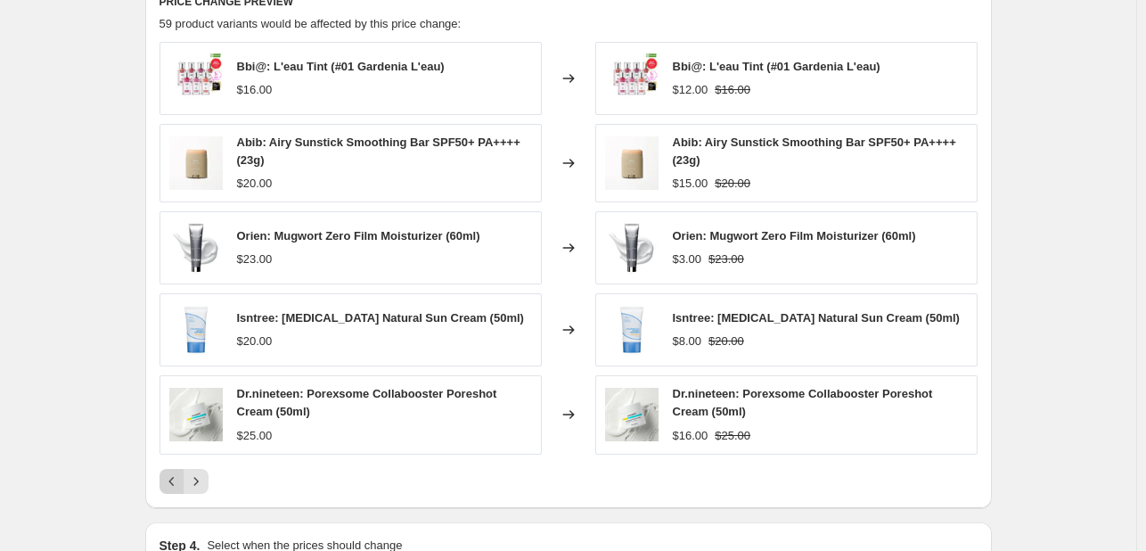
click at [175, 469] on button "Previous" at bounding box center [171, 481] width 25 height 25
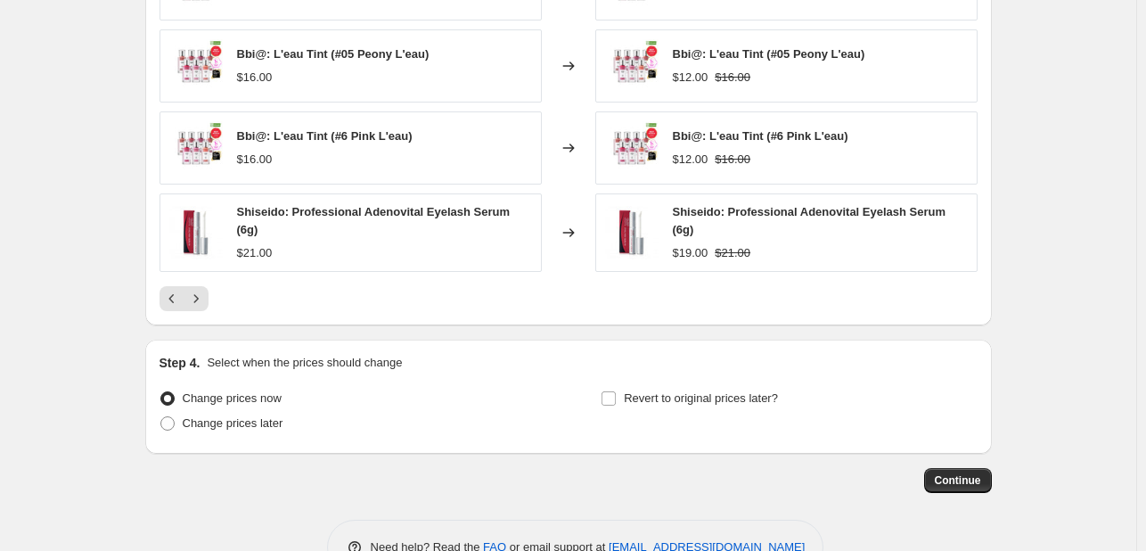
scroll to position [1424, 0]
click at [178, 288] on icon "Previous" at bounding box center [172, 297] width 18 height 18
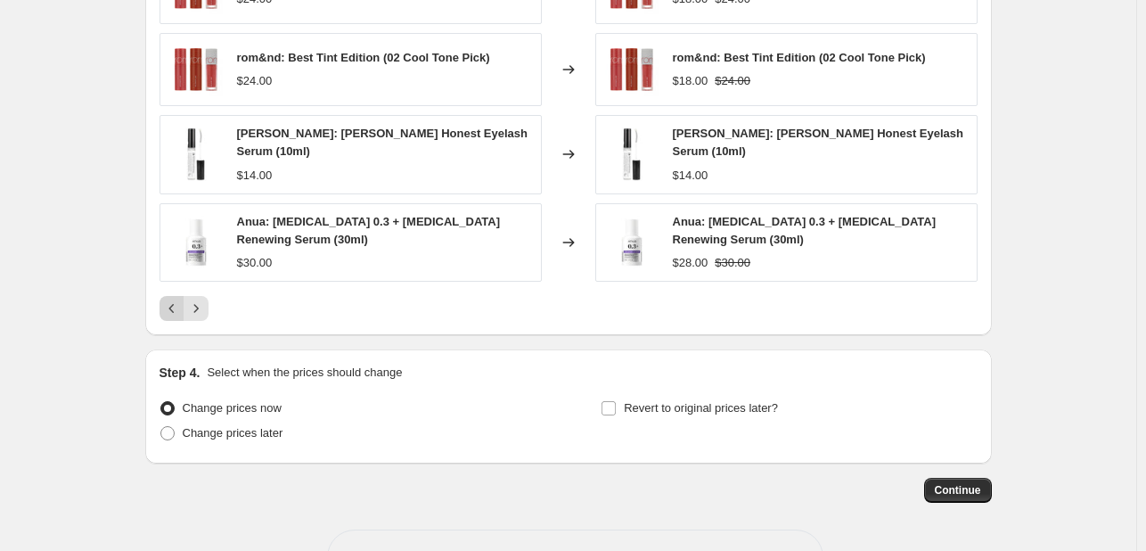
click at [178, 299] on icon "Previous" at bounding box center [172, 308] width 18 height 18
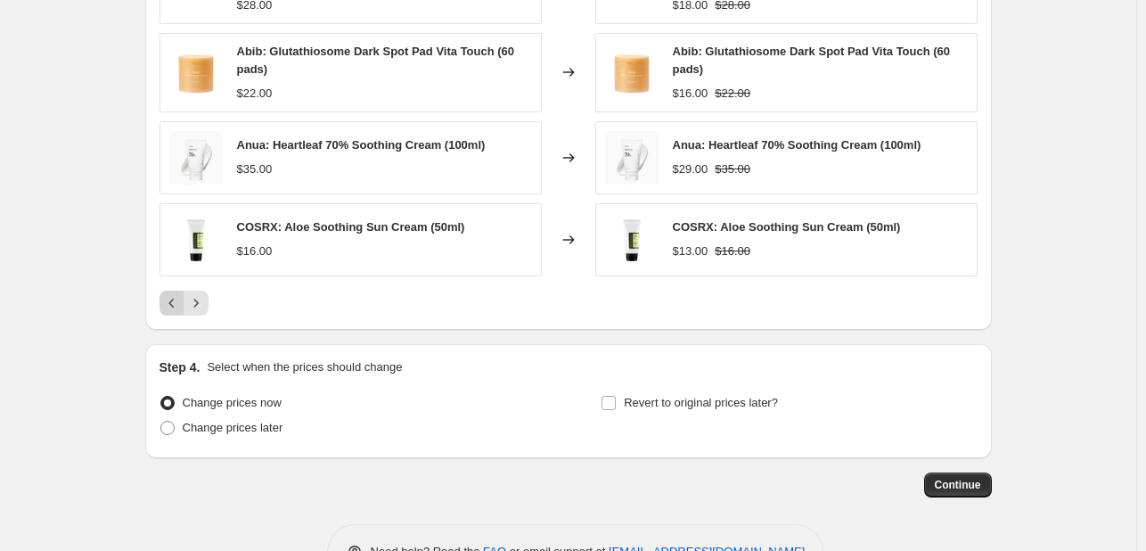
click at [181, 308] on icon "Previous" at bounding box center [172, 303] width 18 height 18
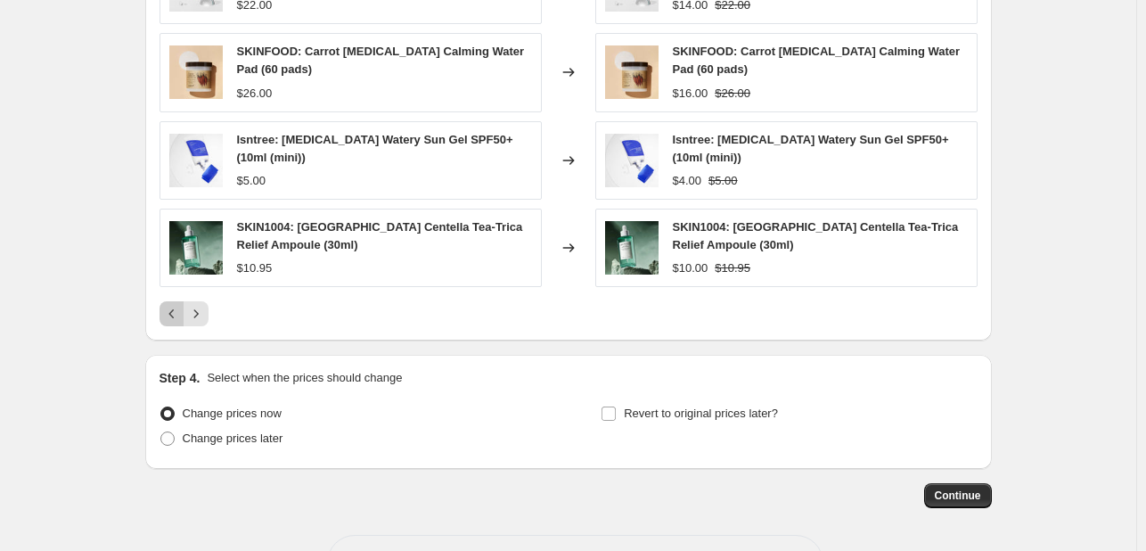
click at [181, 308] on icon "Previous" at bounding box center [172, 314] width 18 height 18
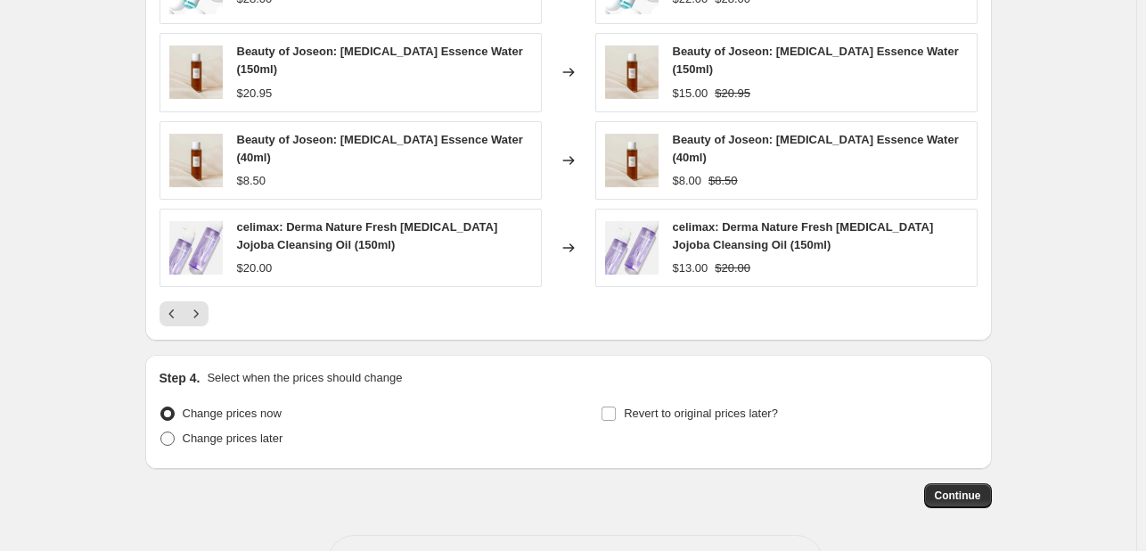
click at [232, 431] on span "Change prices later" at bounding box center [233, 437] width 101 height 13
click at [161, 431] on input "Change prices later" at bounding box center [160, 431] width 1 height 1
radio input "true"
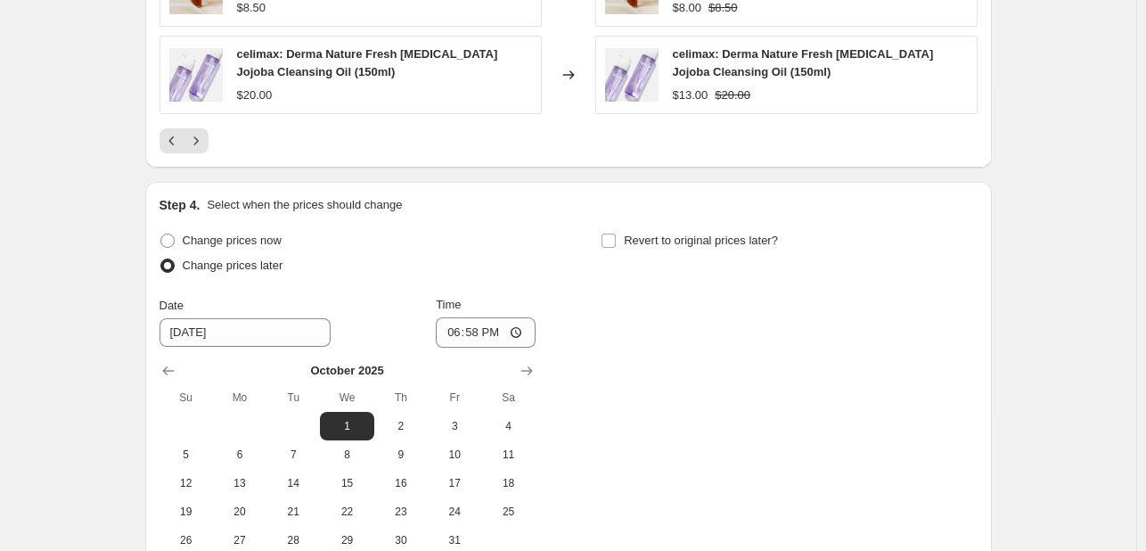
scroll to position [1691, 0]
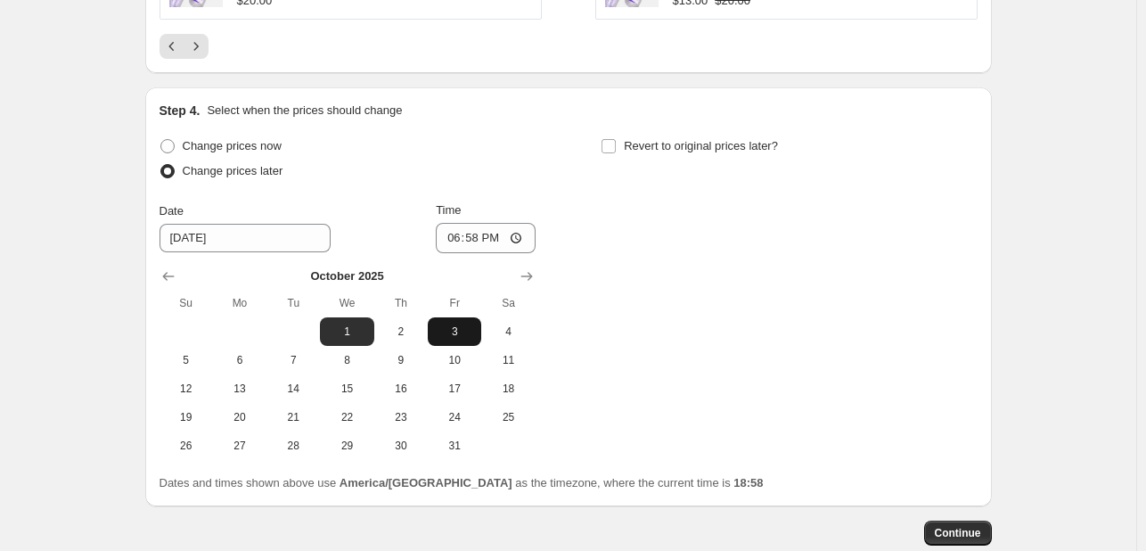
click at [464, 324] on span "3" at bounding box center [454, 331] width 39 height 14
type input "[DATE]"
click at [488, 230] on input "18:58" at bounding box center [486, 238] width 100 height 30
click at [534, 230] on input "18:58" at bounding box center [486, 238] width 100 height 30
click at [525, 227] on input "18:58" at bounding box center [486, 238] width 100 height 30
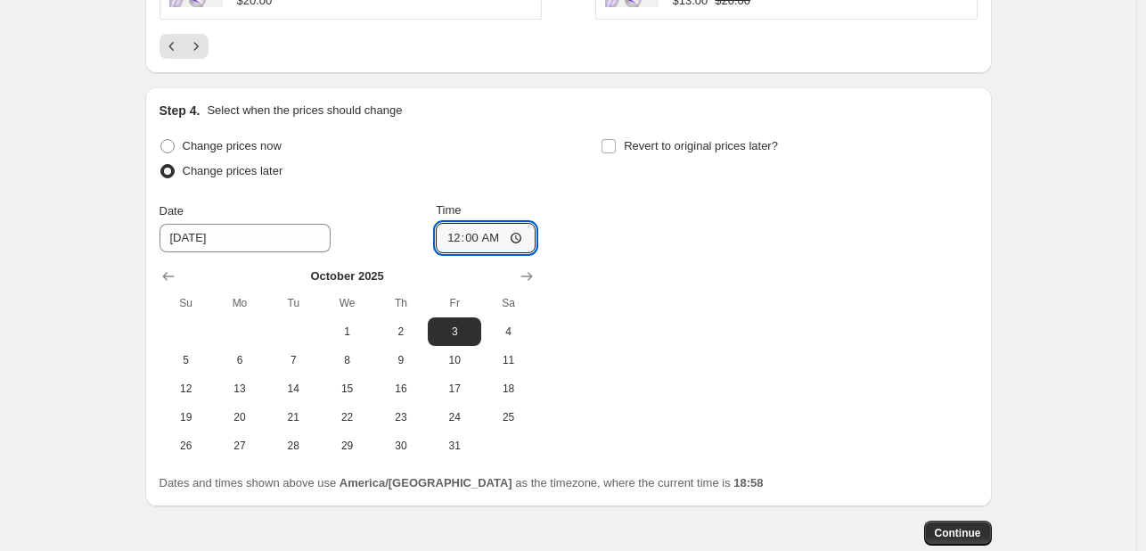
type input "00:00"
click at [725, 331] on div "Change prices now Change prices later Date [DATE] Time 00:00 [DATE] Su Mo Tu We…" at bounding box center [568, 297] width 818 height 326
click at [649, 139] on span "Revert to original prices later?" at bounding box center [701, 145] width 154 height 13
click at [616, 139] on input "Revert to original prices later?" at bounding box center [608, 146] width 14 height 14
checkbox input "true"
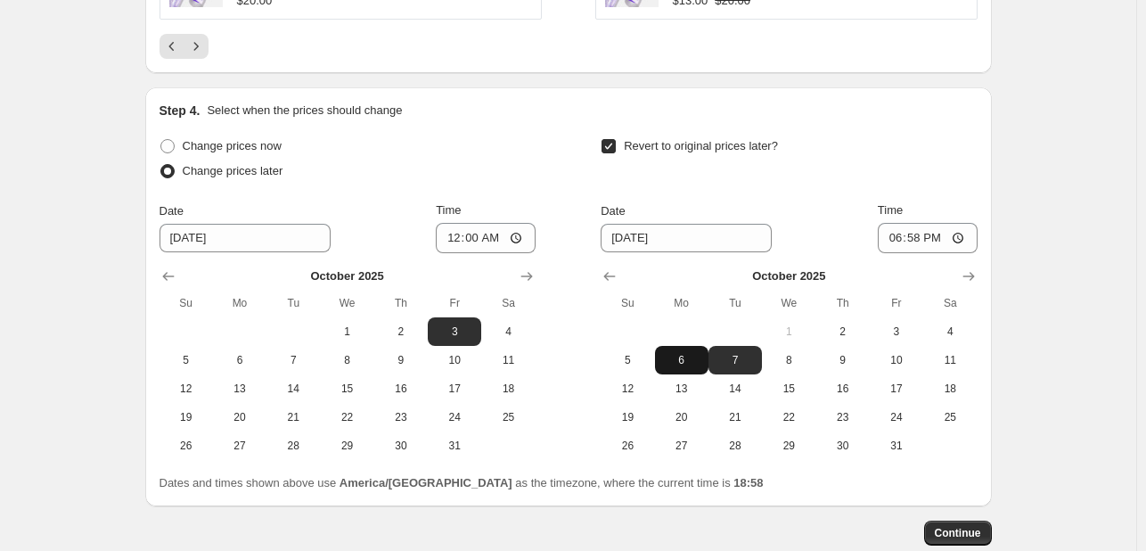
click at [675, 353] on span "6" at bounding box center [681, 360] width 39 height 14
type input "[DATE]"
click at [947, 229] on input "18:58" at bounding box center [928, 238] width 100 height 30
click at [962, 225] on input "18:58" at bounding box center [928, 238] width 100 height 30
type input "23:59"
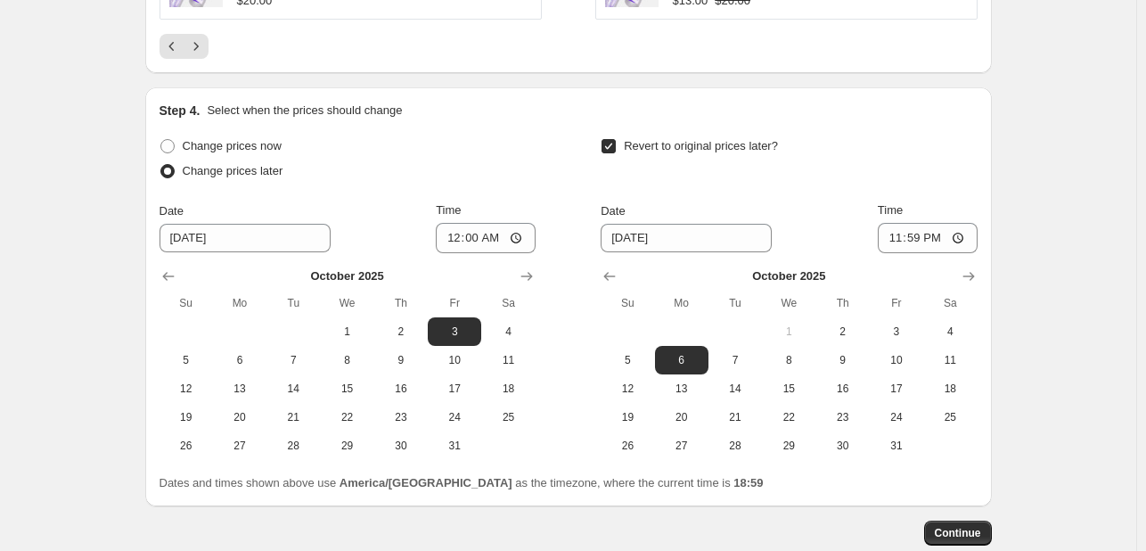
click at [969, 526] on span "Continue" at bounding box center [958, 533] width 46 height 14
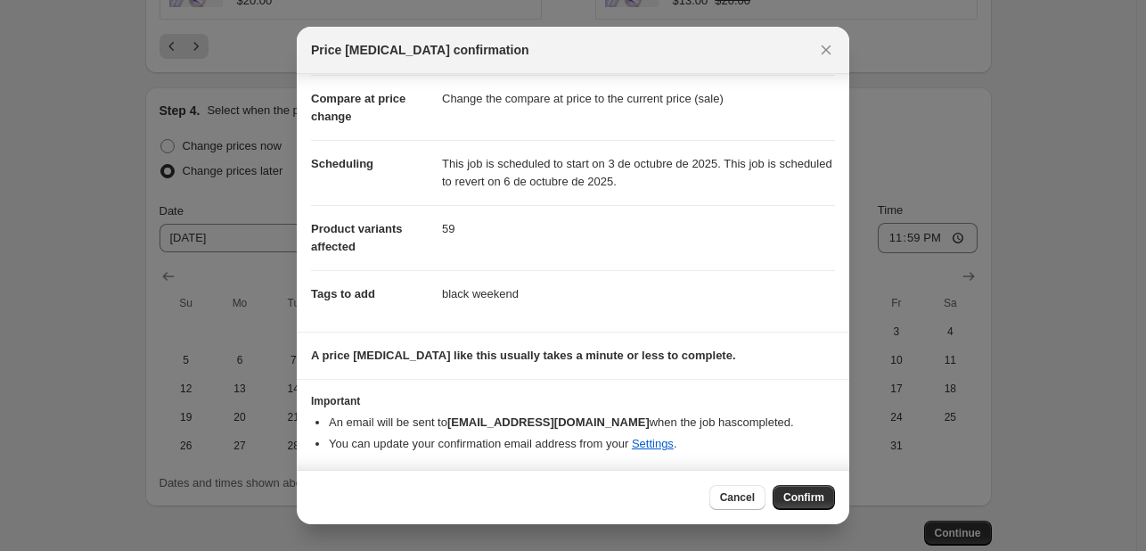
scroll to position [0, 0]
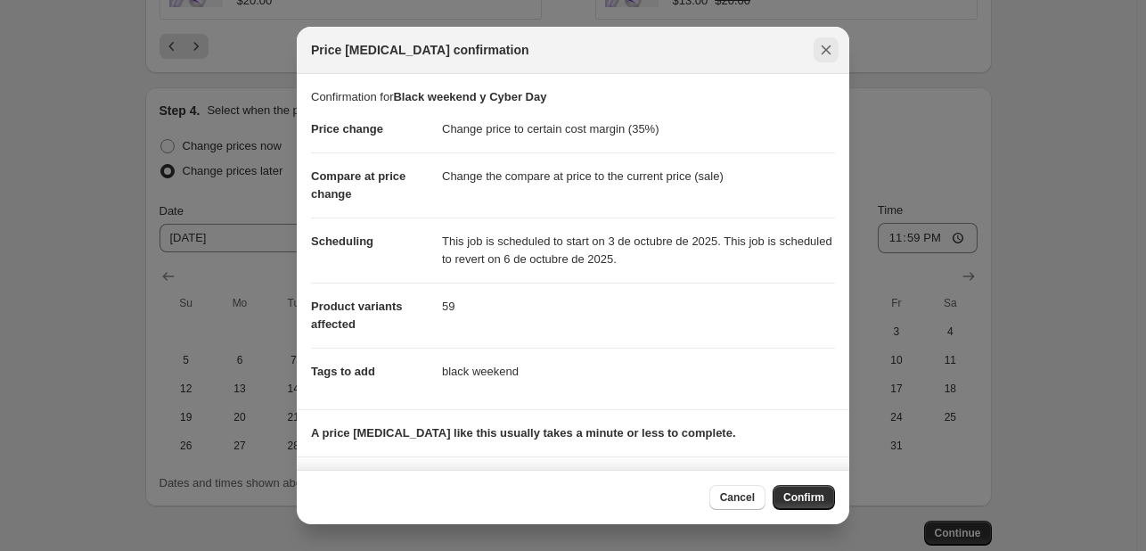
click at [824, 49] on icon "Close" at bounding box center [826, 50] width 10 height 10
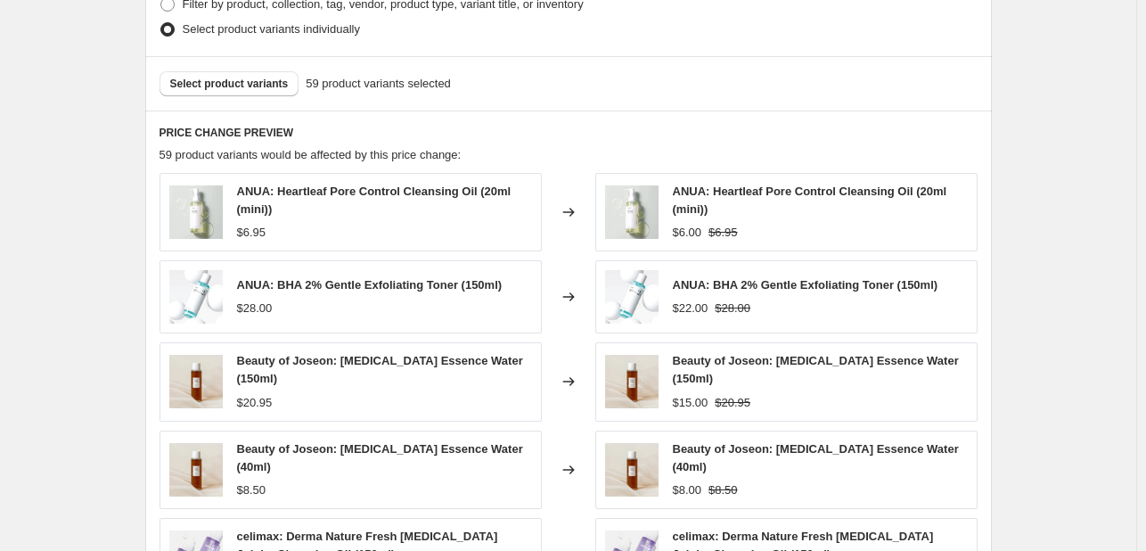
scroll to position [1067, 0]
